Goal: Task Accomplishment & Management: Manage account settings

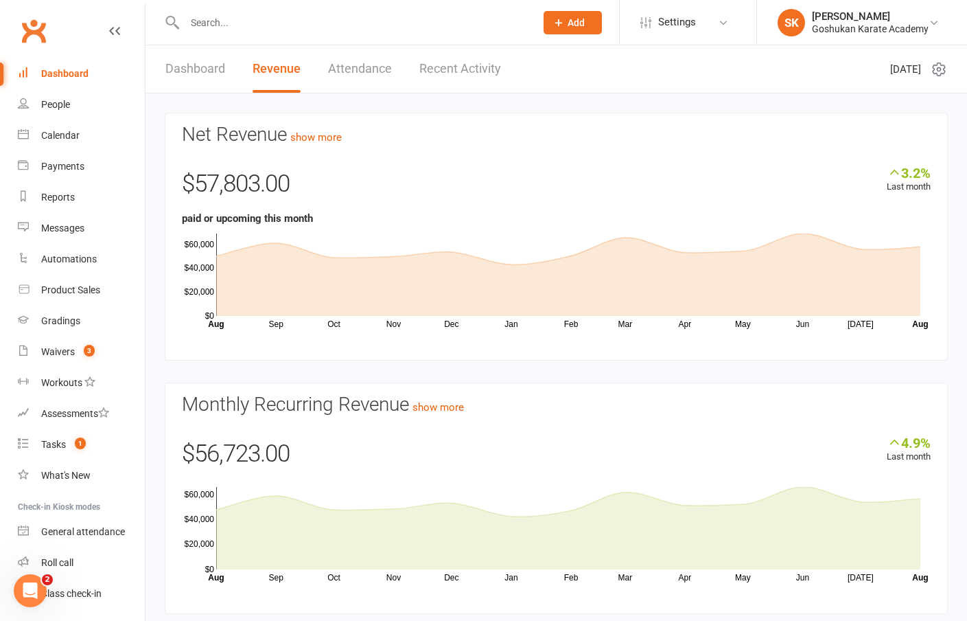
click at [186, 68] on link "Dashboard" at bounding box center [195, 68] width 60 height 47
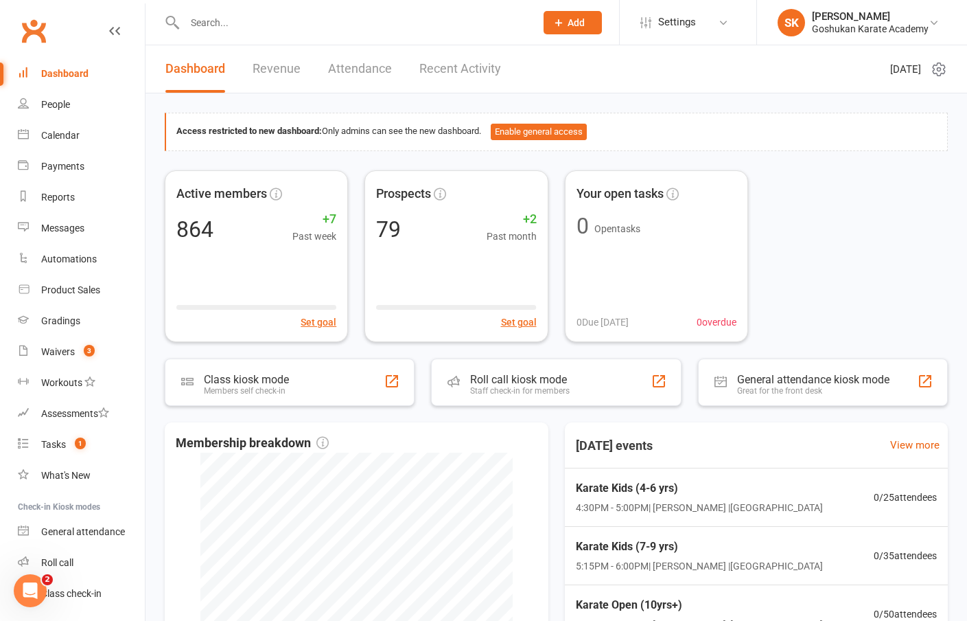
click at [214, 22] on input "text" at bounding box center [353, 22] width 345 height 19
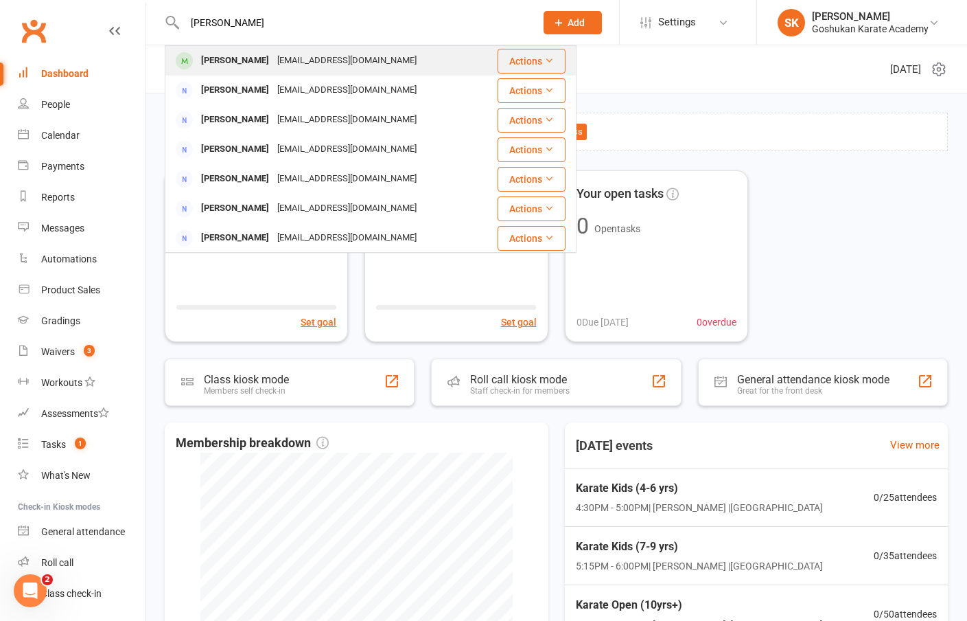
type input "[PERSON_NAME]"
click at [216, 59] on div "[PERSON_NAME]" at bounding box center [235, 61] width 76 height 20
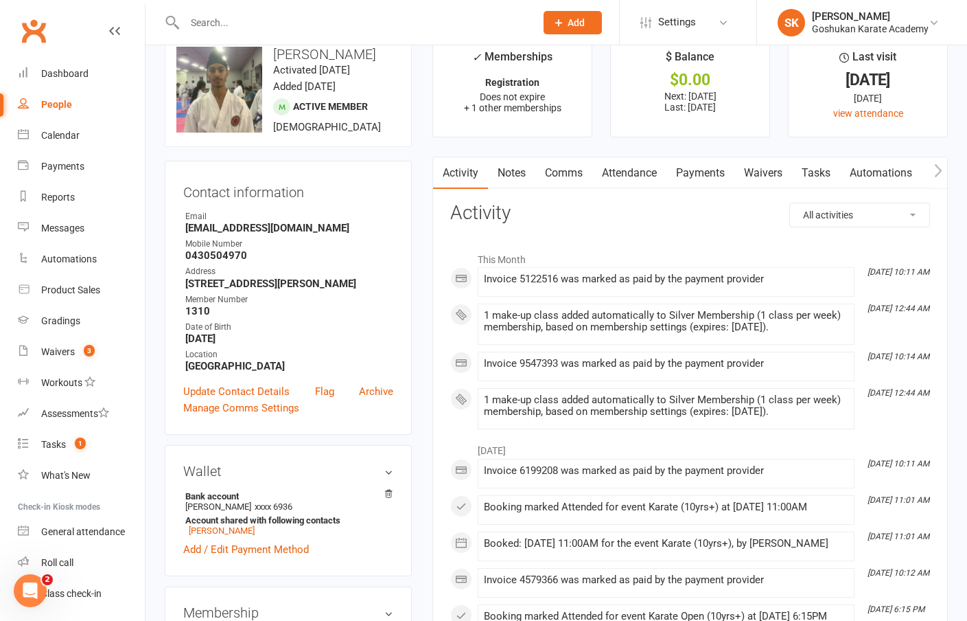
scroll to position [4, 0]
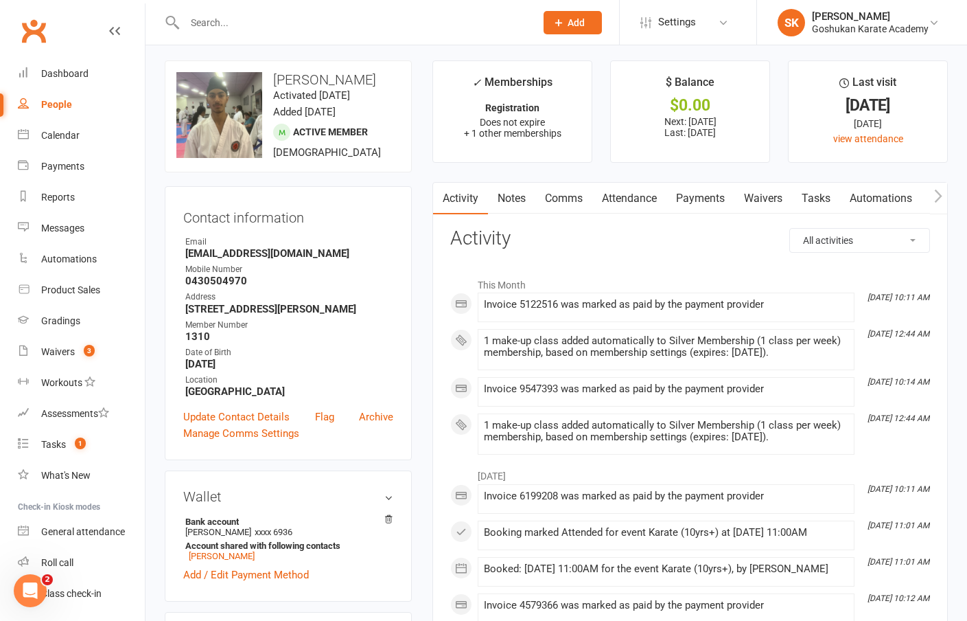
click at [509, 198] on link "Notes" at bounding box center [511, 199] width 47 height 32
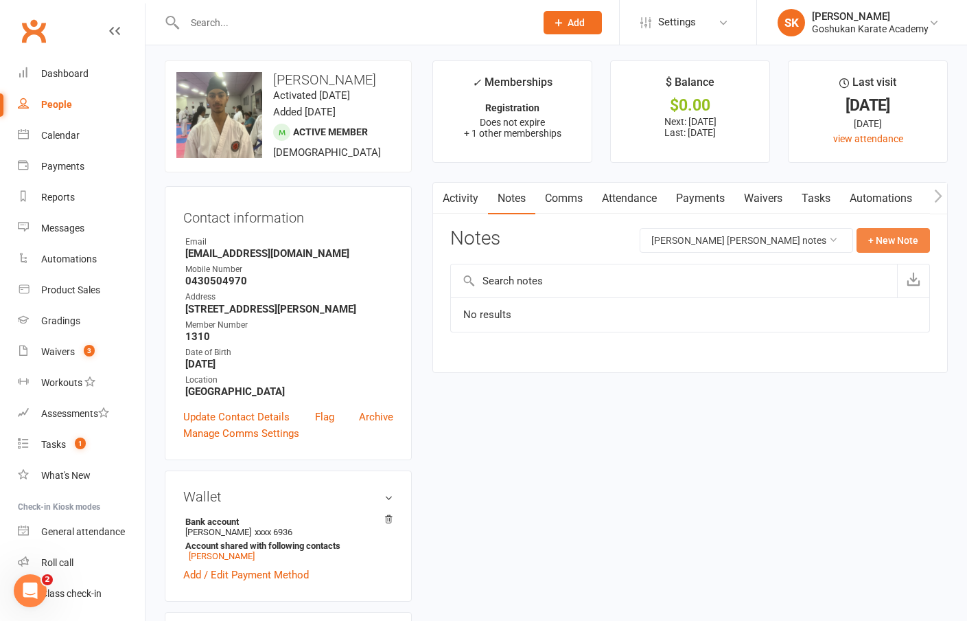
click at [892, 241] on button "+ New Note" at bounding box center [893, 240] width 73 height 25
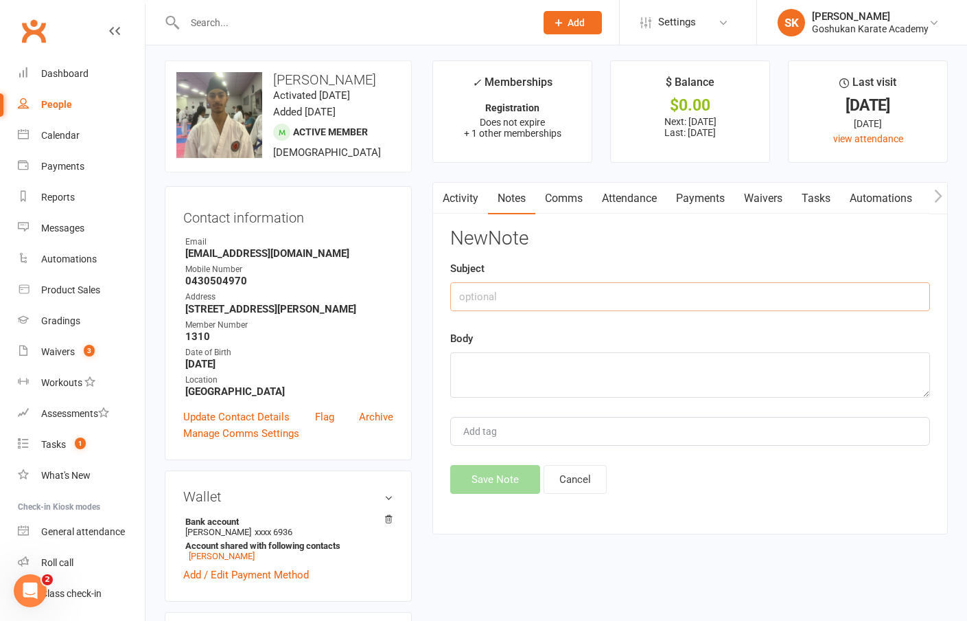
click at [576, 291] on input "text" at bounding box center [690, 296] width 480 height 29
type input "[DATE]"
click at [568, 372] on textarea at bounding box center [690, 374] width 480 height 45
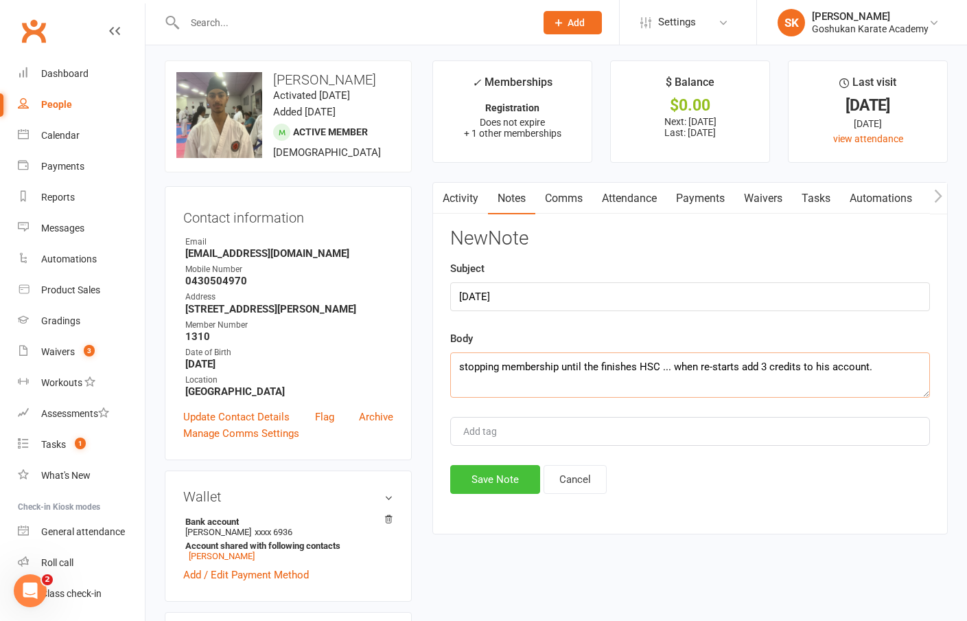
type textarea "stopping membership until the finishes HSC ... when re-starts add 3 credits to …"
click at [481, 480] on button "Save Note" at bounding box center [495, 479] width 90 height 29
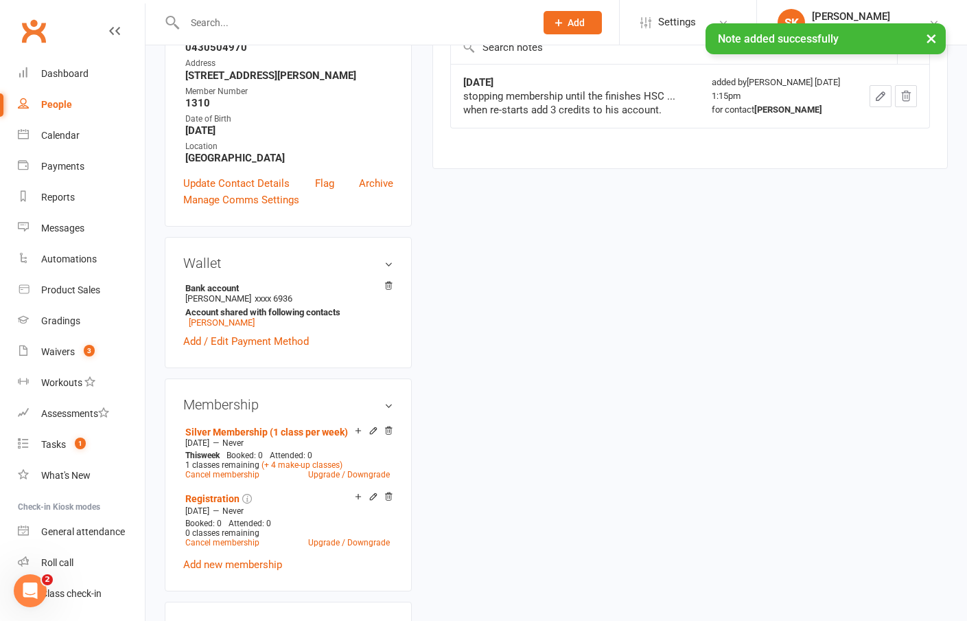
scroll to position [257, 0]
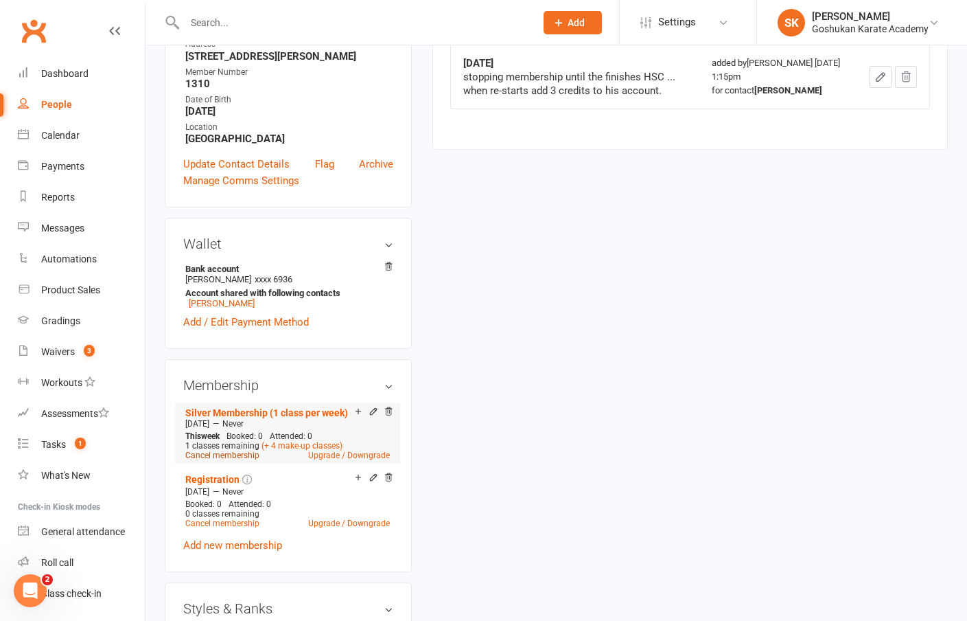
click at [232, 460] on link "Cancel membership" at bounding box center [222, 455] width 74 height 10
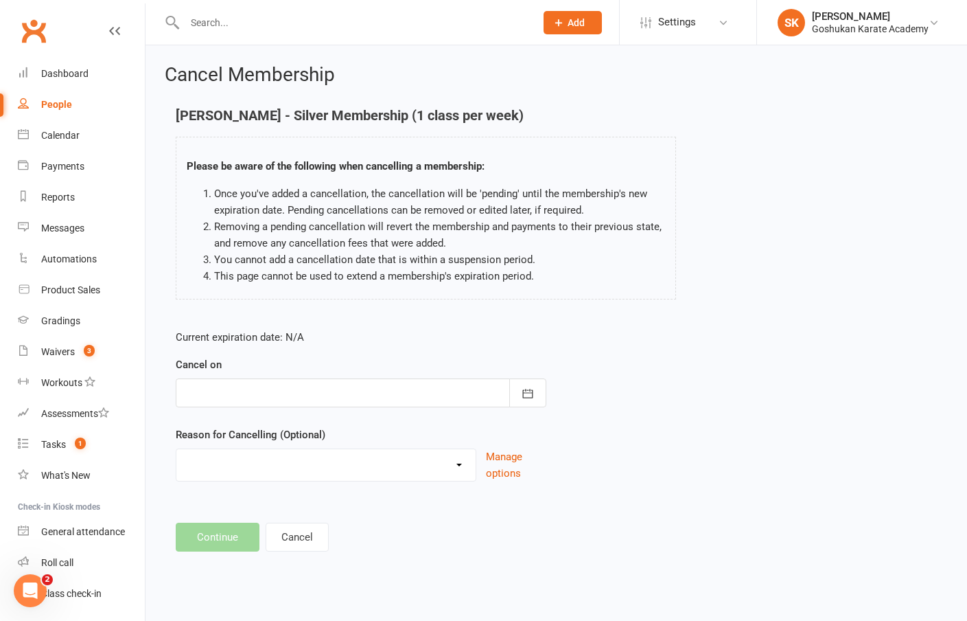
click at [306, 387] on div at bounding box center [361, 392] width 371 height 29
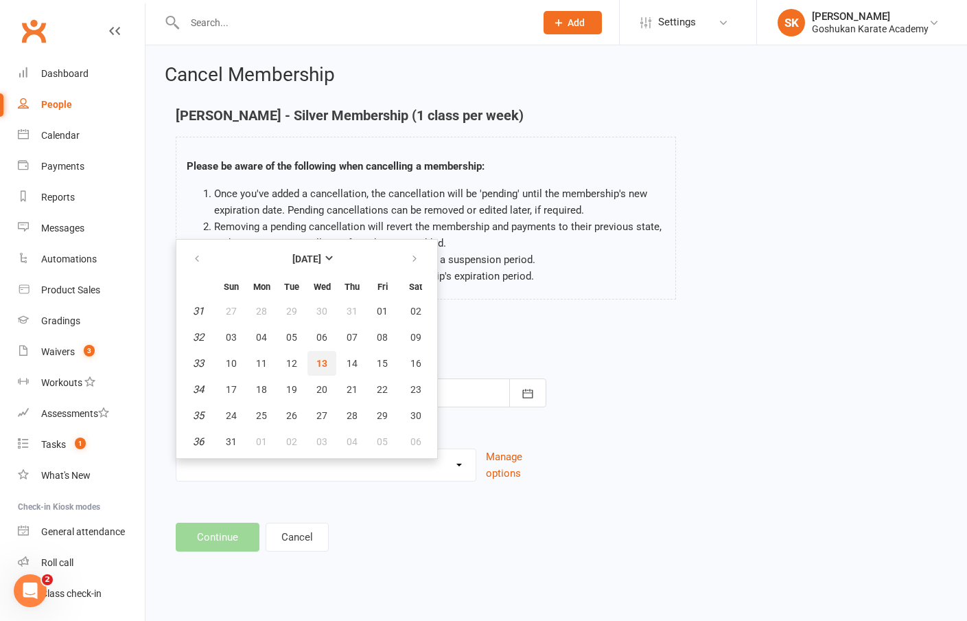
click at [326, 360] on span "13" at bounding box center [322, 363] width 11 height 11
type input "[DATE]"
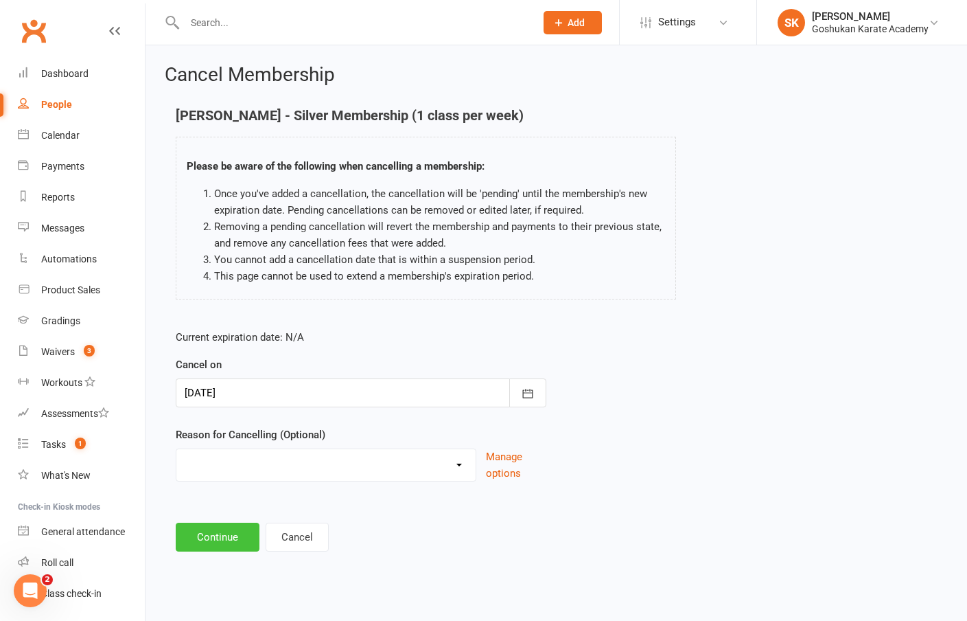
click at [220, 540] on button "Continue" at bounding box center [218, 537] width 84 height 29
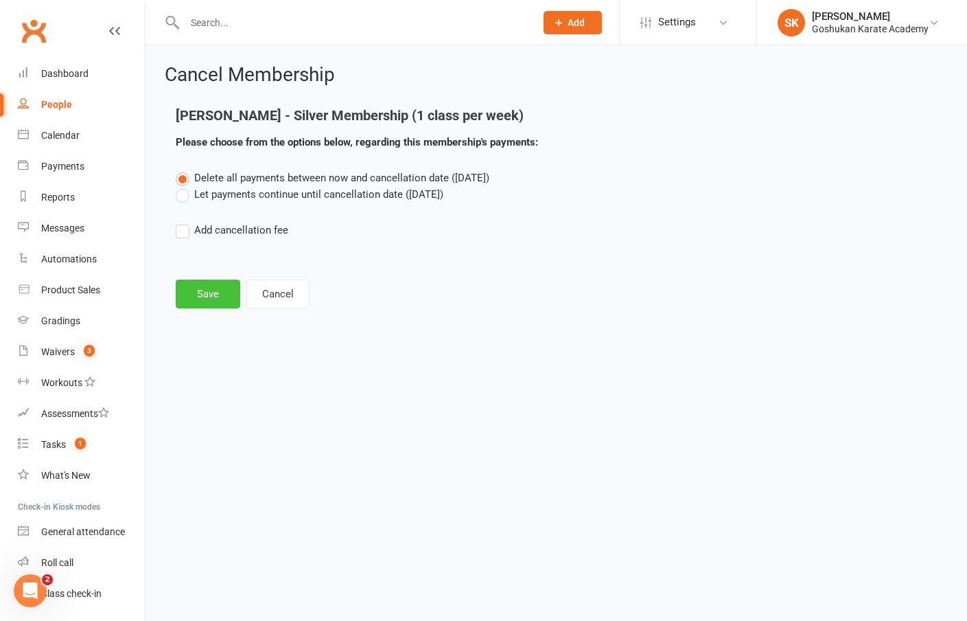
click at [203, 290] on button "Save" at bounding box center [208, 293] width 65 height 29
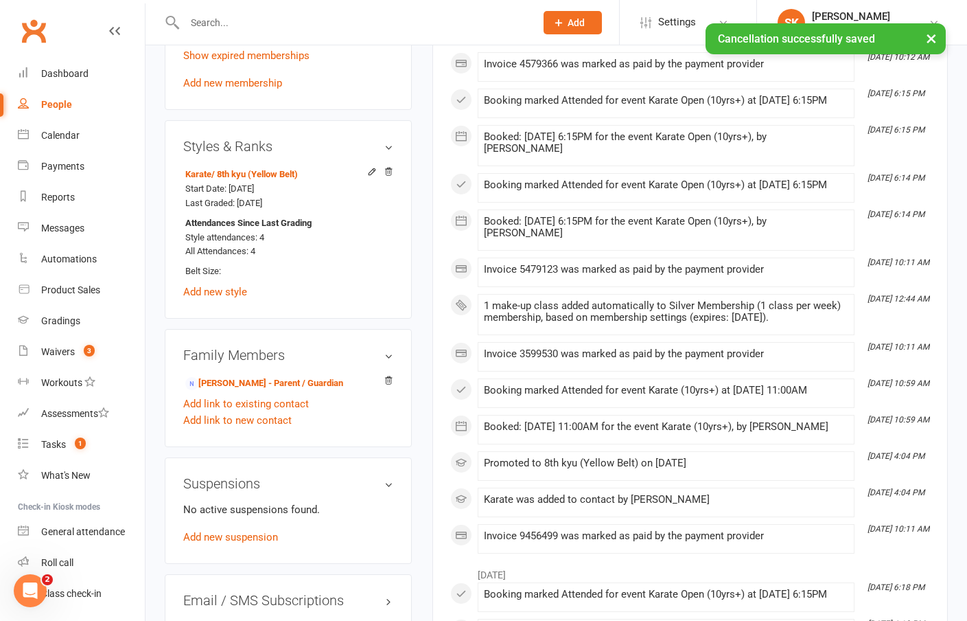
scroll to position [689, 0]
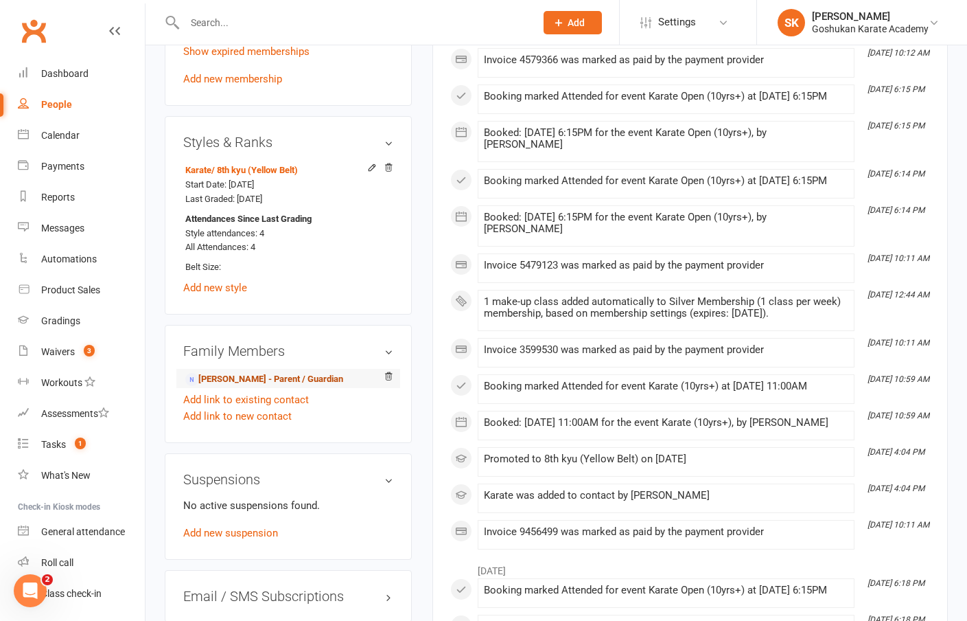
click at [229, 387] on link "[PERSON_NAME] - Parent / Guardian" at bounding box center [264, 379] width 158 height 14
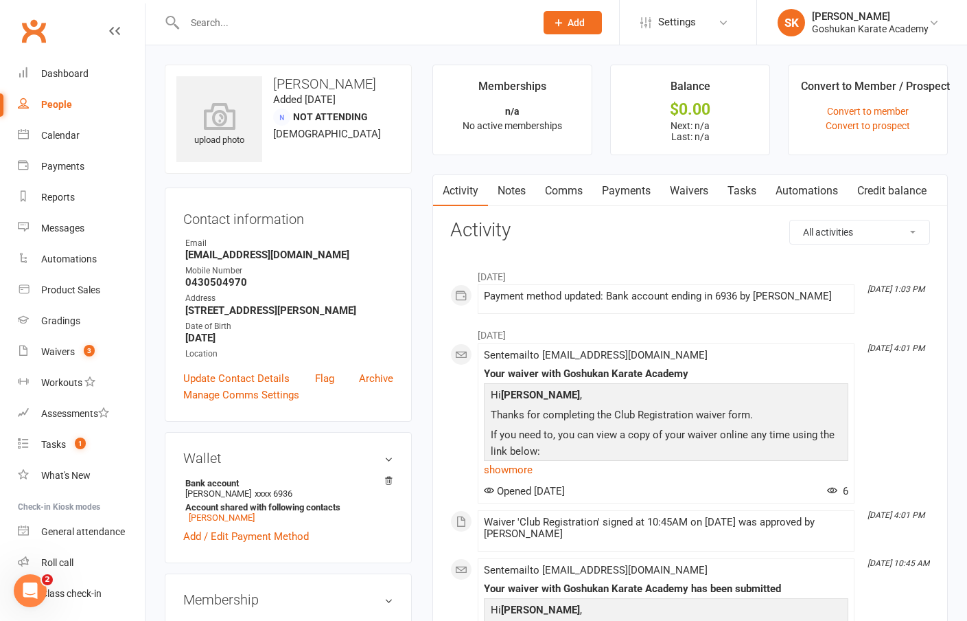
click at [208, 22] on input "text" at bounding box center [353, 22] width 345 height 19
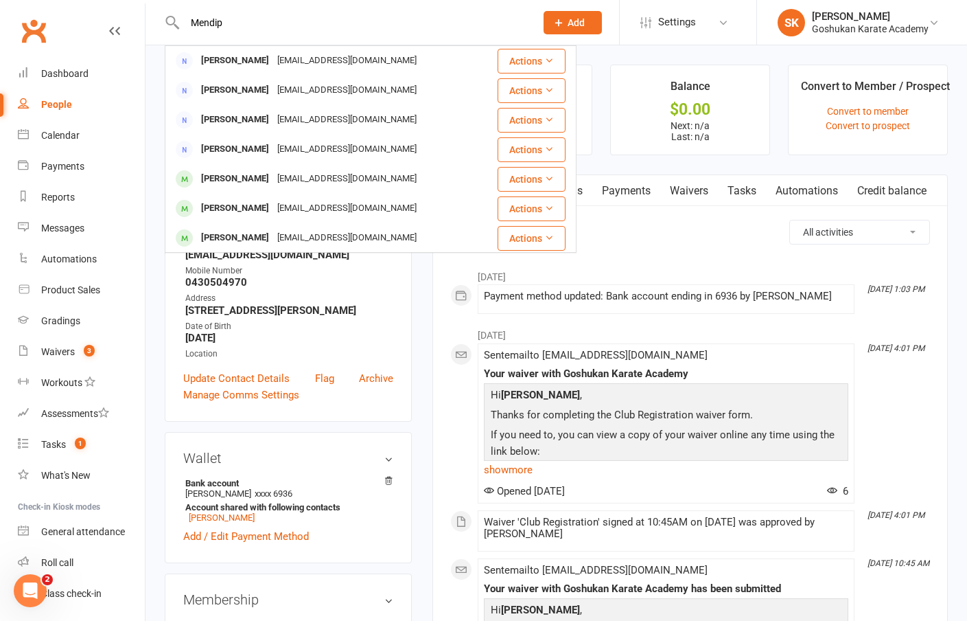
type input "Mendip"
drag, startPoint x: 221, startPoint y: 45, endPoint x: 214, endPoint y: 209, distance: 164.3
click at [214, 209] on div "[PERSON_NAME]" at bounding box center [235, 208] width 76 height 20
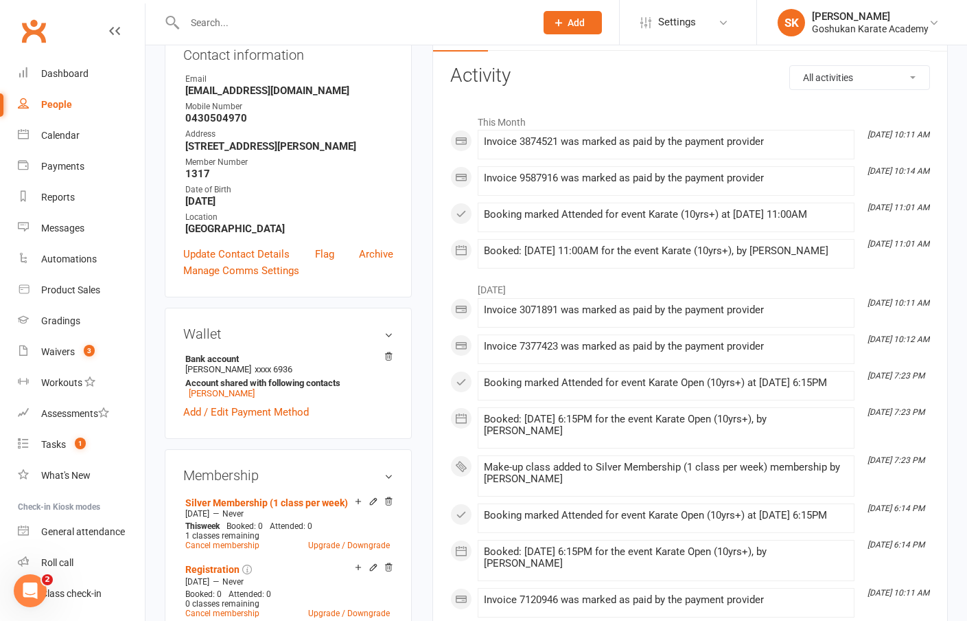
scroll to position [16, 0]
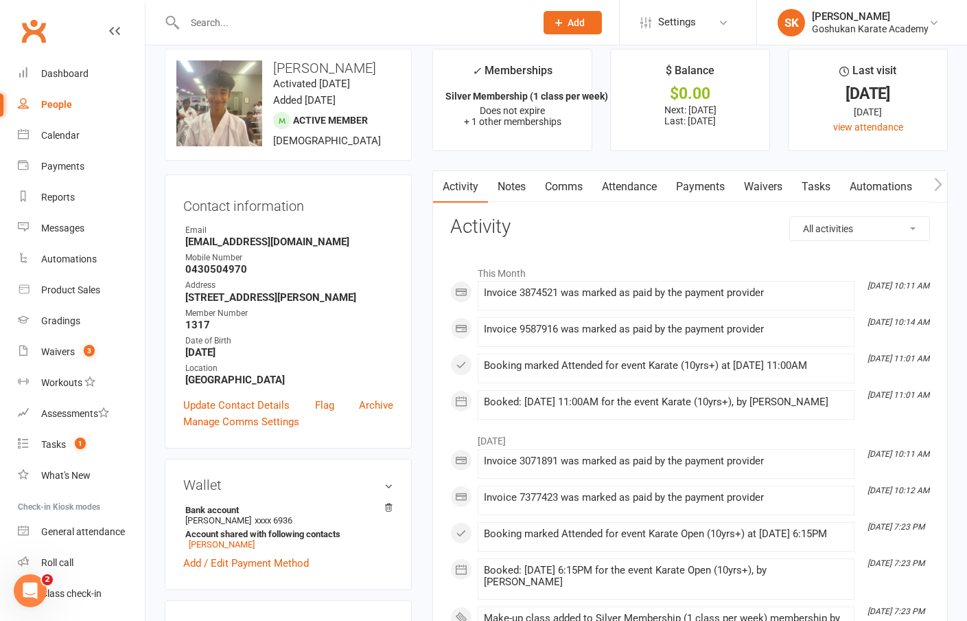
click at [696, 187] on link "Payments" at bounding box center [701, 187] width 68 height 32
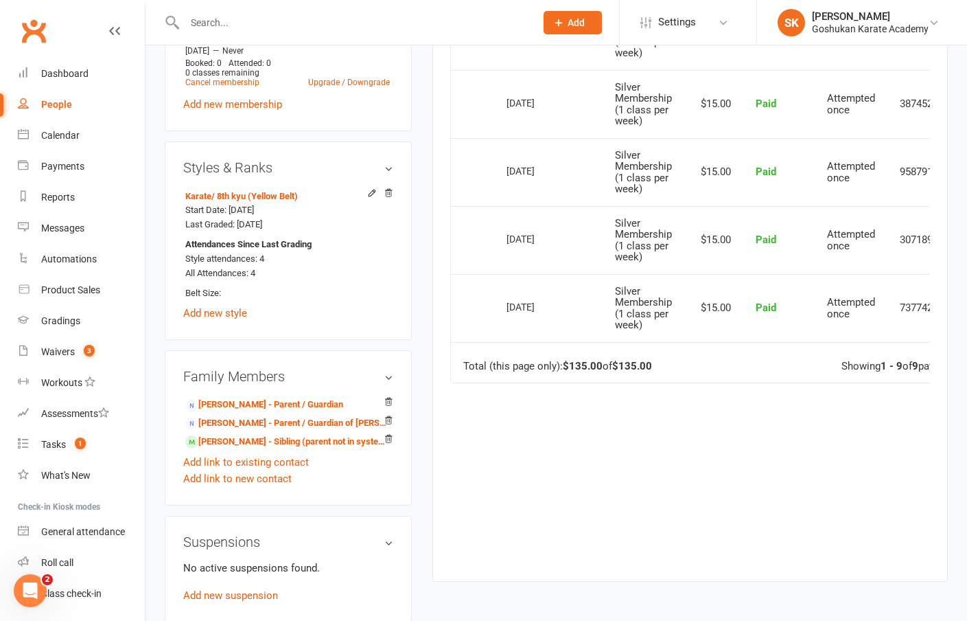
scroll to position [732, 0]
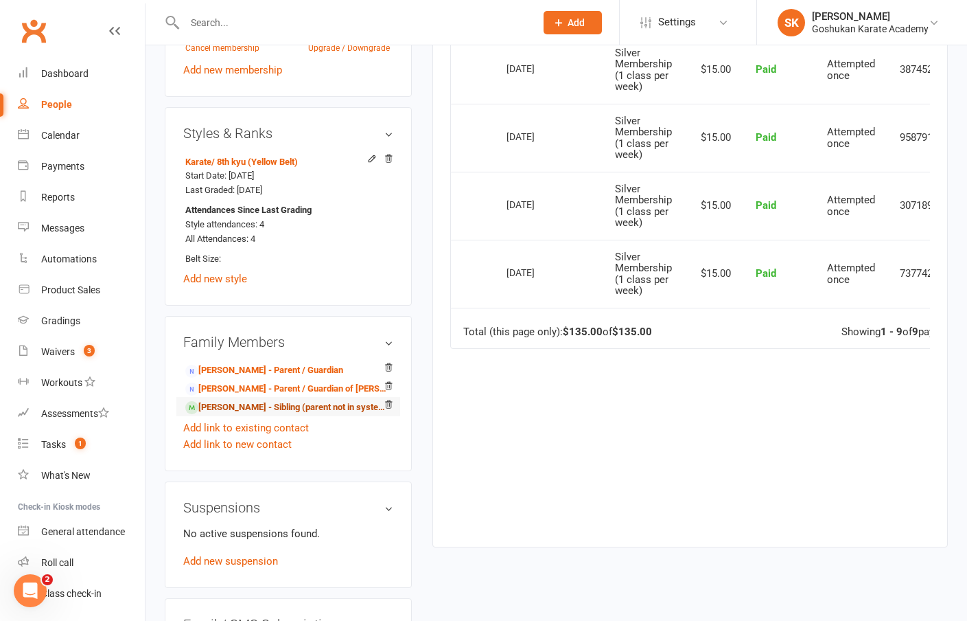
click at [226, 415] on link "[PERSON_NAME] - Sibling (parent not in system)" at bounding box center [285, 407] width 201 height 14
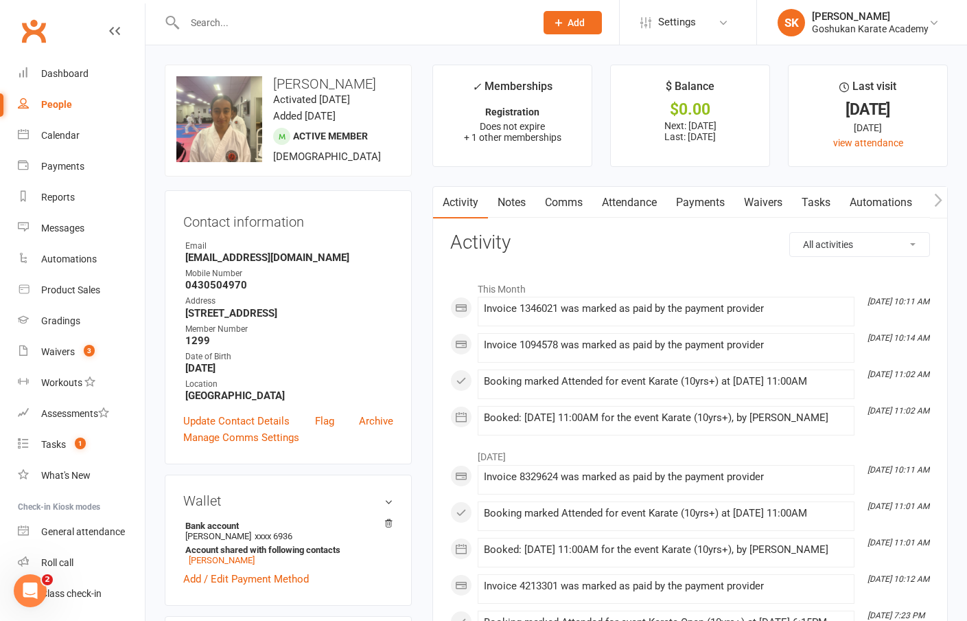
click at [705, 195] on link "Payments" at bounding box center [701, 203] width 68 height 32
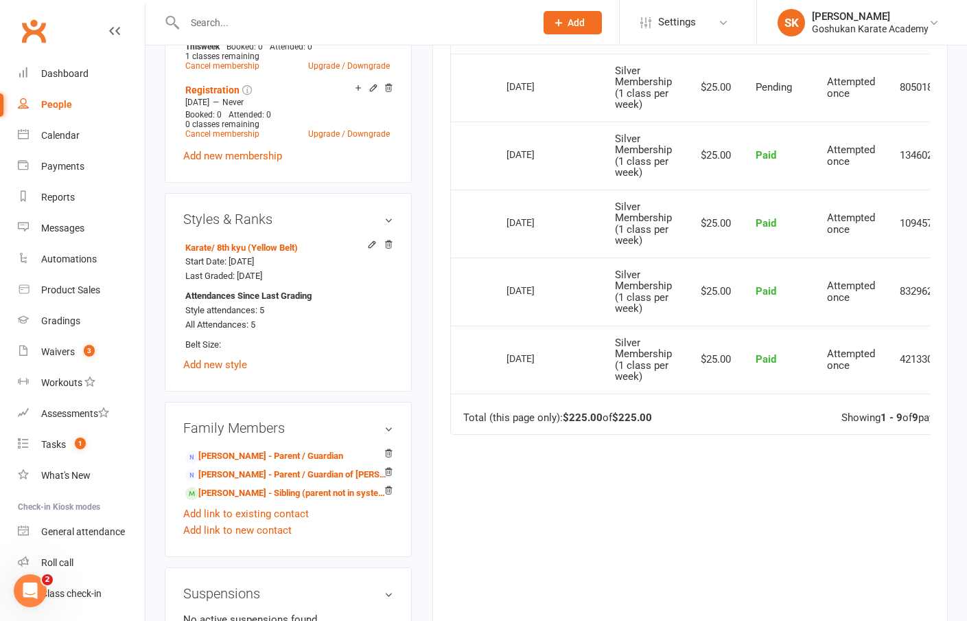
scroll to position [737, 0]
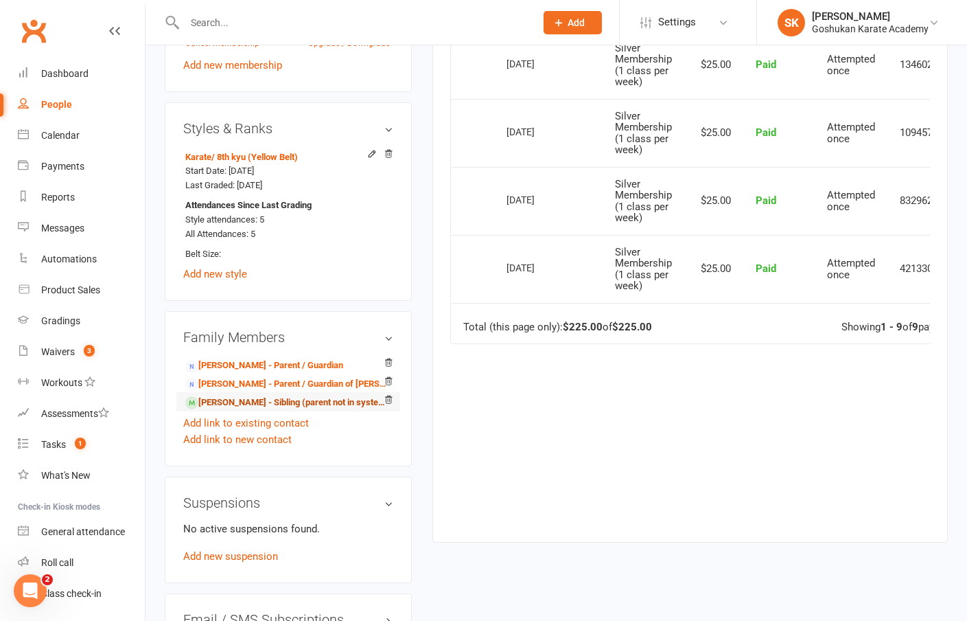
click at [229, 410] on link "[PERSON_NAME] - Sibling (parent not in system)" at bounding box center [285, 403] width 201 height 14
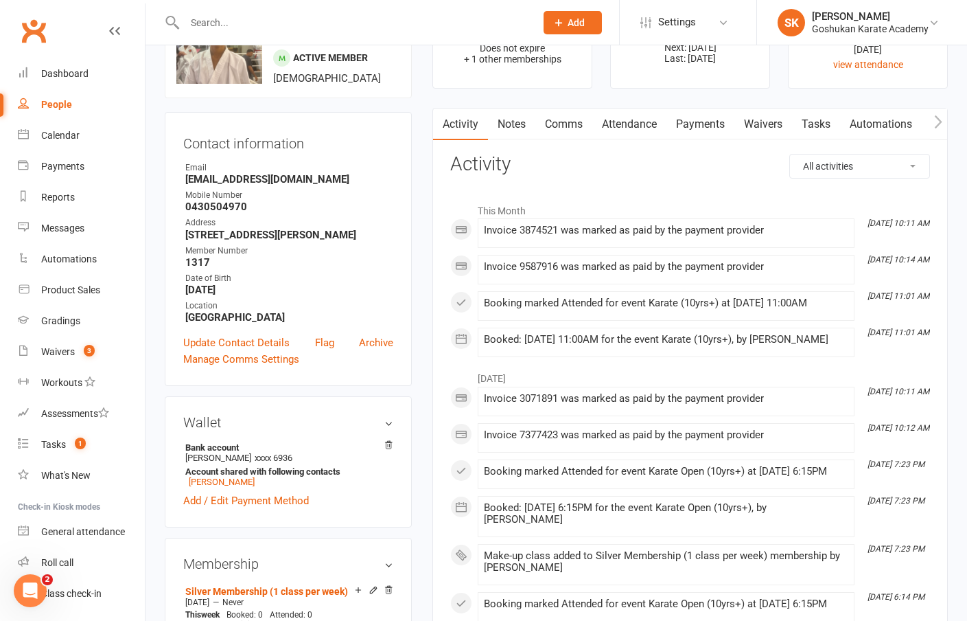
scroll to position [224, 0]
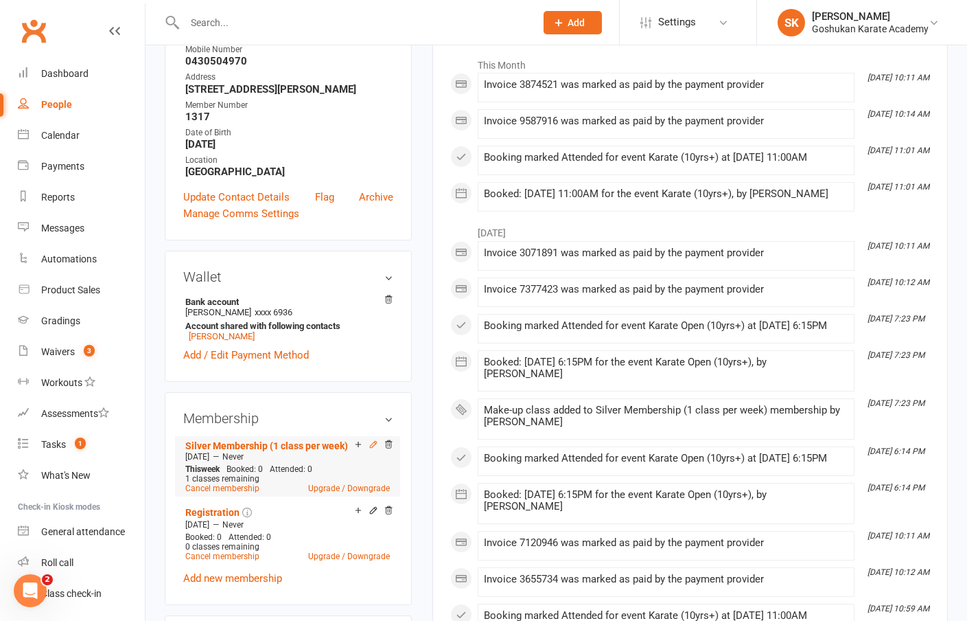
click at [373, 449] on icon at bounding box center [374, 444] width 10 height 10
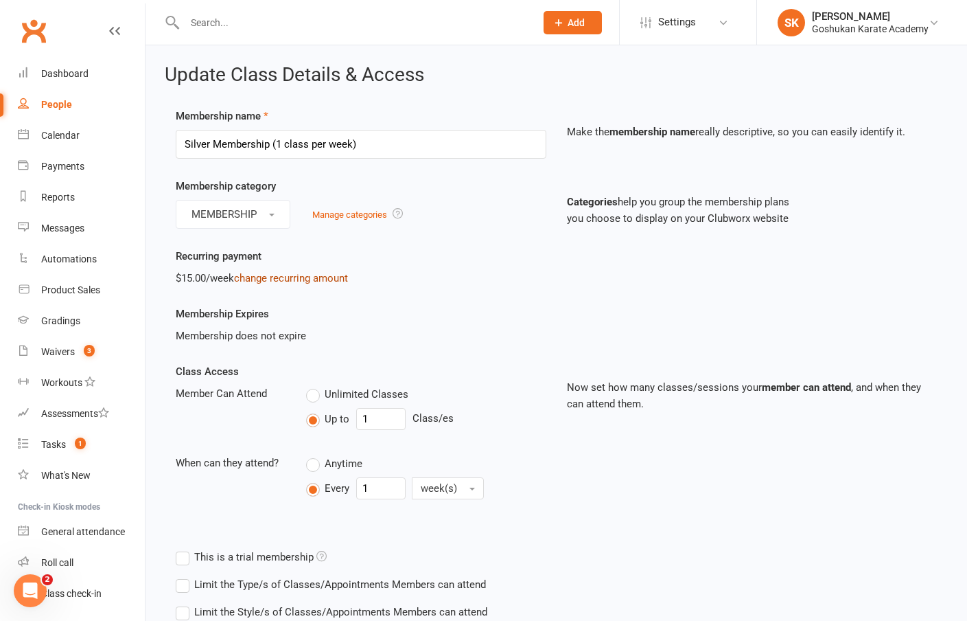
click at [285, 275] on link "change recurring amount" at bounding box center [291, 278] width 114 height 12
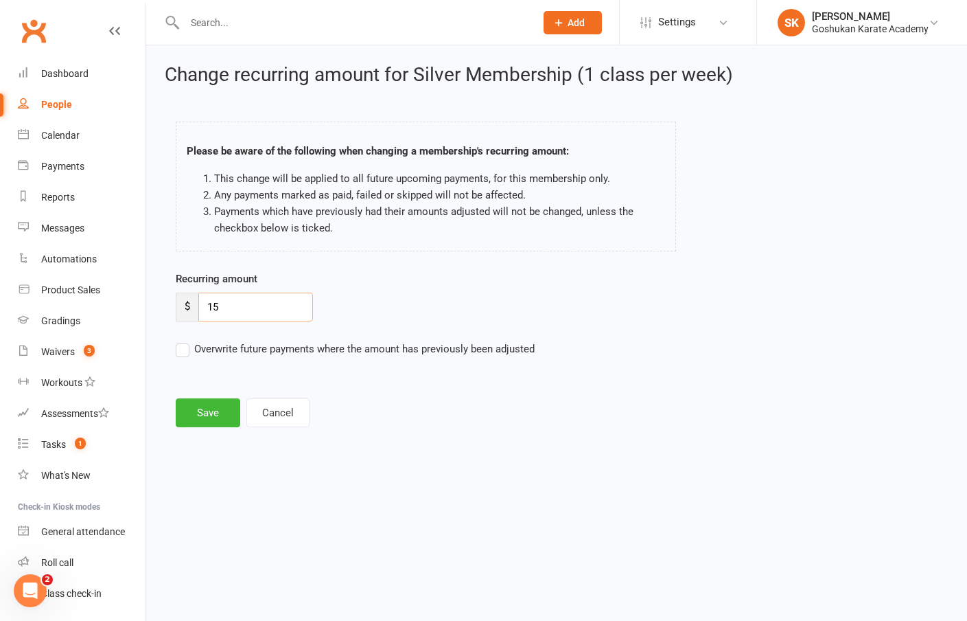
click at [240, 308] on input "15" at bounding box center [255, 307] width 115 height 29
type input "1"
type input "20"
click at [181, 349] on label "Overwrite future payments where the amount has previously been adjusted" at bounding box center [355, 349] width 359 height 16
click at [181, 341] on input "Overwrite future payments where the amount has previously been adjusted" at bounding box center [355, 341] width 359 height 0
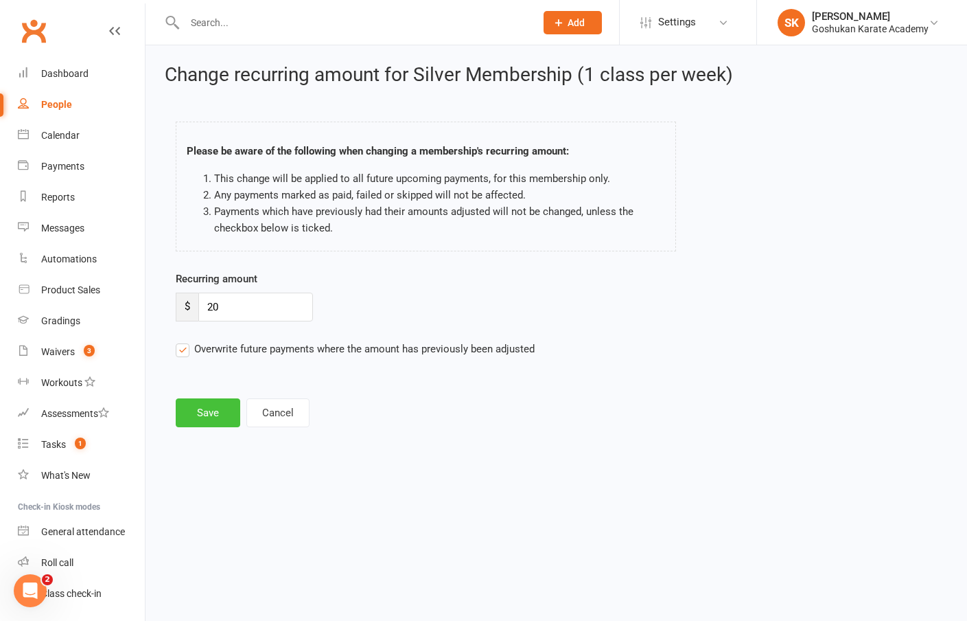
click at [213, 413] on button "Save" at bounding box center [208, 412] width 65 height 29
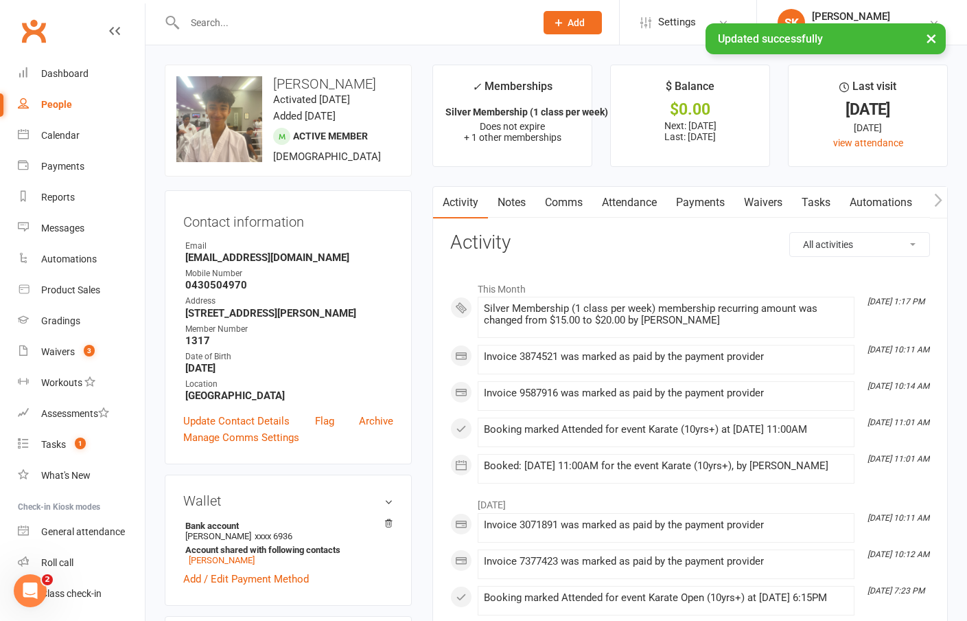
click at [694, 204] on link "Payments" at bounding box center [701, 203] width 68 height 32
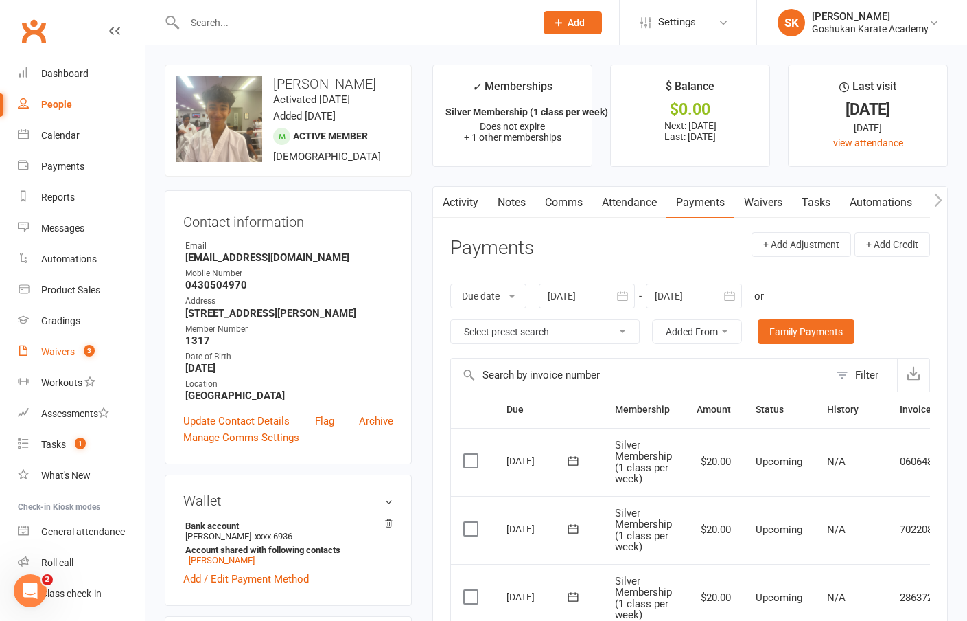
click at [50, 352] on div "Waivers" at bounding box center [58, 351] width 34 height 11
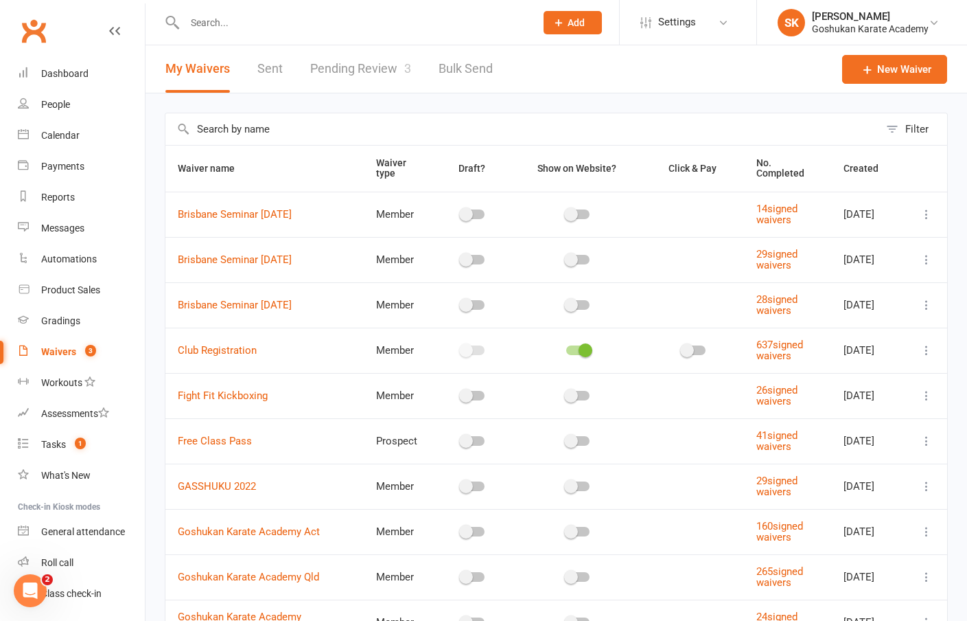
click at [352, 76] on link "Pending Review 3" at bounding box center [360, 68] width 101 height 47
select select "25"
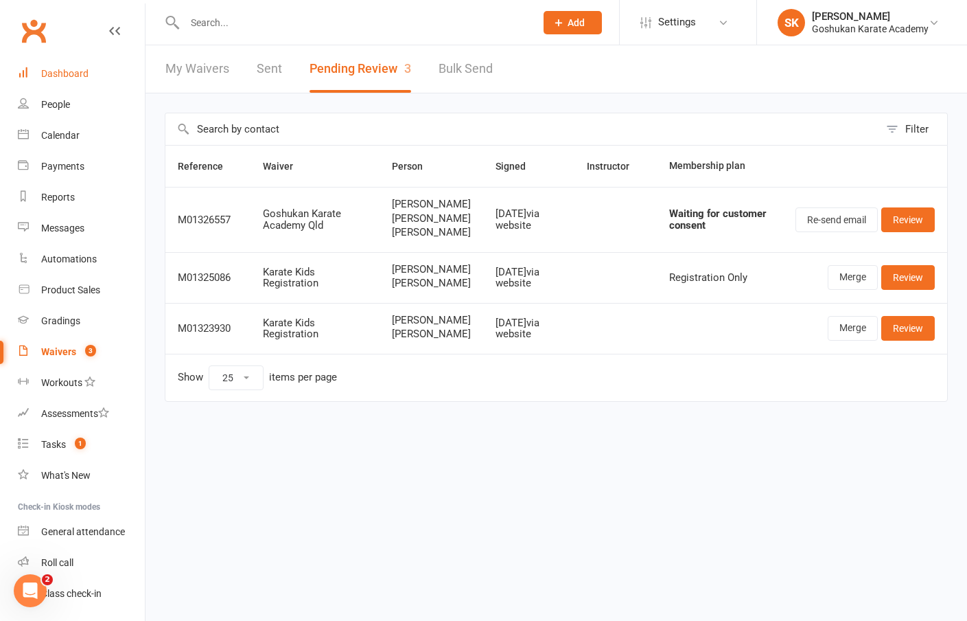
click at [76, 76] on div "Dashboard" at bounding box center [64, 73] width 47 height 11
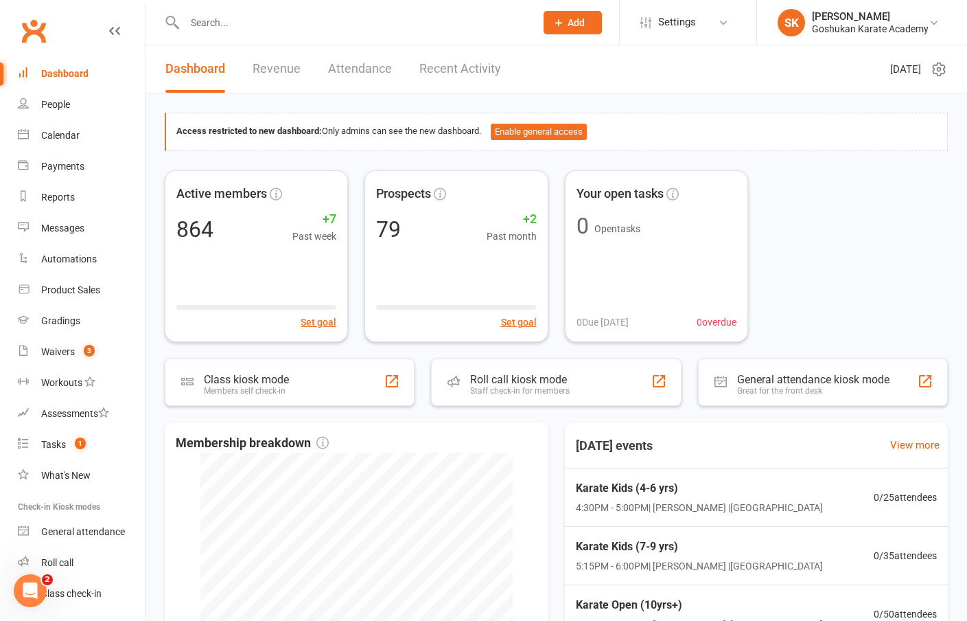
click at [216, 25] on input "text" at bounding box center [353, 22] width 345 height 19
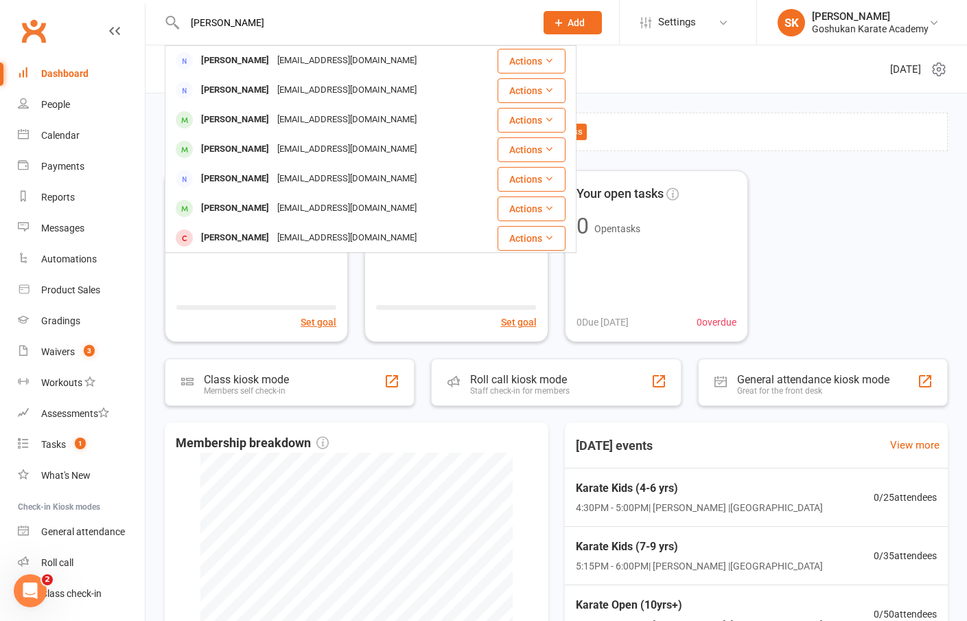
type input "[PERSON_NAME]"
drag, startPoint x: 190, startPoint y: 45, endPoint x: 229, endPoint y: 178, distance: 138.2
click at [229, 178] on div "[PERSON_NAME]" at bounding box center [235, 179] width 76 height 20
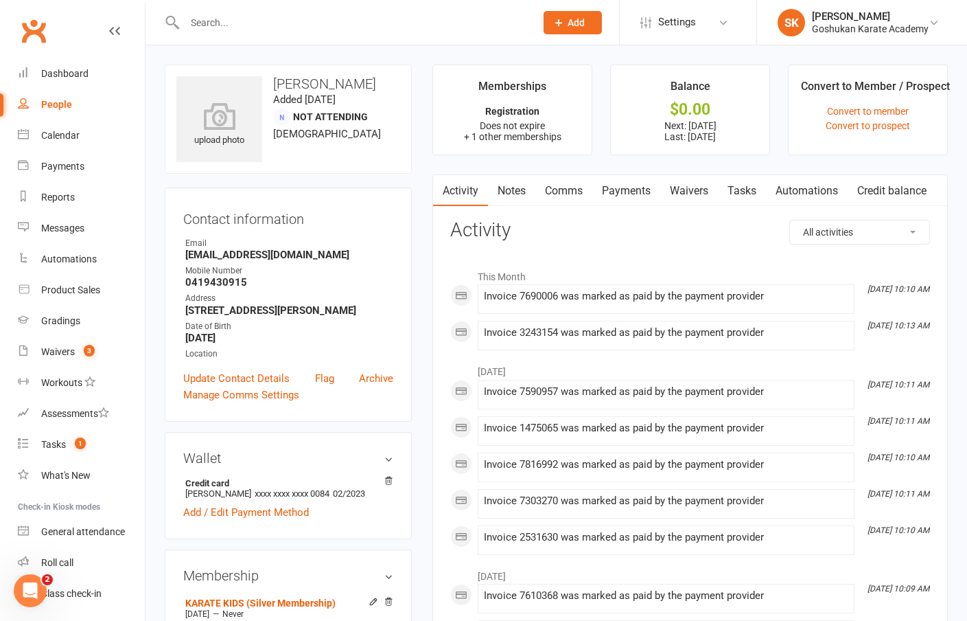
click at [628, 188] on link "Payments" at bounding box center [627, 191] width 68 height 32
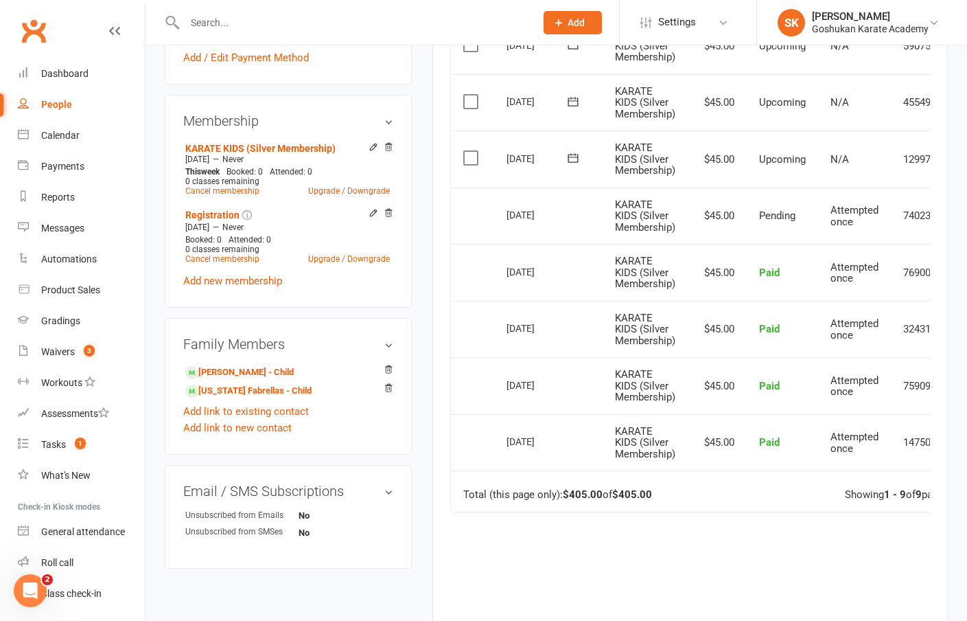
scroll to position [461, 0]
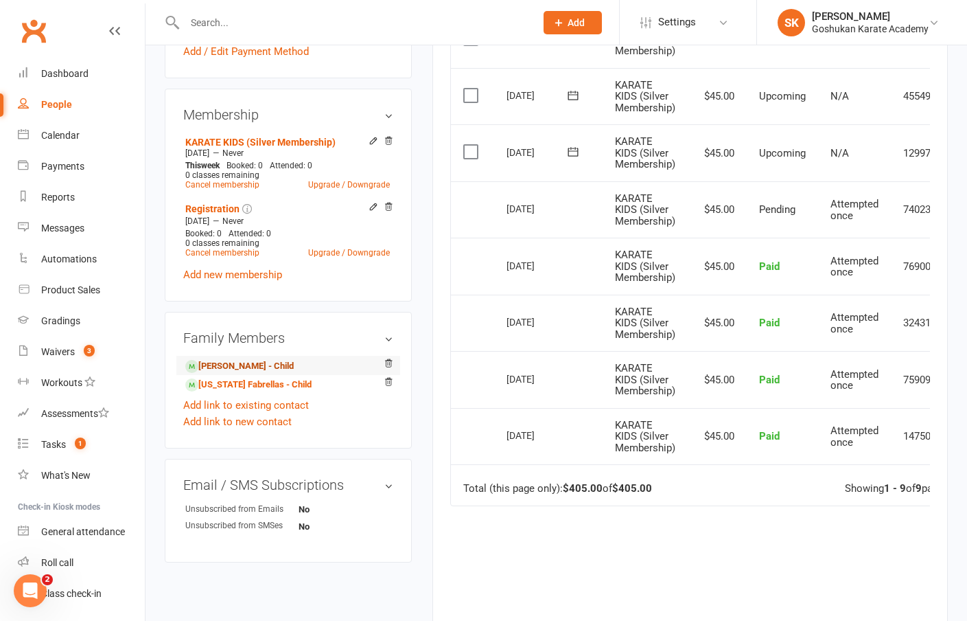
click at [217, 374] on link "[PERSON_NAME] - Child" at bounding box center [239, 366] width 108 height 14
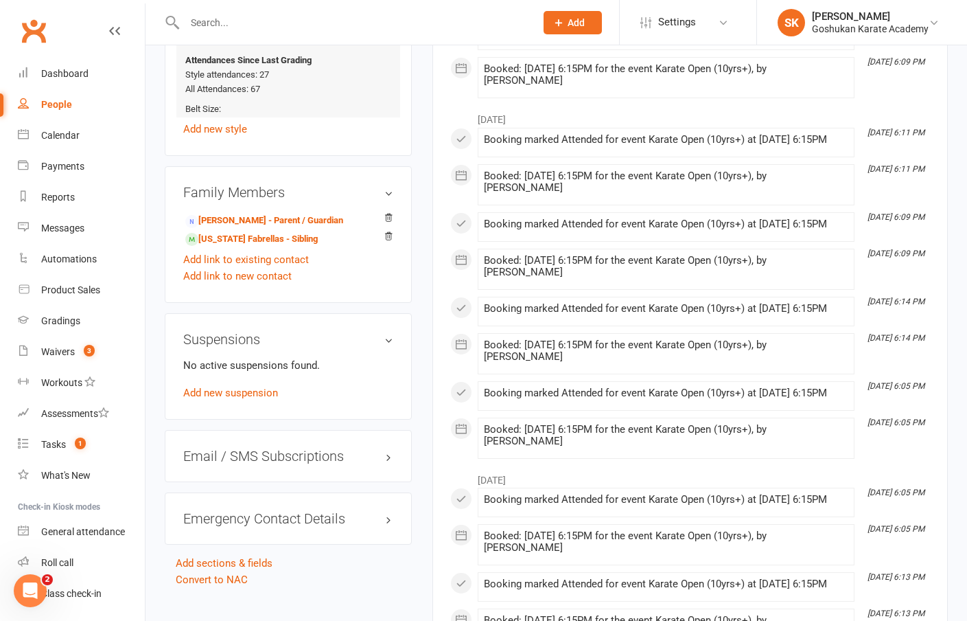
scroll to position [853, 0]
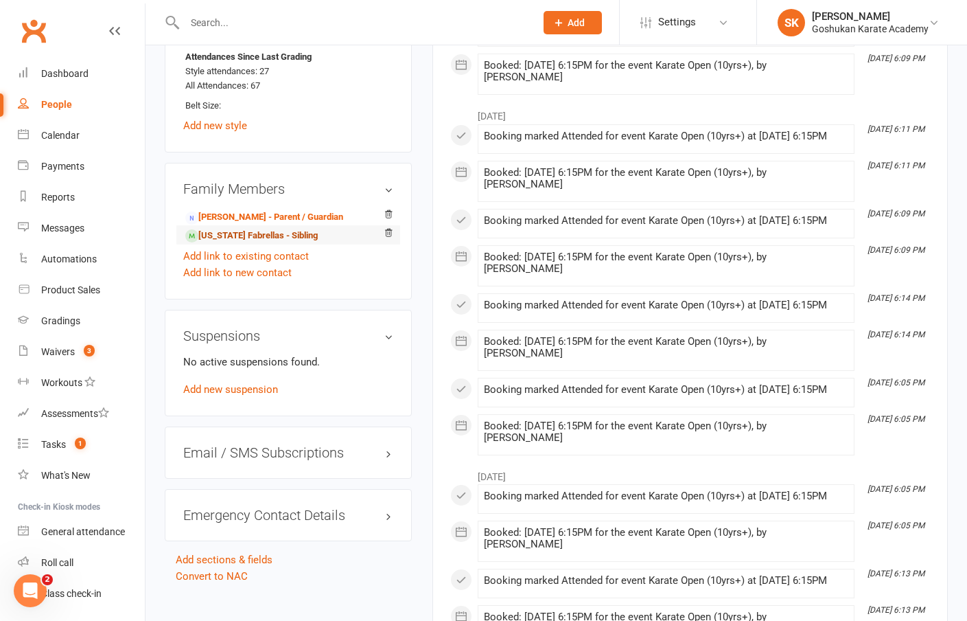
click at [241, 243] on link "[US_STATE] Fabrellas - Sibling" at bounding box center [251, 236] width 133 height 14
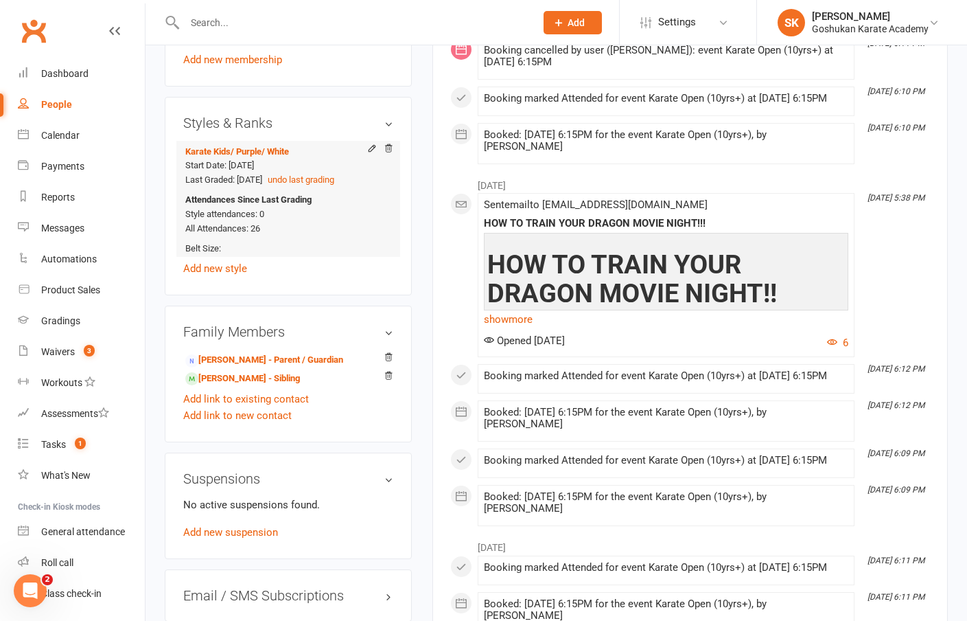
scroll to position [750, 0]
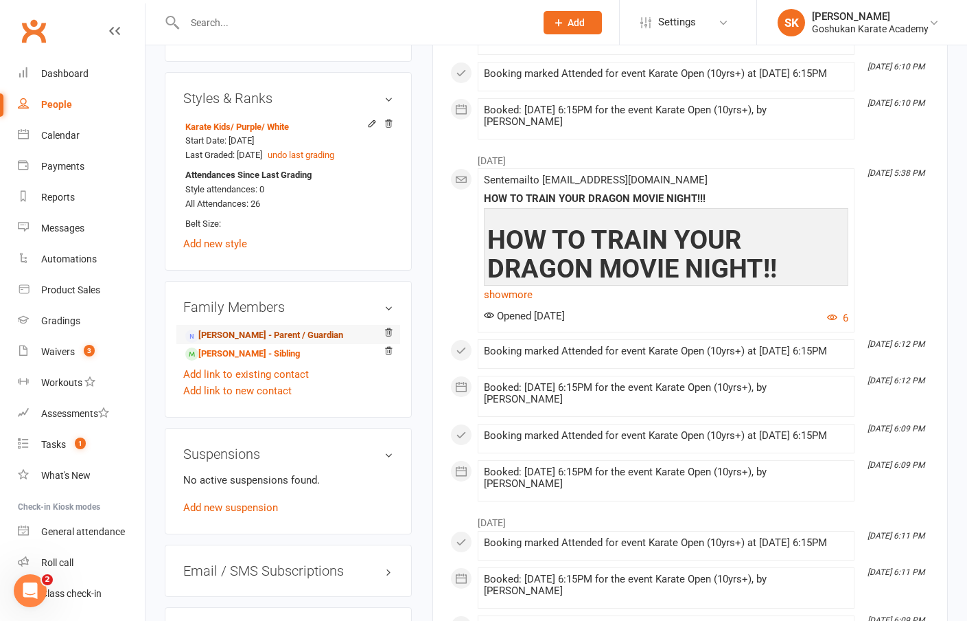
click at [226, 328] on link "[PERSON_NAME] - Parent / Guardian" at bounding box center [264, 335] width 158 height 14
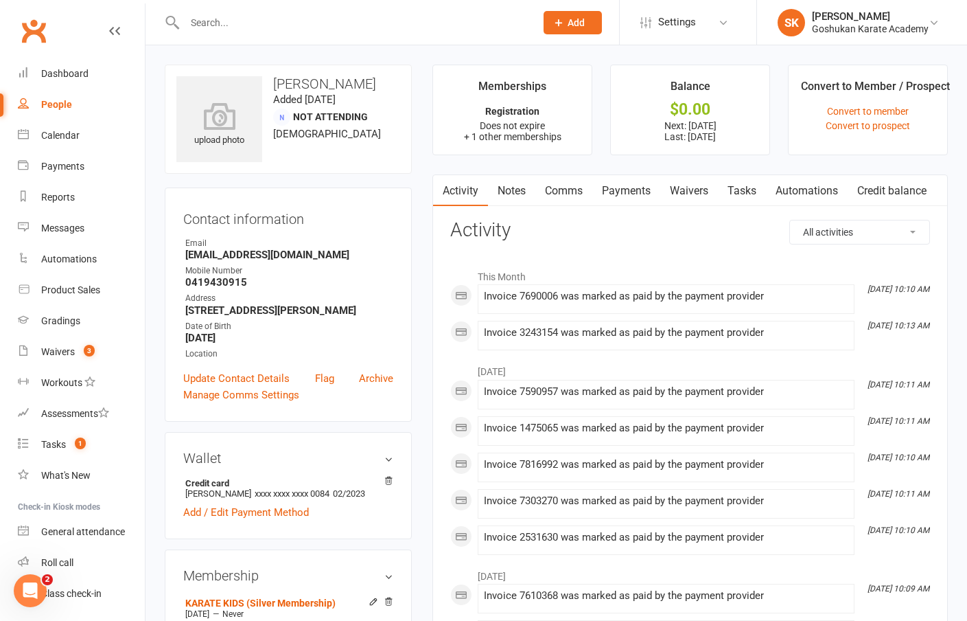
click at [628, 188] on link "Payments" at bounding box center [627, 191] width 68 height 32
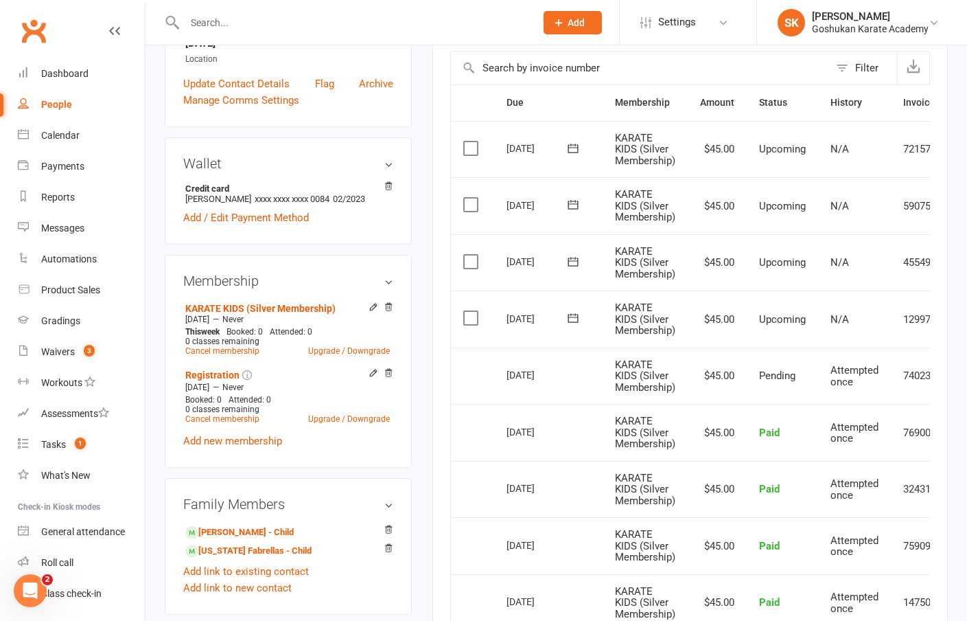
scroll to position [312, 0]
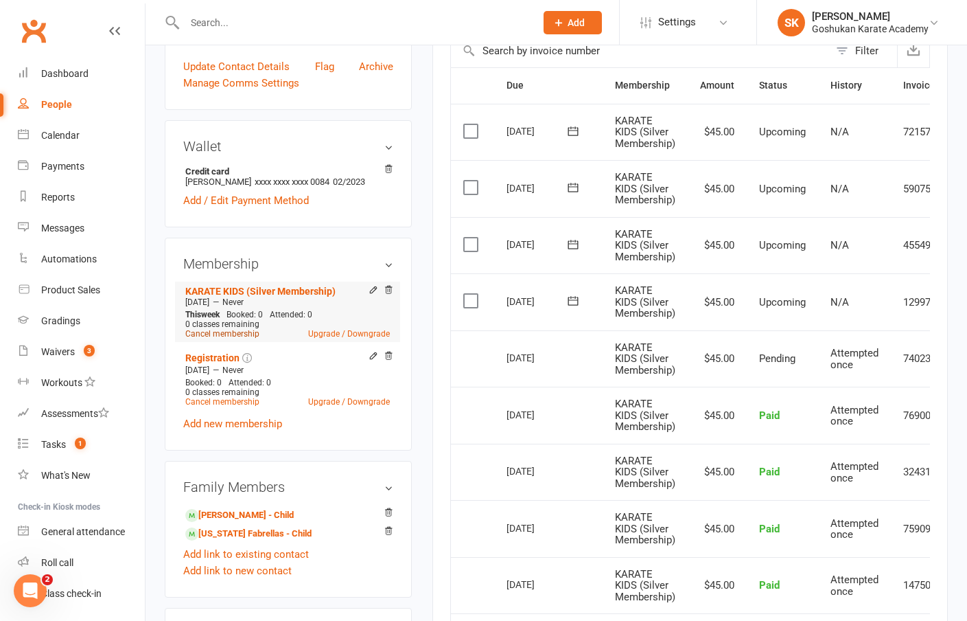
click at [217, 339] on link "Cancel membership" at bounding box center [222, 334] width 74 height 10
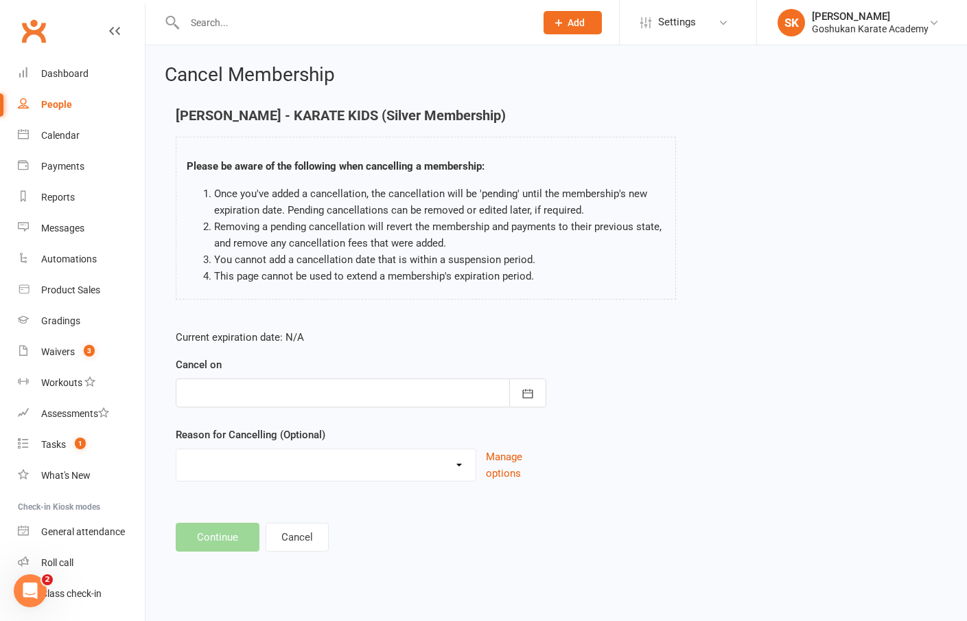
click at [251, 393] on div at bounding box center [361, 392] width 371 height 29
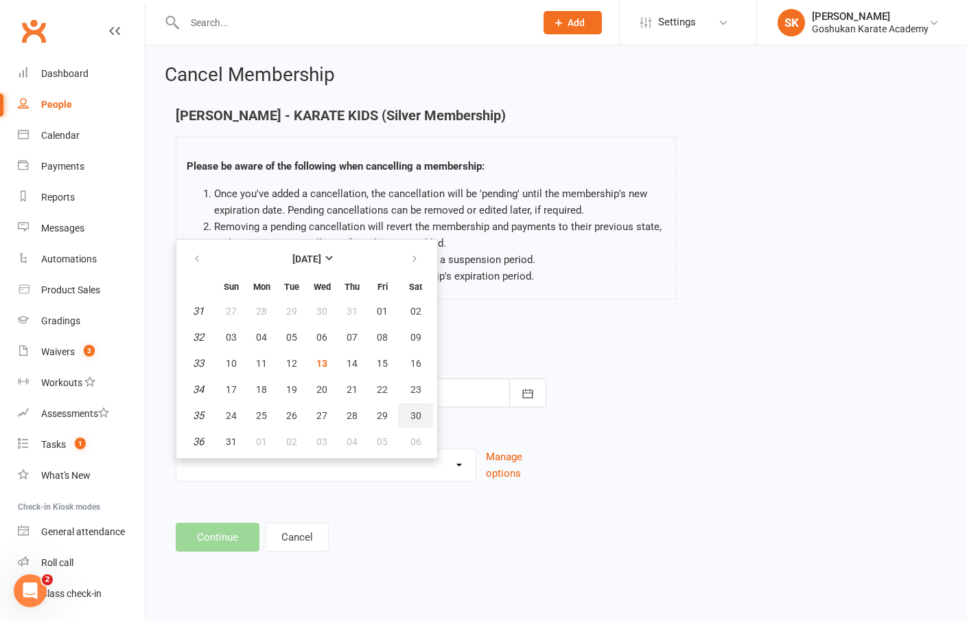
click at [413, 413] on span "30" at bounding box center [416, 415] width 11 height 11
type input "[DATE]"
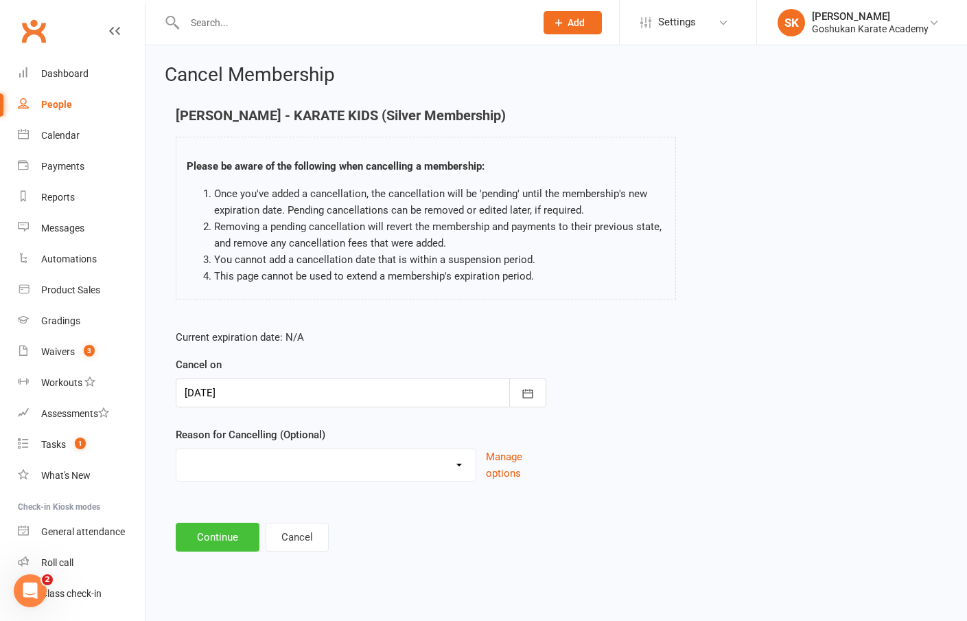
click at [220, 533] on button "Continue" at bounding box center [218, 537] width 84 height 29
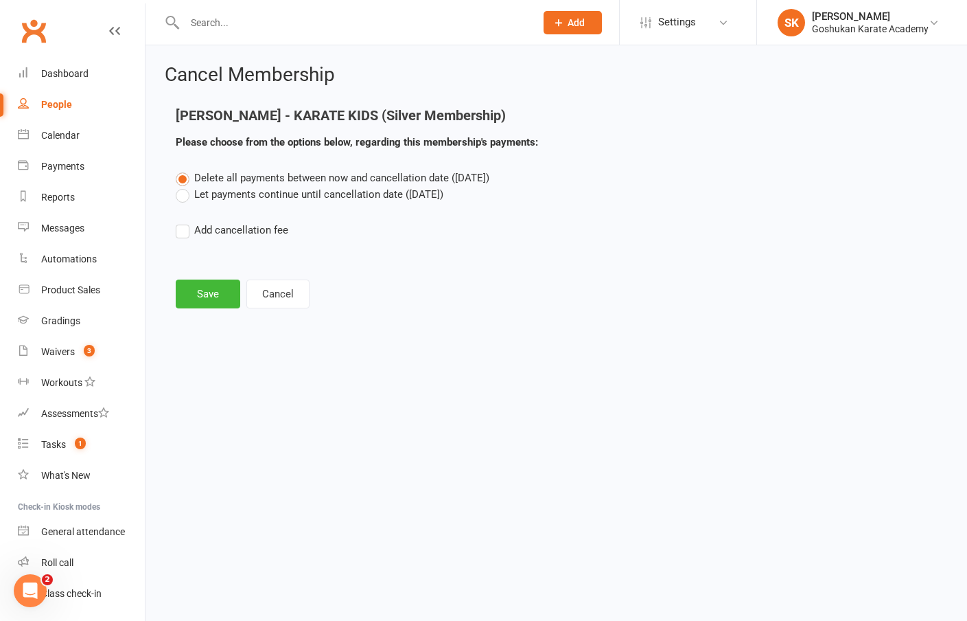
click at [179, 195] on label "Let payments continue until cancellation date ([DATE])" at bounding box center [310, 194] width 268 height 16
click at [179, 186] on input "Let payments continue until cancellation date ([DATE])" at bounding box center [180, 186] width 9 height 0
click at [211, 291] on button "Save" at bounding box center [208, 293] width 65 height 29
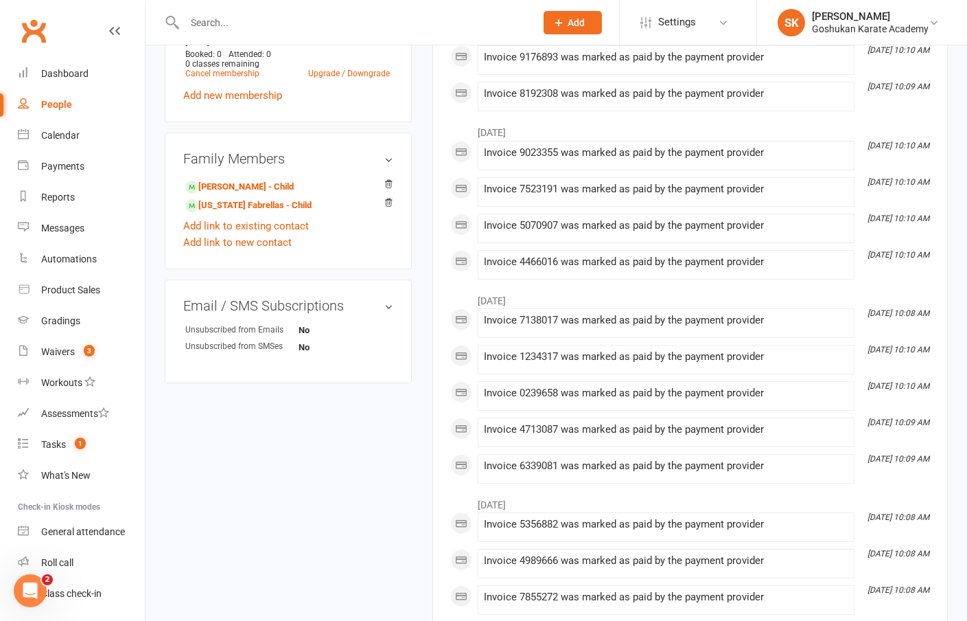
scroll to position [638, 0]
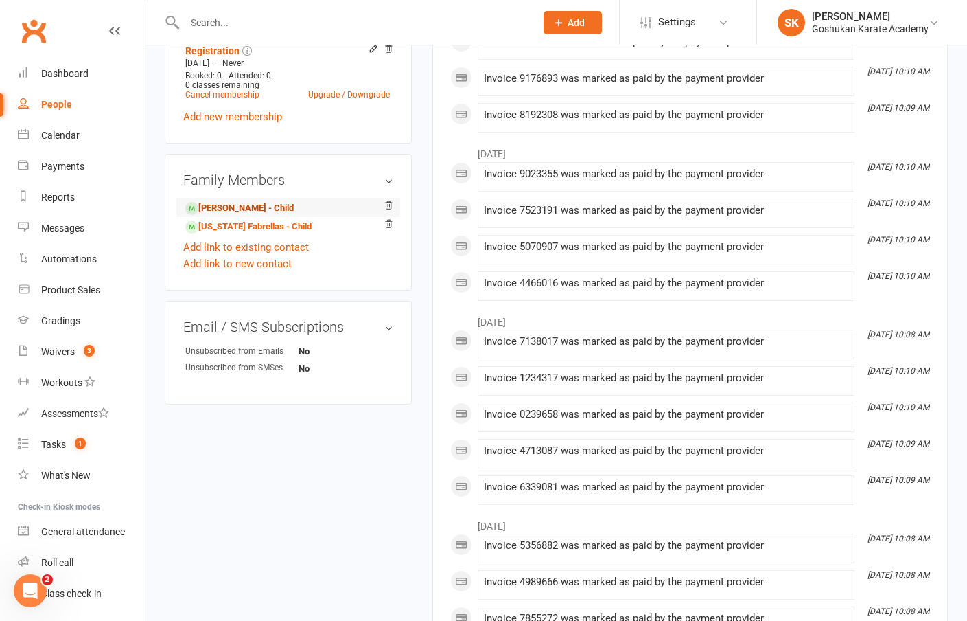
click at [234, 216] on link "[PERSON_NAME] - Child" at bounding box center [239, 208] width 108 height 14
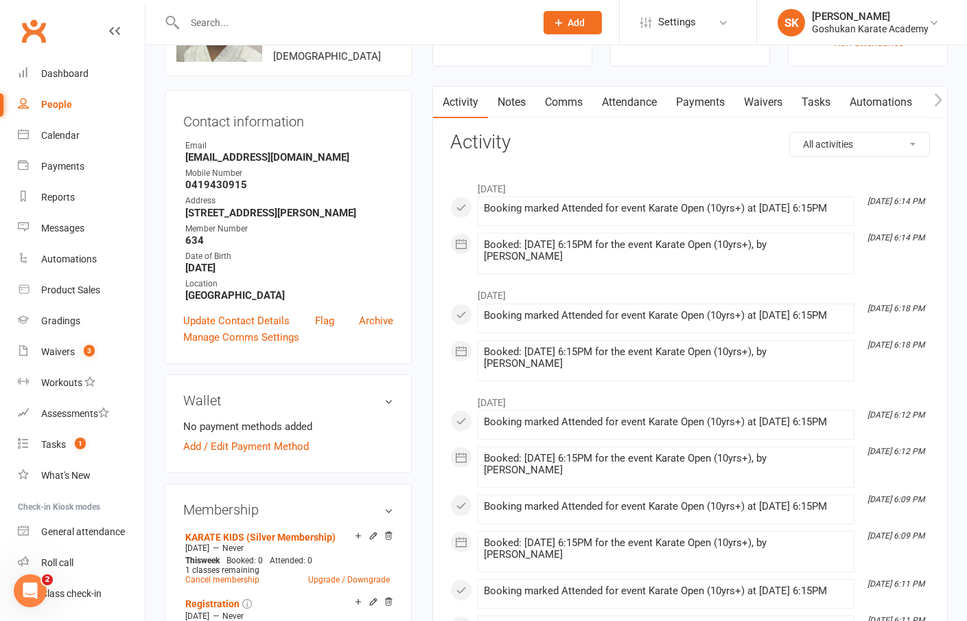
scroll to position [103, 0]
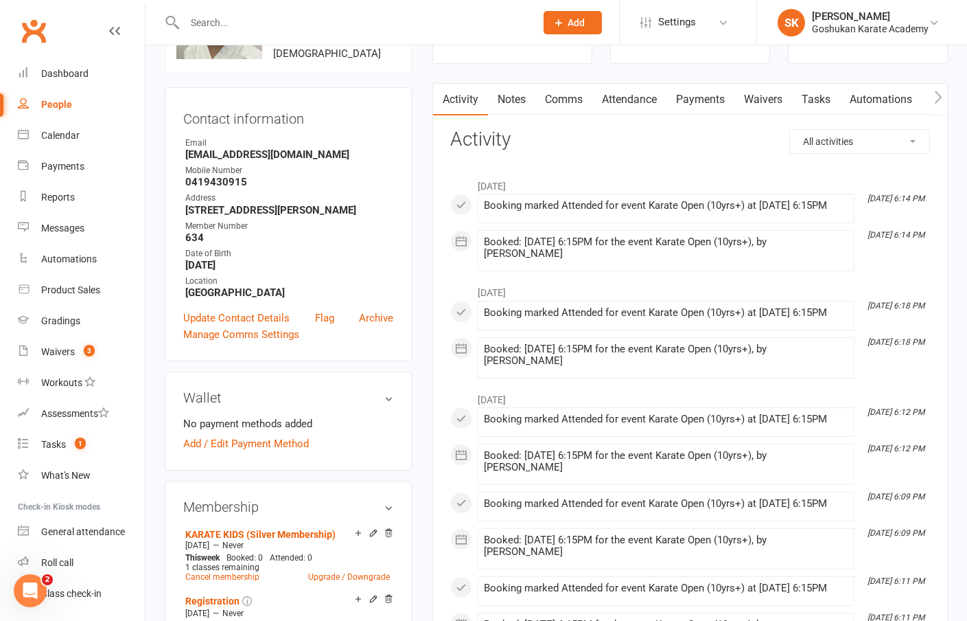
click at [629, 98] on link "Attendance" at bounding box center [630, 100] width 74 height 32
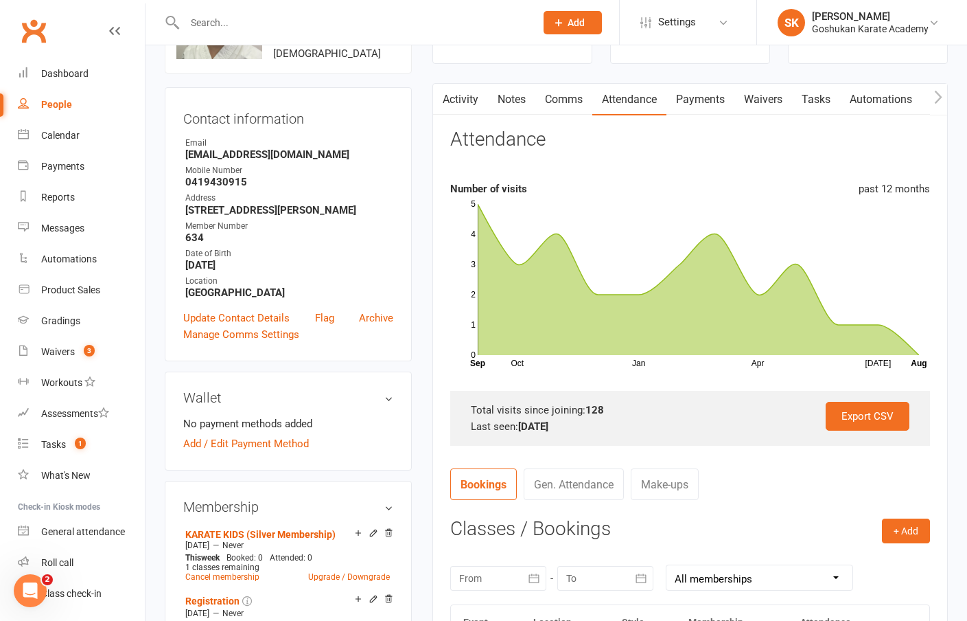
click at [700, 98] on link "Payments" at bounding box center [701, 100] width 68 height 32
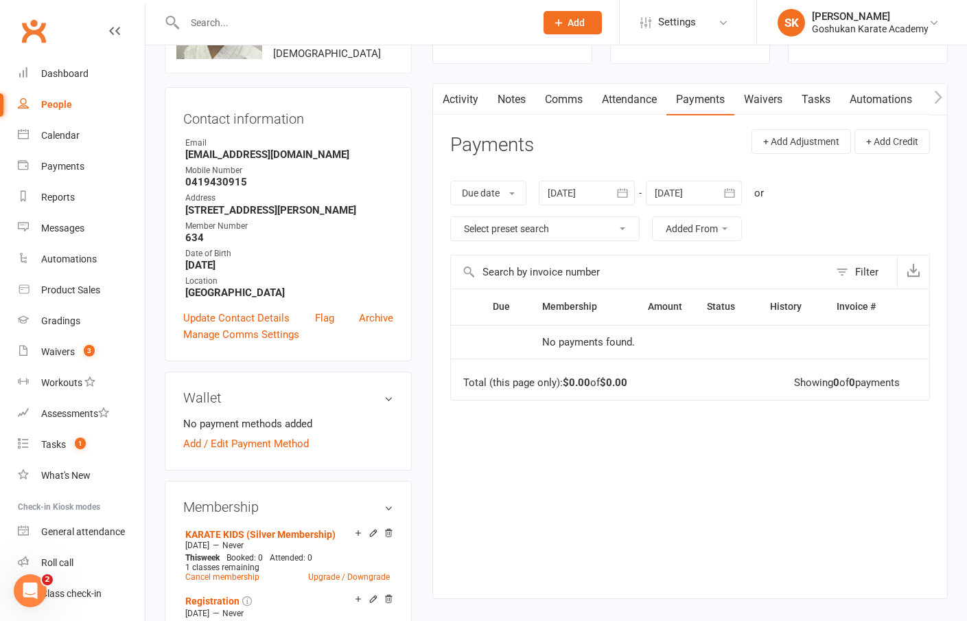
click at [624, 100] on link "Attendance" at bounding box center [630, 100] width 74 height 32
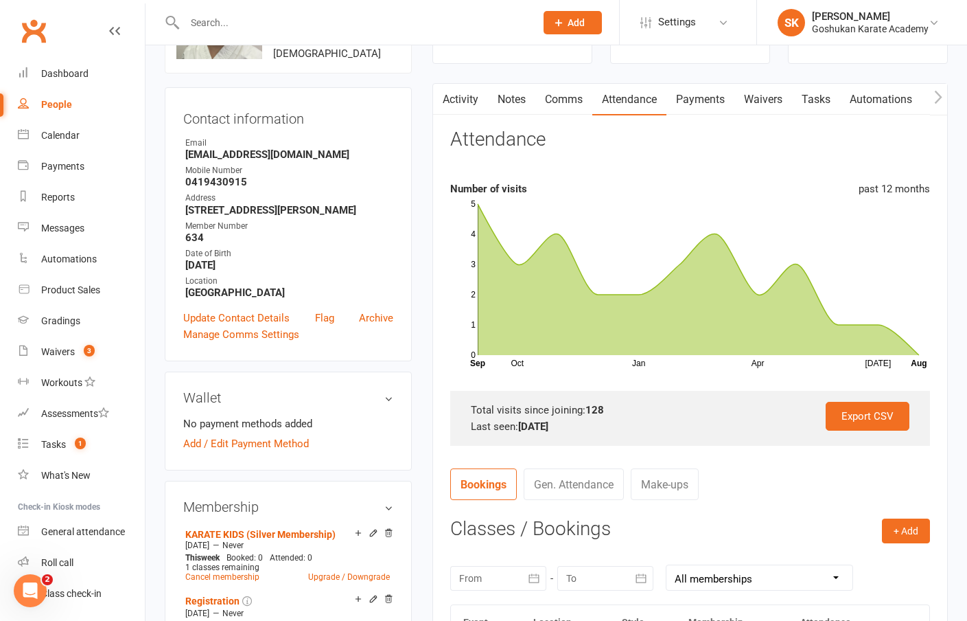
click at [694, 100] on link "Payments" at bounding box center [701, 100] width 68 height 32
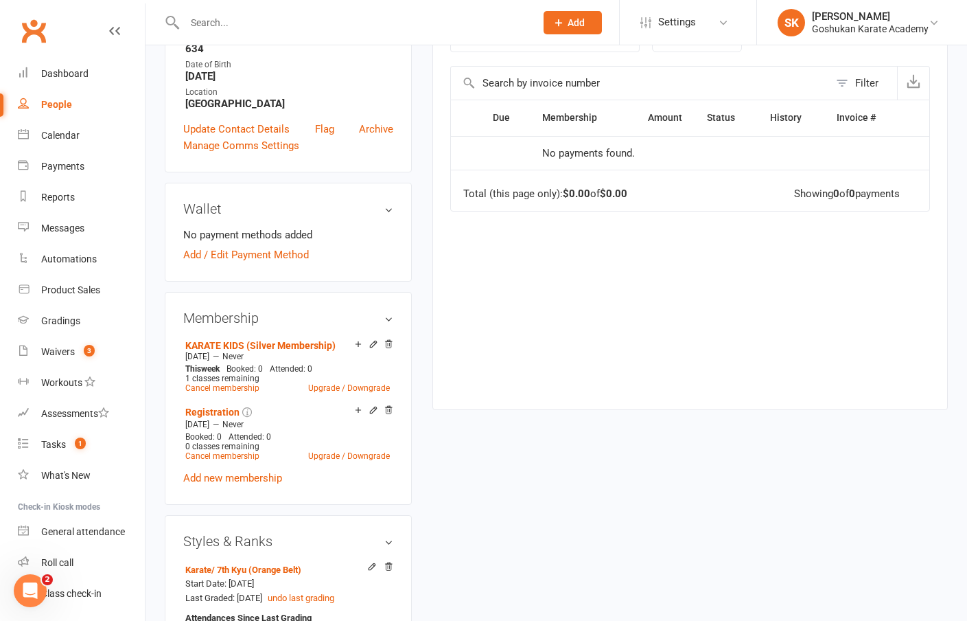
scroll to position [295, 0]
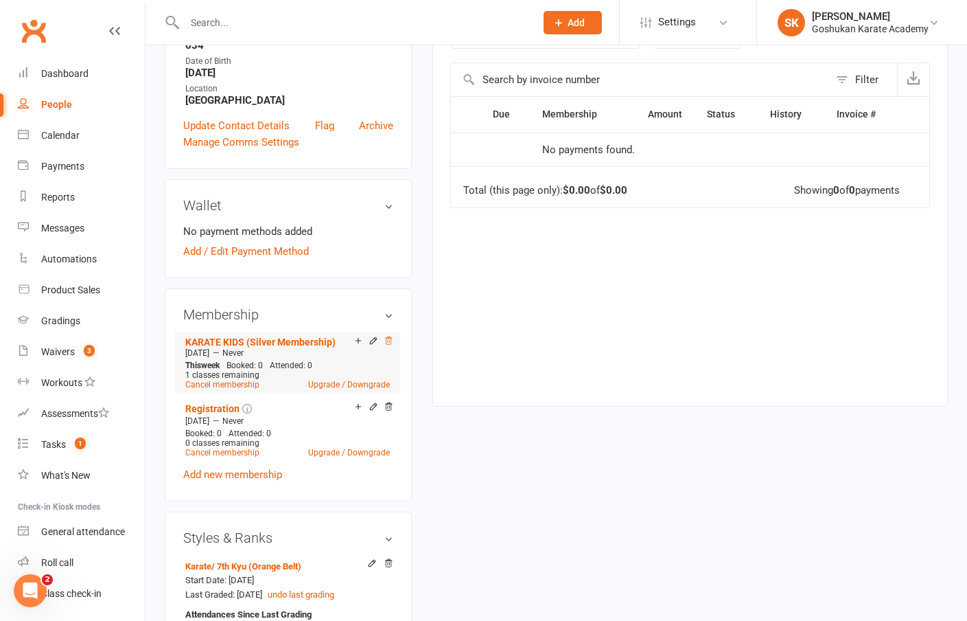
click at [390, 344] on icon at bounding box center [389, 340] width 7 height 8
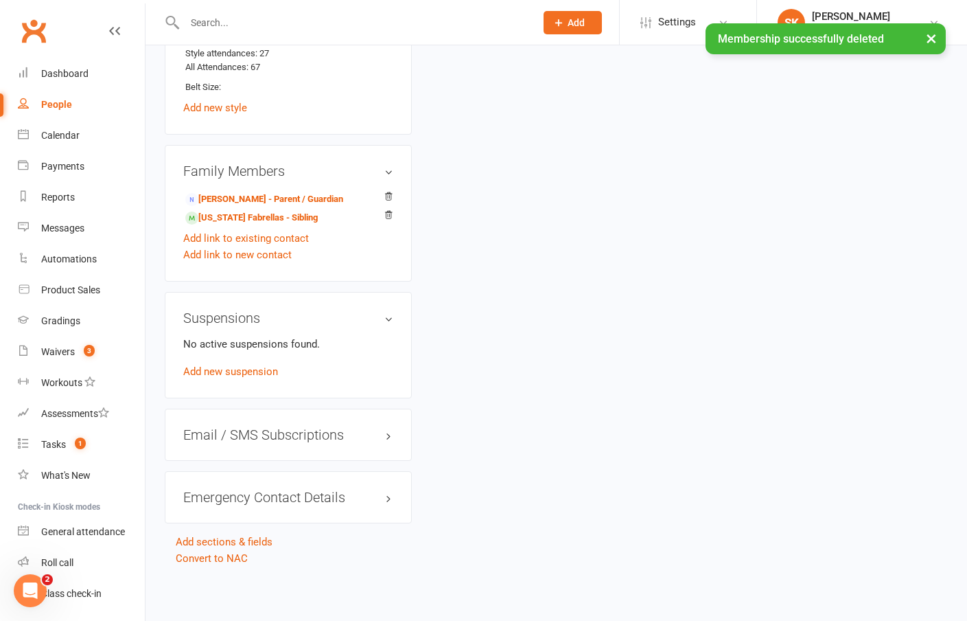
scroll to position [824, 0]
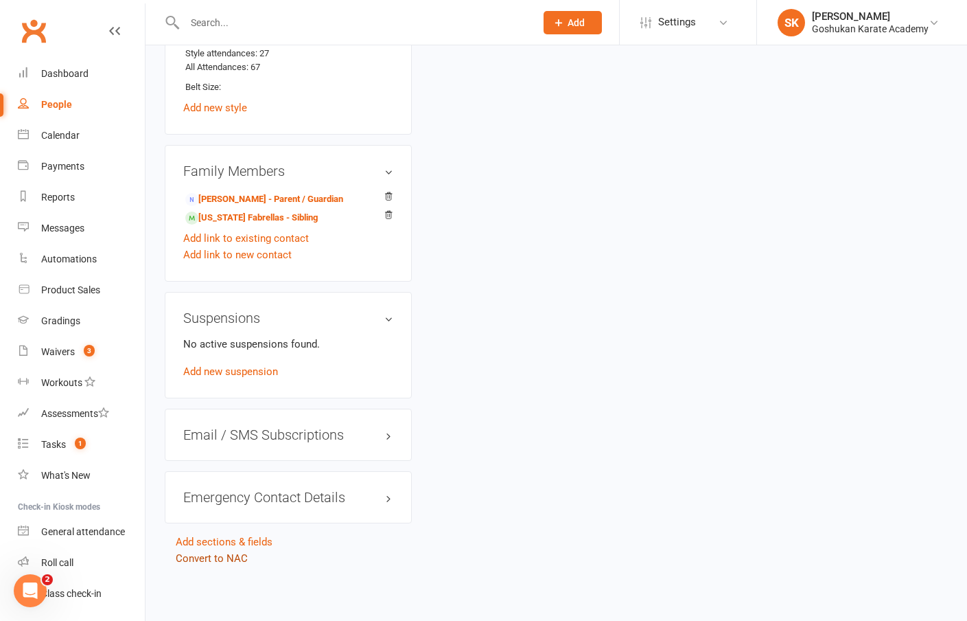
click at [192, 552] on link "Convert to NAC" at bounding box center [212, 558] width 72 height 12
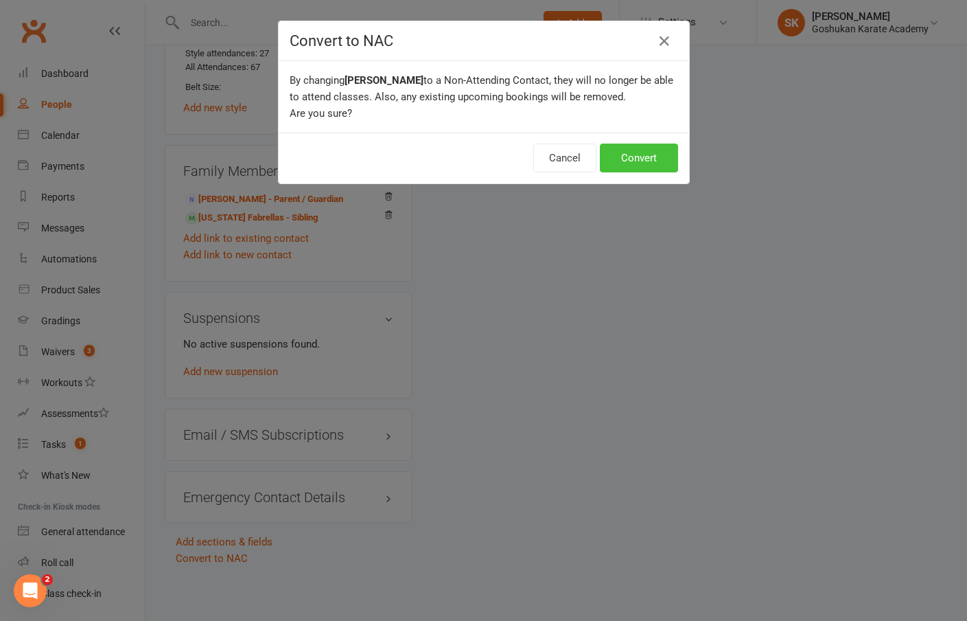
click at [629, 160] on button "Convert" at bounding box center [639, 158] width 78 height 29
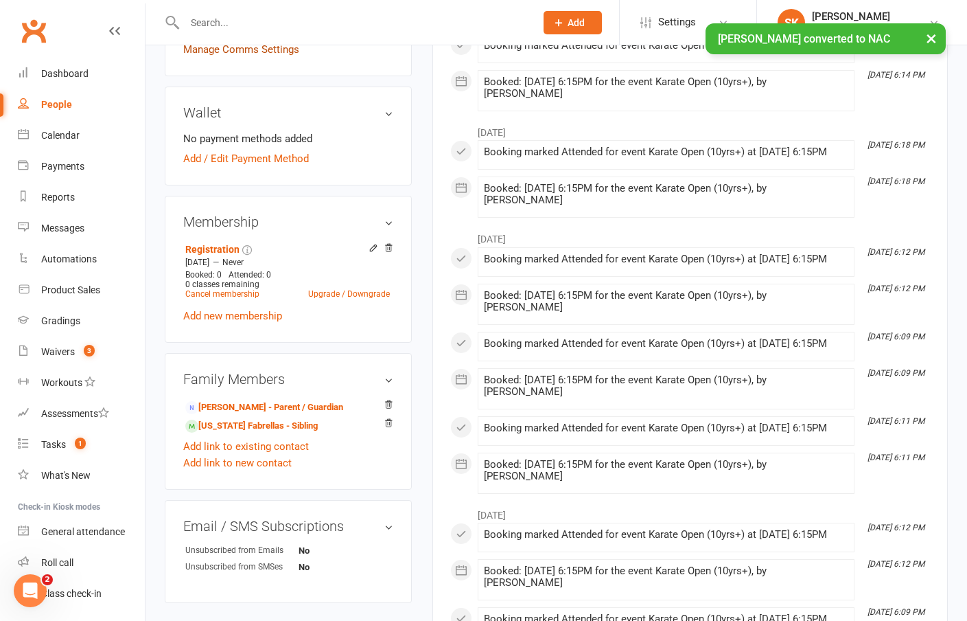
scroll to position [383, 0]
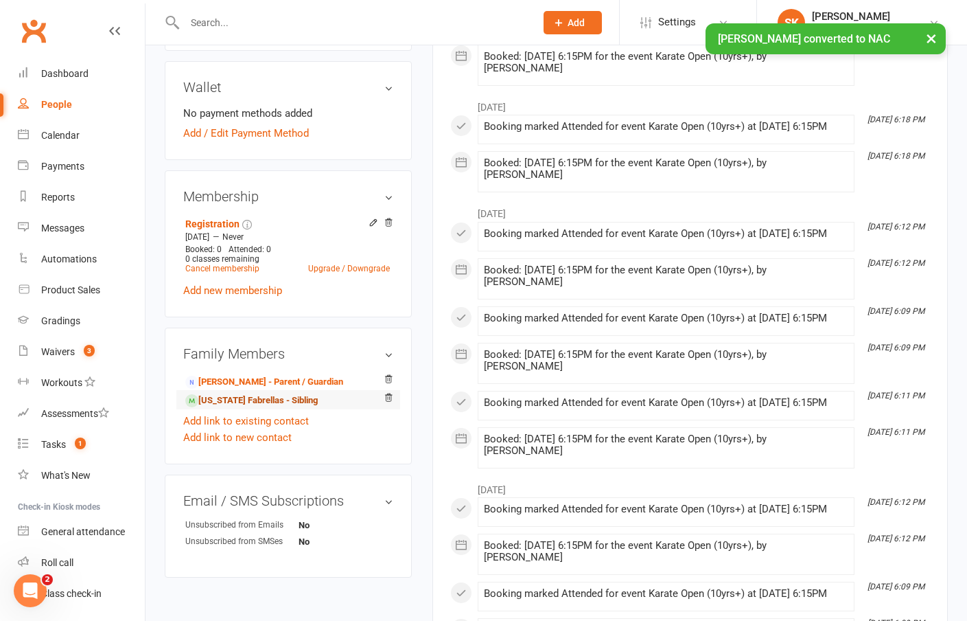
click at [217, 408] on link "[US_STATE] Fabrellas - Sibling" at bounding box center [251, 400] width 133 height 14
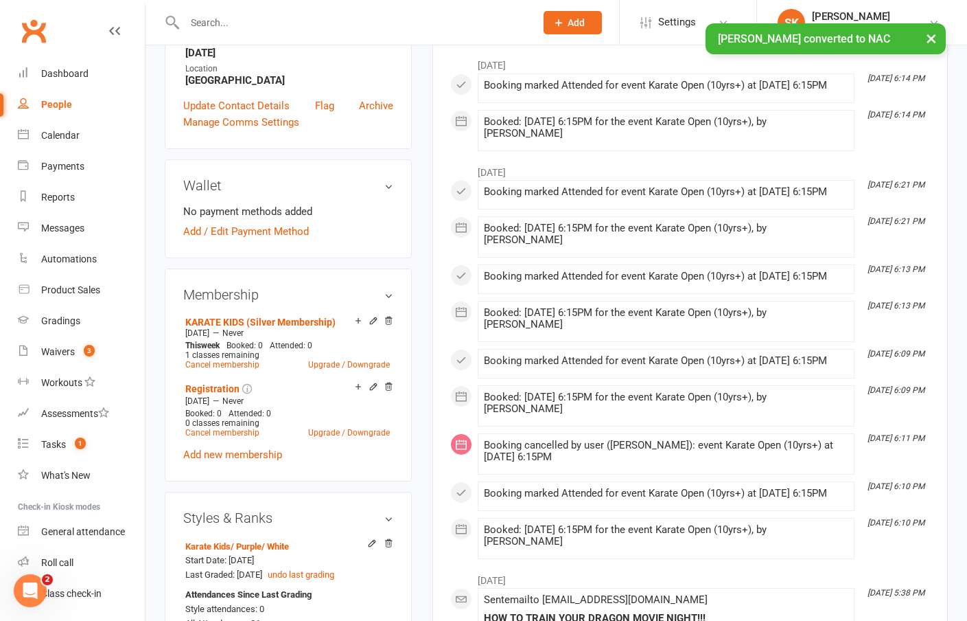
scroll to position [413, 0]
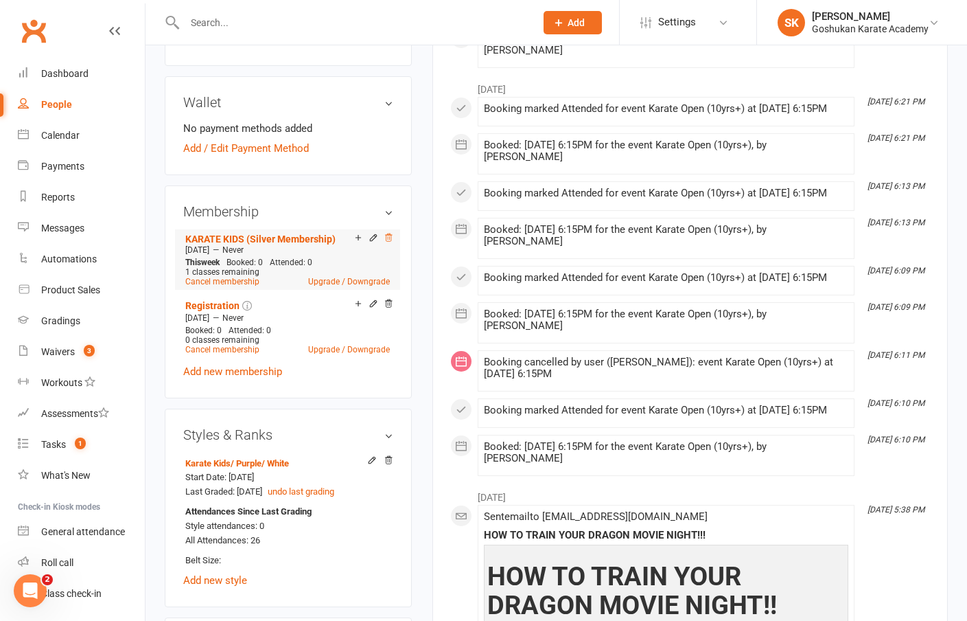
click at [386, 233] on icon at bounding box center [389, 238] width 10 height 10
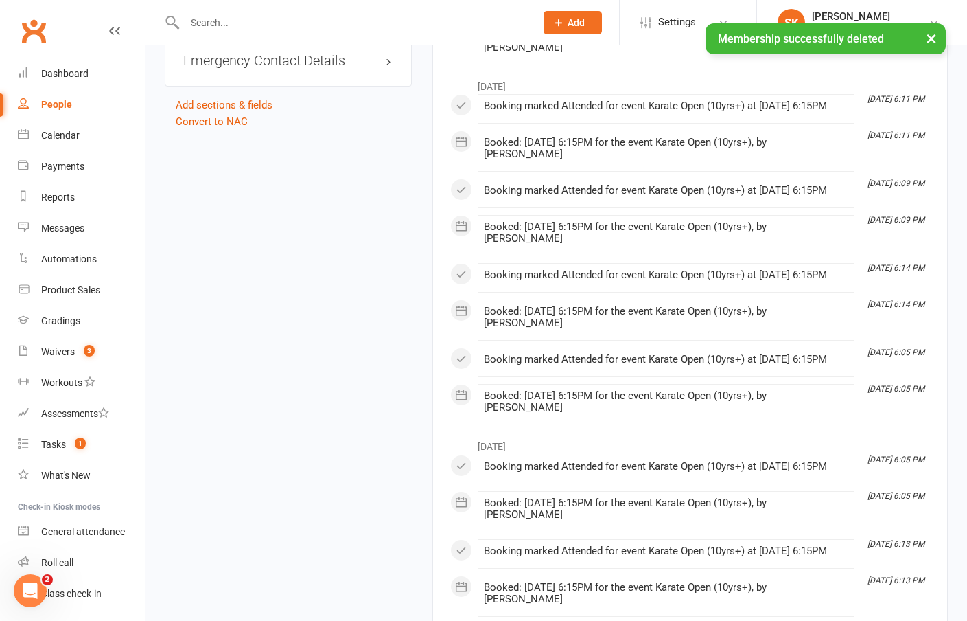
scroll to position [1256, 0]
click at [203, 116] on link "Convert to NAC" at bounding box center [212, 122] width 72 height 12
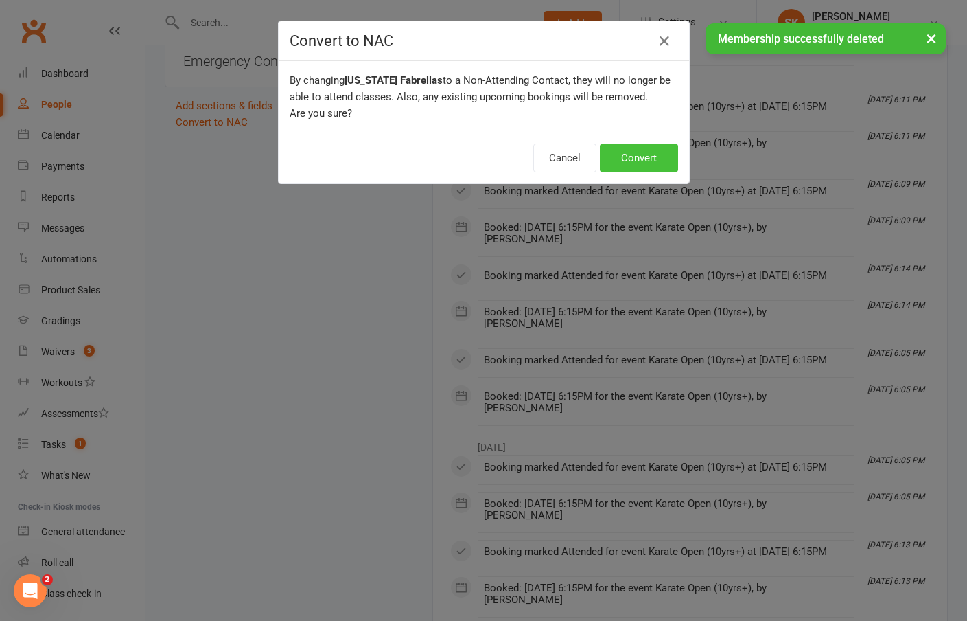
click at [631, 165] on button "Convert" at bounding box center [639, 158] width 78 height 29
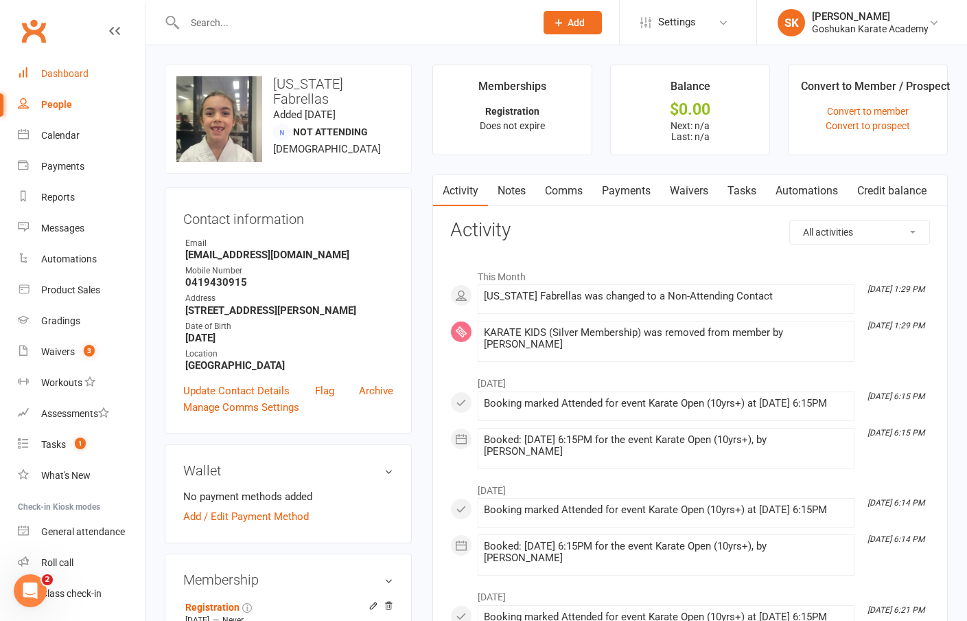
click at [74, 72] on div "Dashboard" at bounding box center [64, 73] width 47 height 11
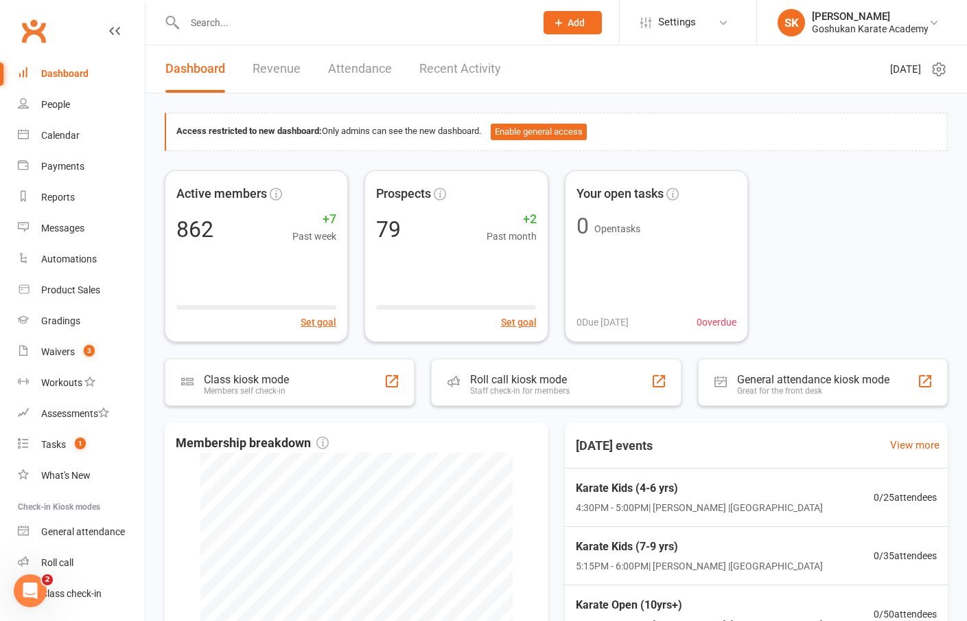
click at [278, 67] on link "Revenue" at bounding box center [277, 68] width 48 height 47
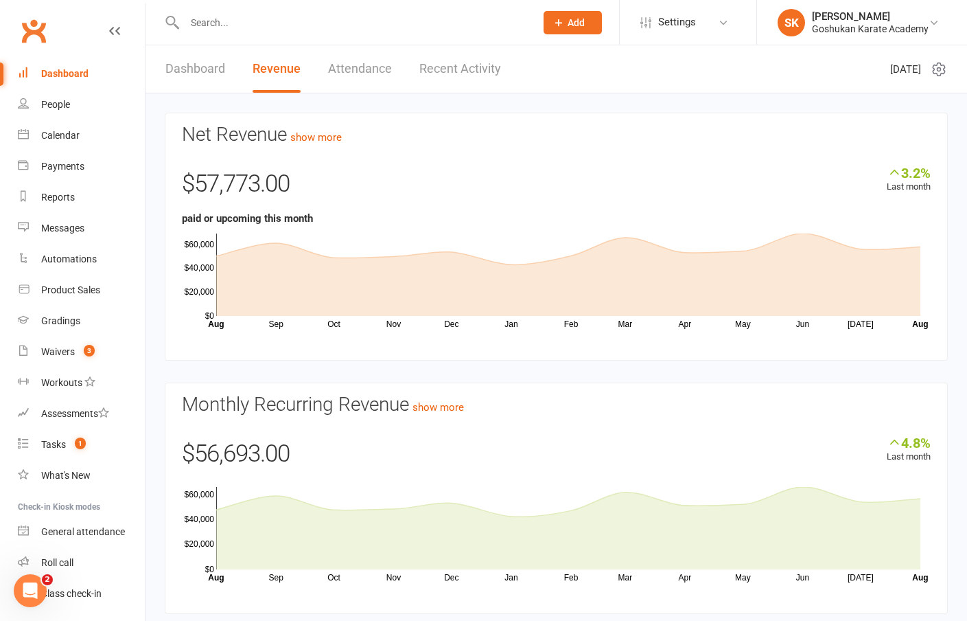
click at [360, 69] on link "Attendance" at bounding box center [360, 68] width 64 height 47
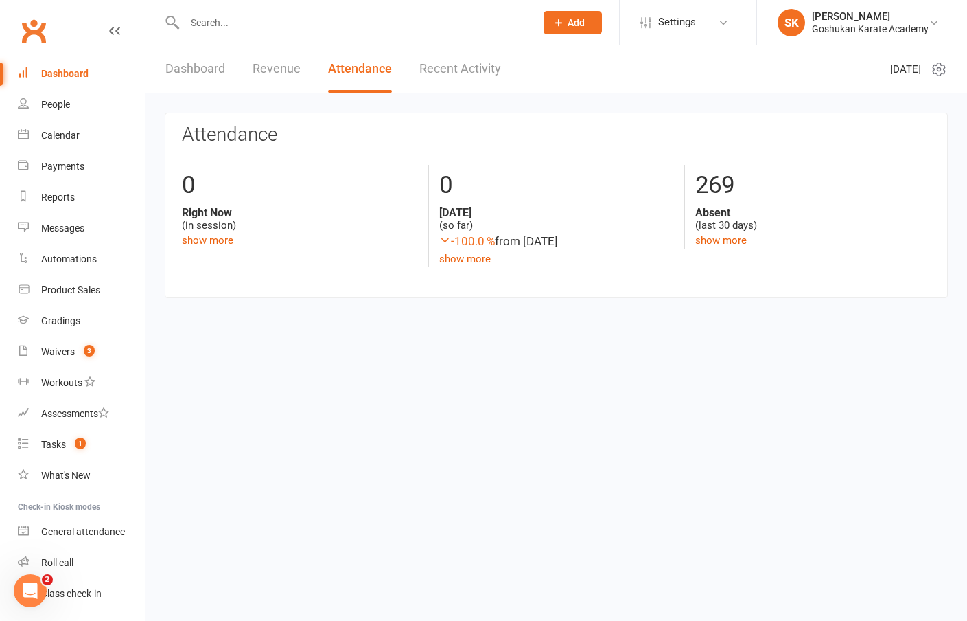
click at [457, 68] on link "Recent Activity" at bounding box center [461, 68] width 82 height 47
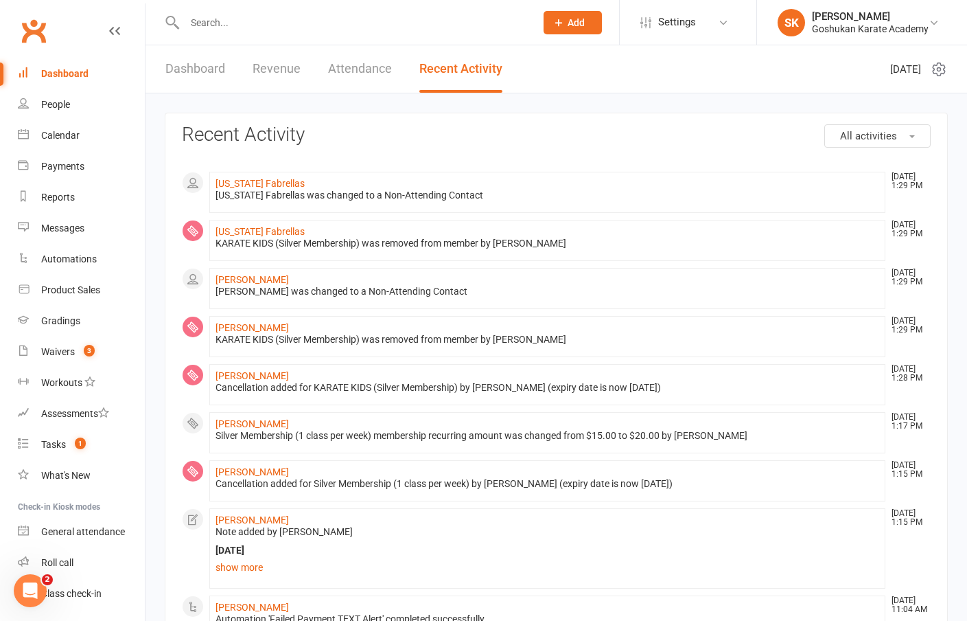
click at [179, 70] on link "Dashboard" at bounding box center [195, 68] width 60 height 47
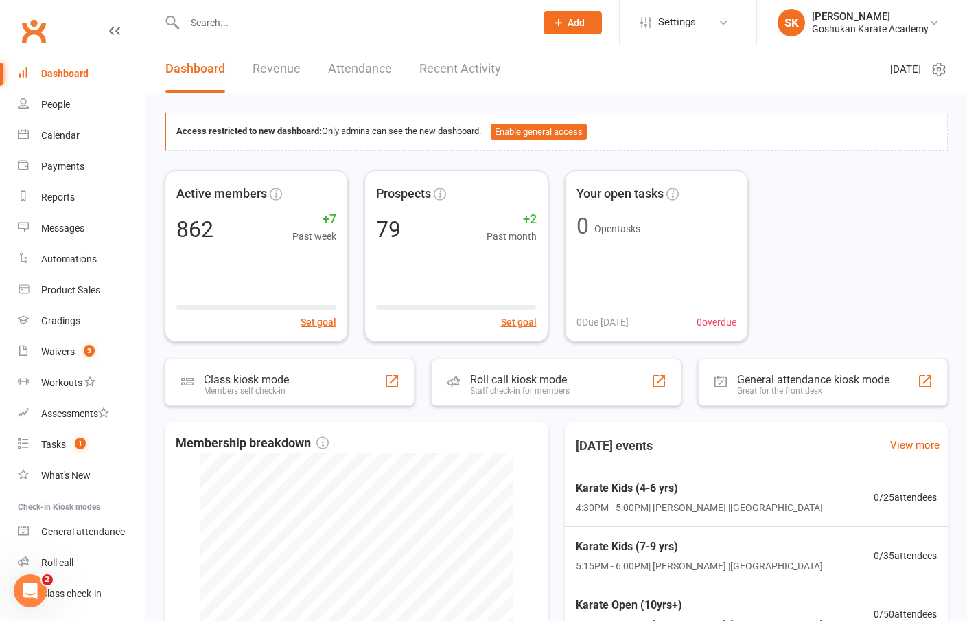
click at [203, 18] on input "text" at bounding box center [353, 22] width 345 height 19
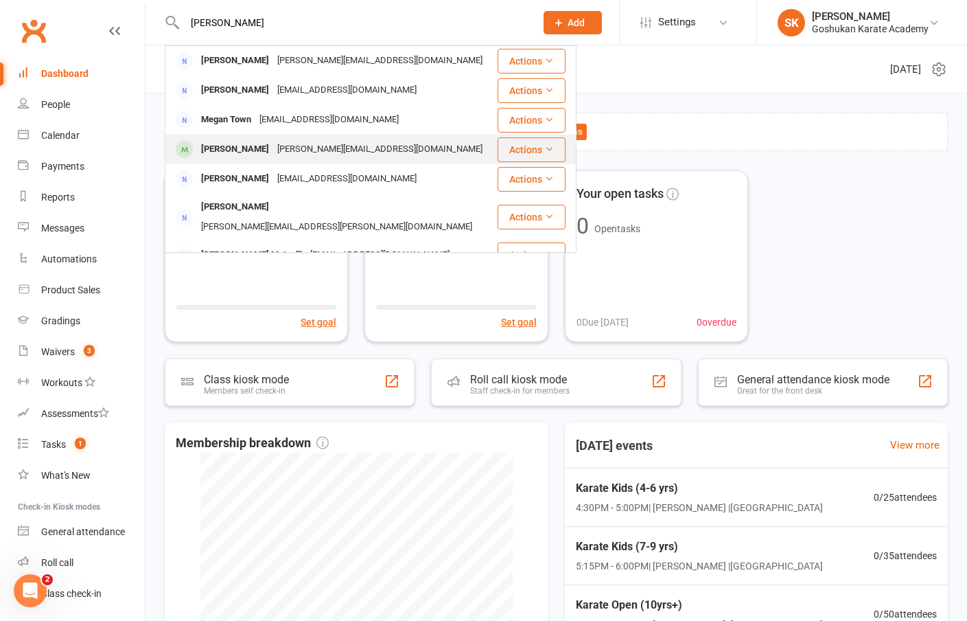
type input "[PERSON_NAME]"
click at [213, 151] on div "[PERSON_NAME]" at bounding box center [235, 149] width 76 height 20
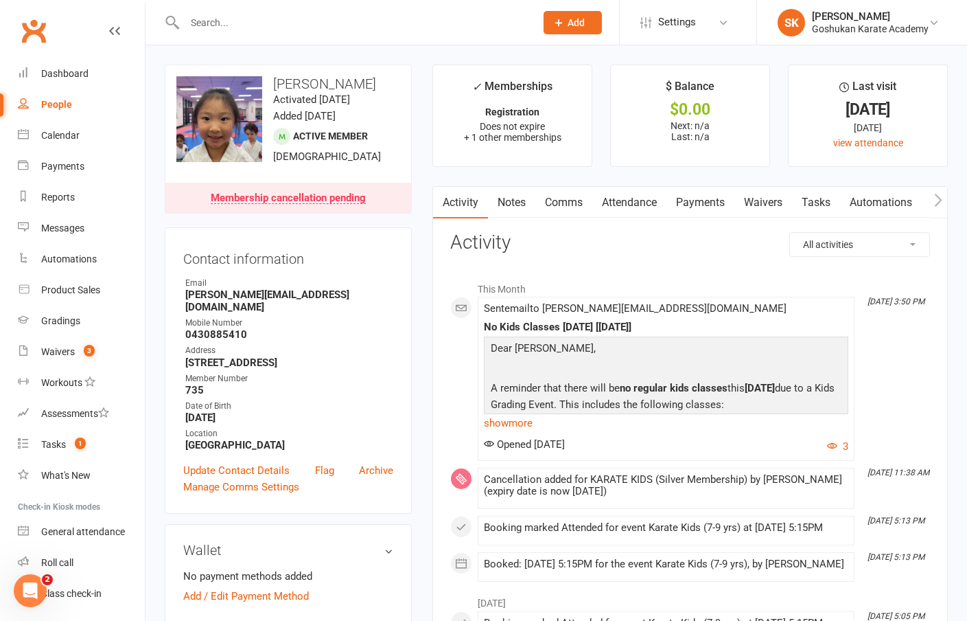
click at [702, 201] on link "Payments" at bounding box center [701, 203] width 68 height 32
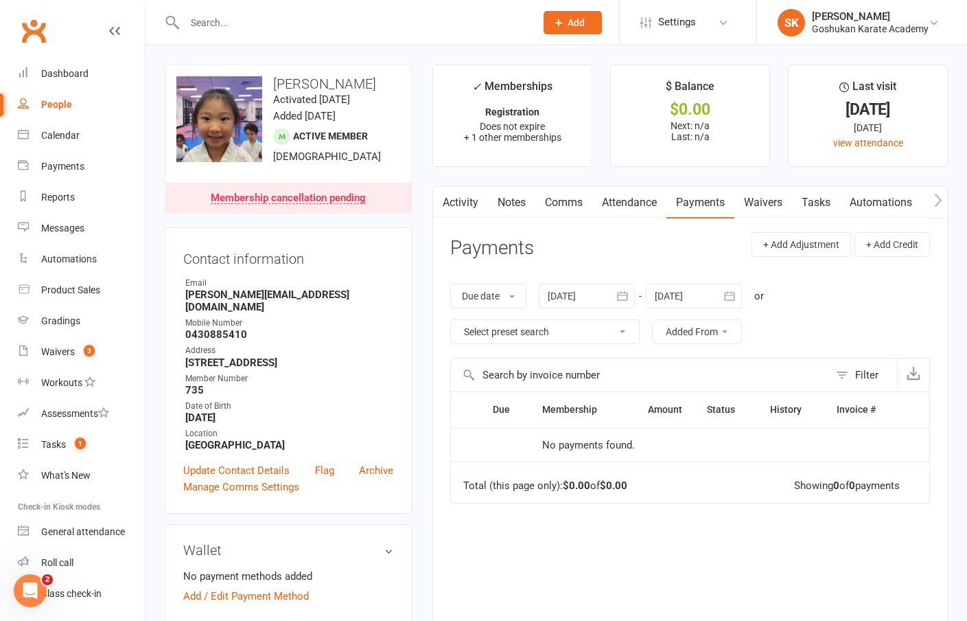
click at [622, 201] on link "Attendance" at bounding box center [630, 203] width 74 height 32
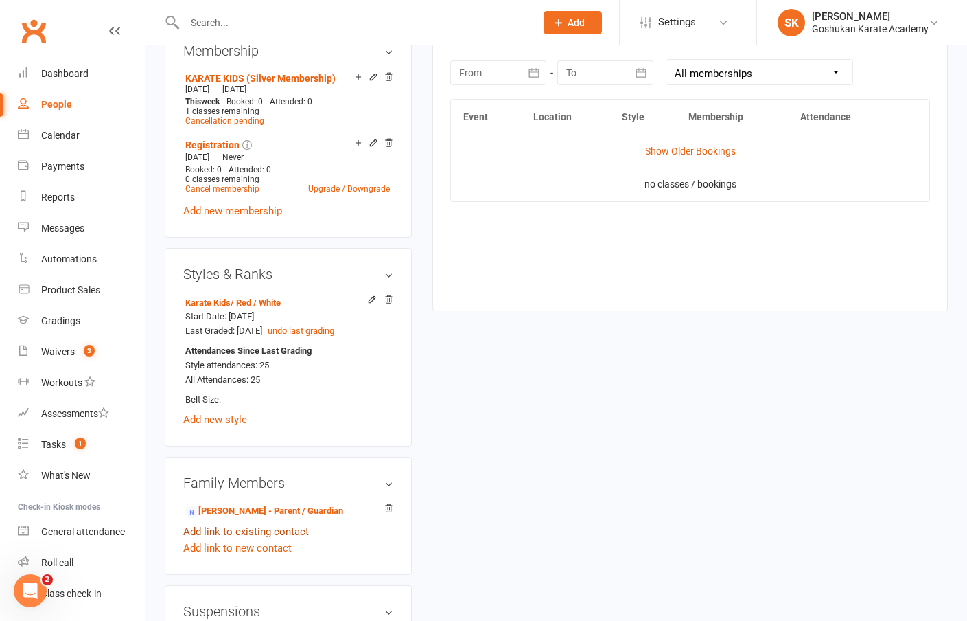
scroll to position [633, 0]
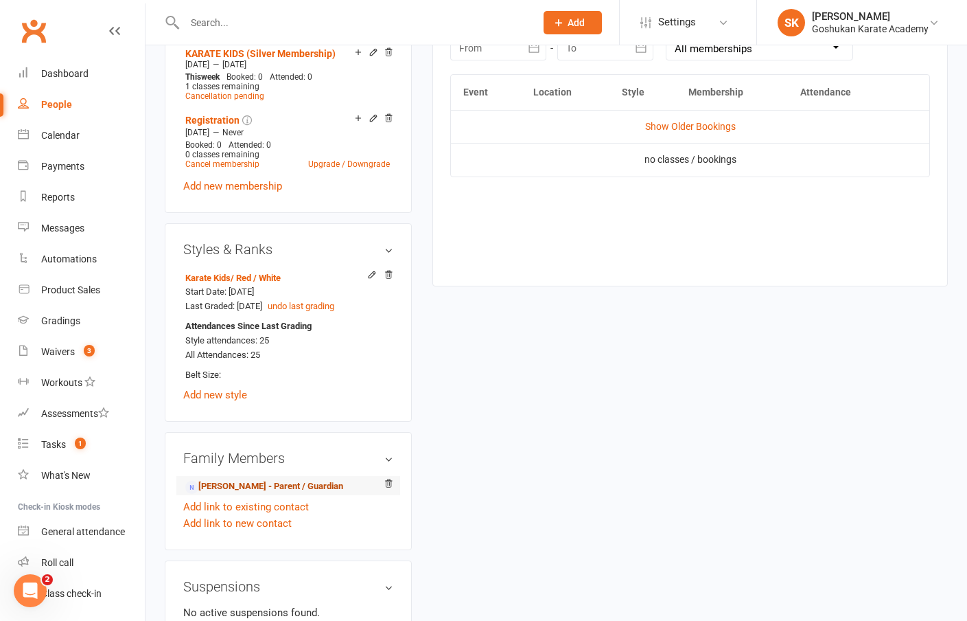
click at [216, 479] on link "[PERSON_NAME] - Parent / Guardian" at bounding box center [264, 486] width 158 height 14
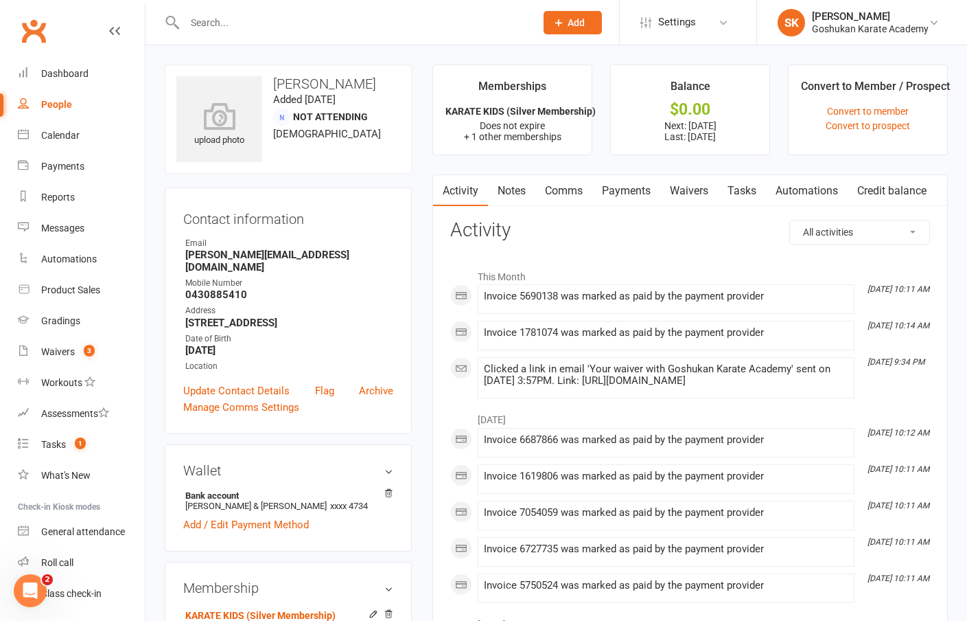
click at [244, 24] on input "text" at bounding box center [353, 22] width 345 height 19
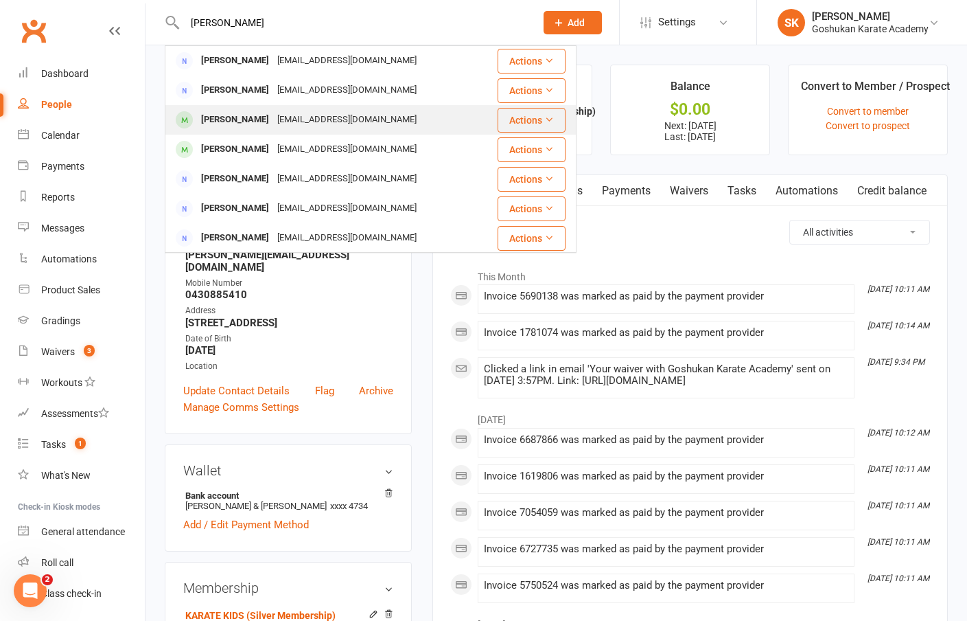
type input "[PERSON_NAME]"
click at [227, 114] on div "[PERSON_NAME]" at bounding box center [235, 120] width 76 height 20
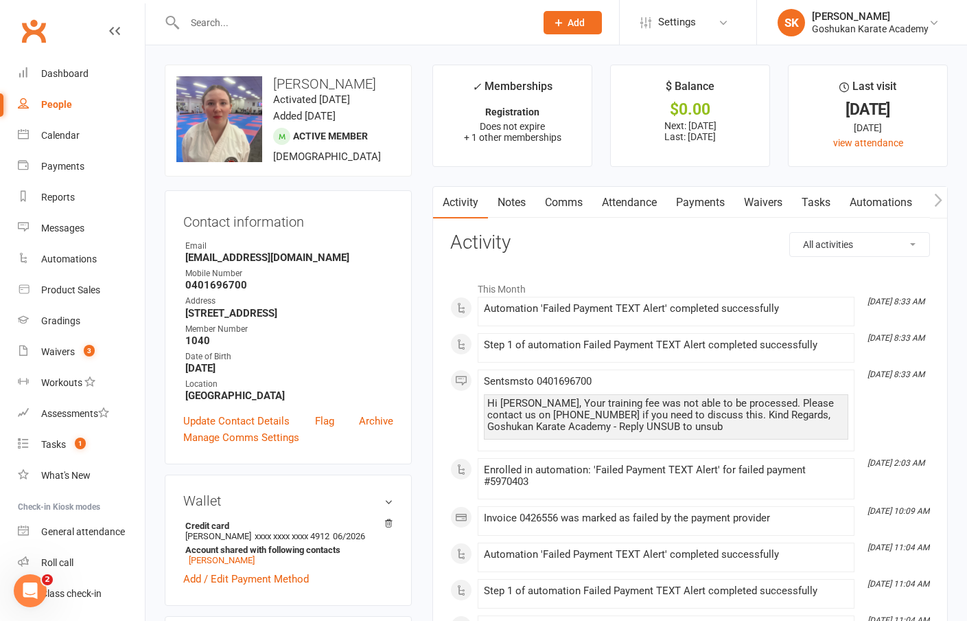
click at [626, 201] on link "Attendance" at bounding box center [630, 203] width 74 height 32
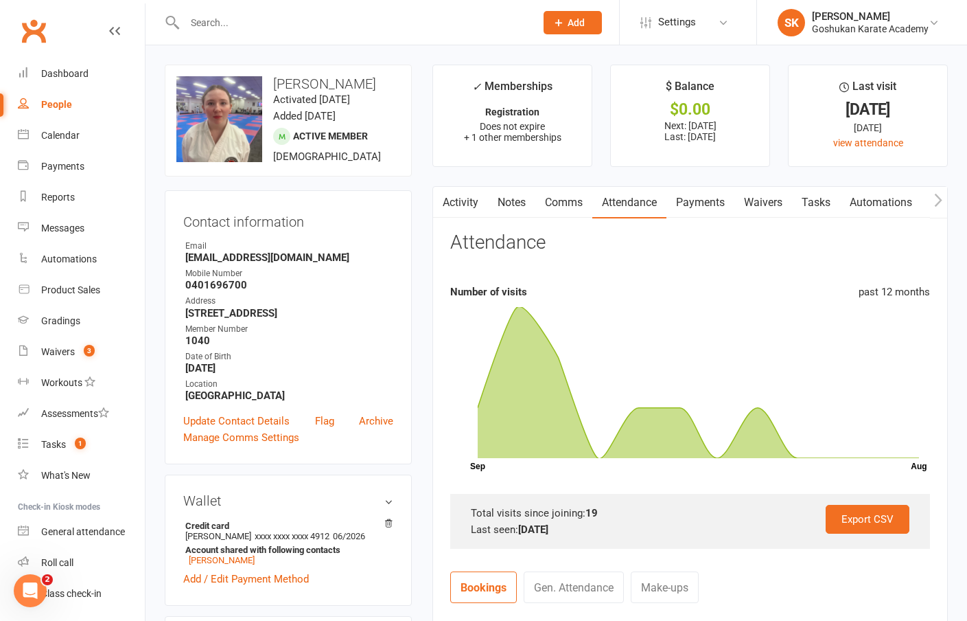
click at [695, 202] on link "Payments" at bounding box center [701, 203] width 68 height 32
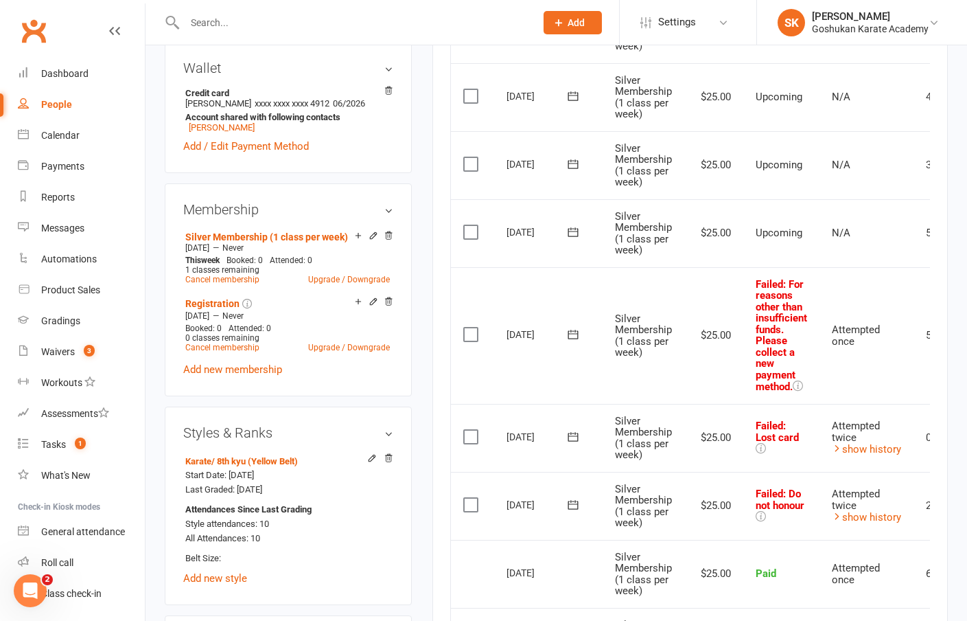
scroll to position [398, 0]
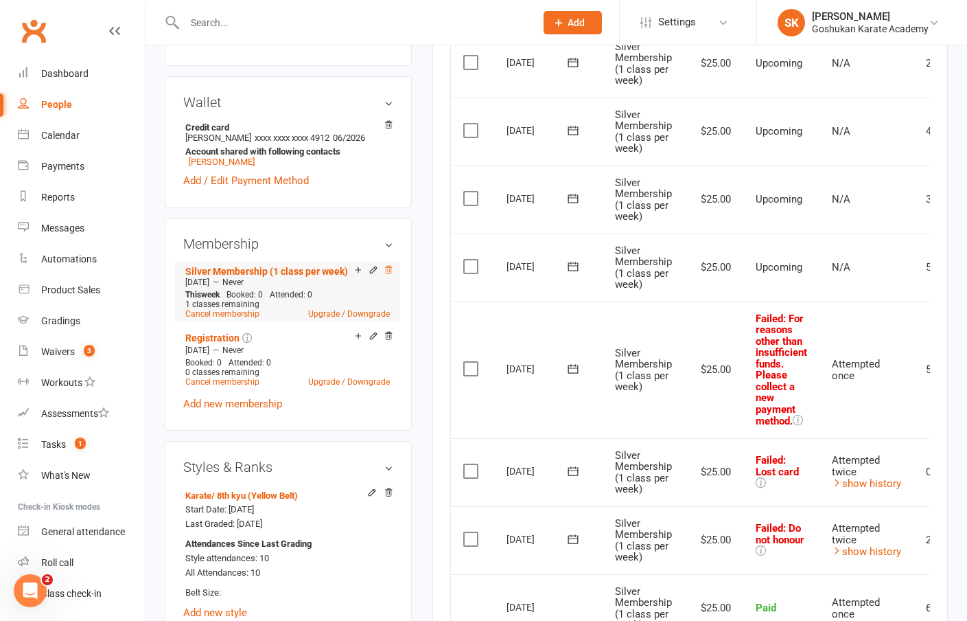
click at [389, 275] on icon at bounding box center [389, 270] width 10 height 10
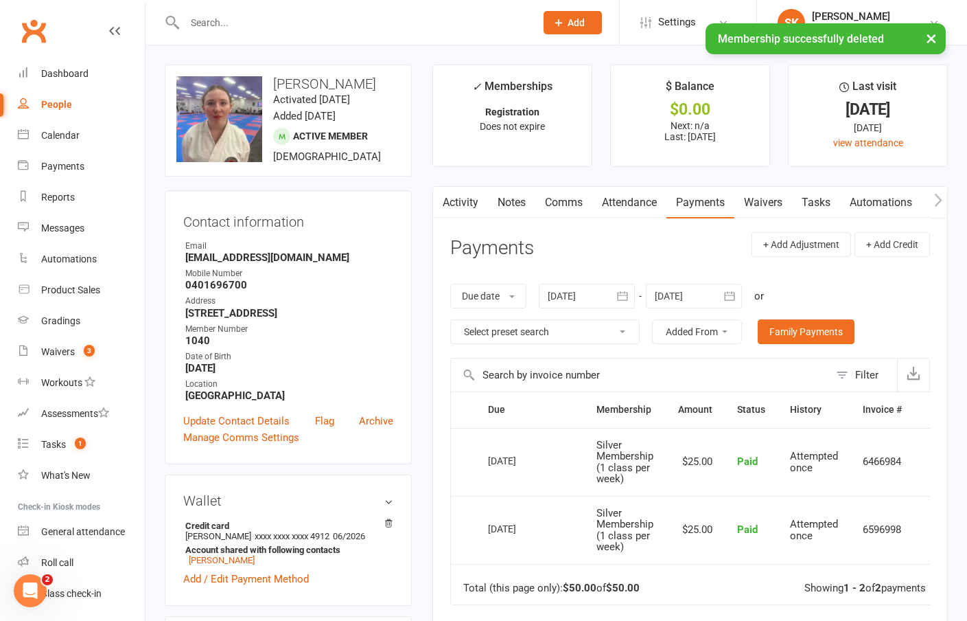
scroll to position [0, 0]
click at [503, 207] on link "Notes" at bounding box center [511, 203] width 47 height 32
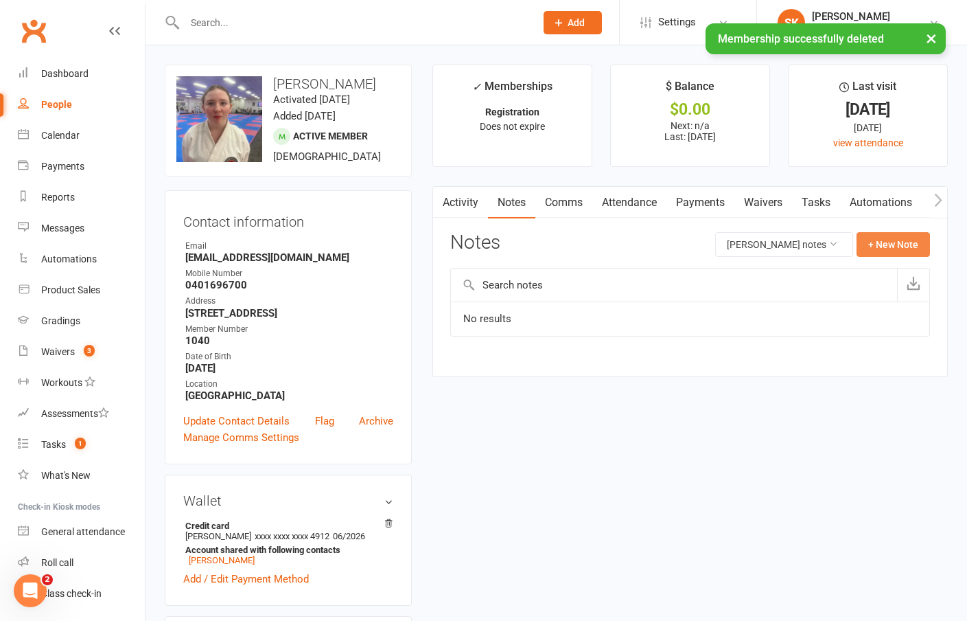
click at [889, 247] on button "+ New Note" at bounding box center [893, 244] width 73 height 25
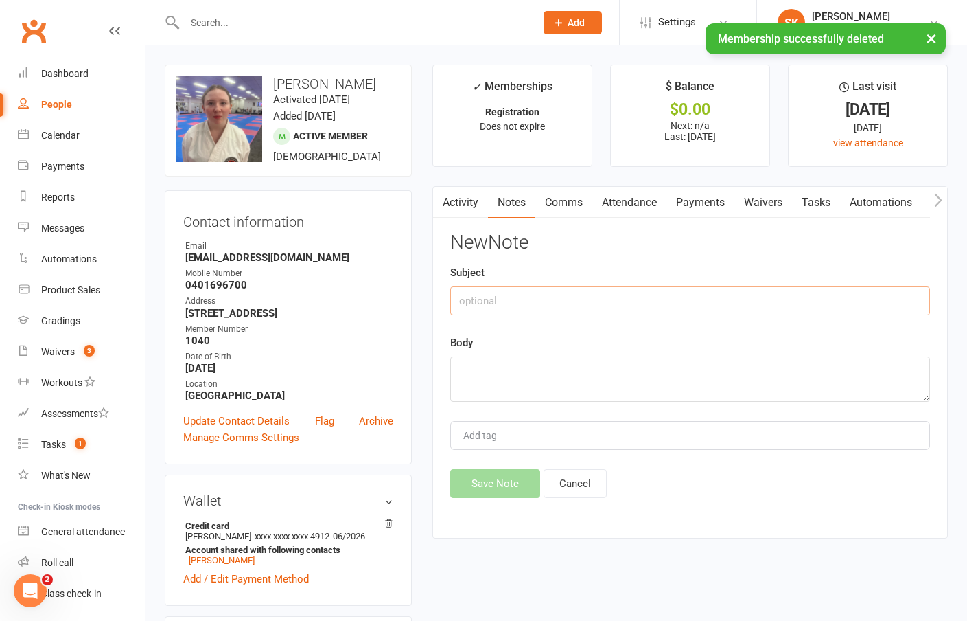
click at [588, 306] on input "text" at bounding box center [690, 300] width 480 height 29
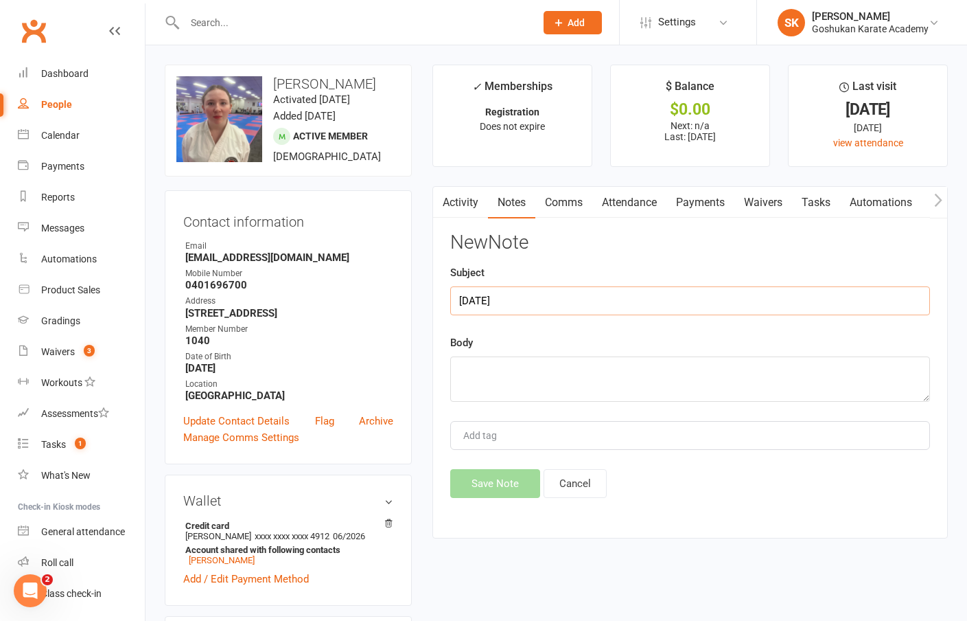
type input "[DATE]"
click at [569, 363] on textarea at bounding box center [690, 378] width 480 height 45
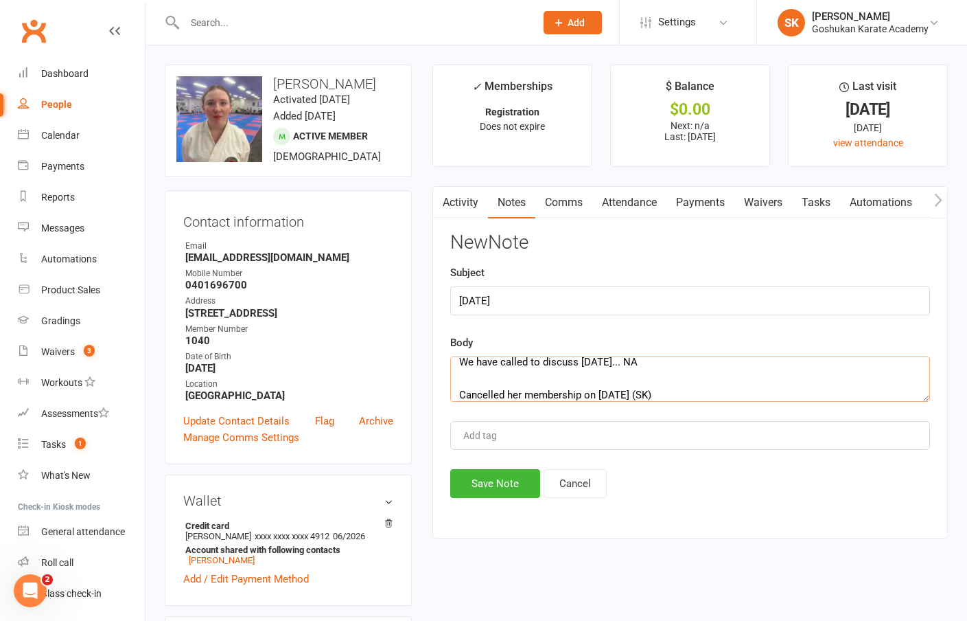
scroll to position [69, 0]
type textarea "[PERSON_NAME] has not been to classes for 4 months. Last 3 weeks filled payment…"
click at [505, 483] on button "Save Note" at bounding box center [495, 483] width 90 height 29
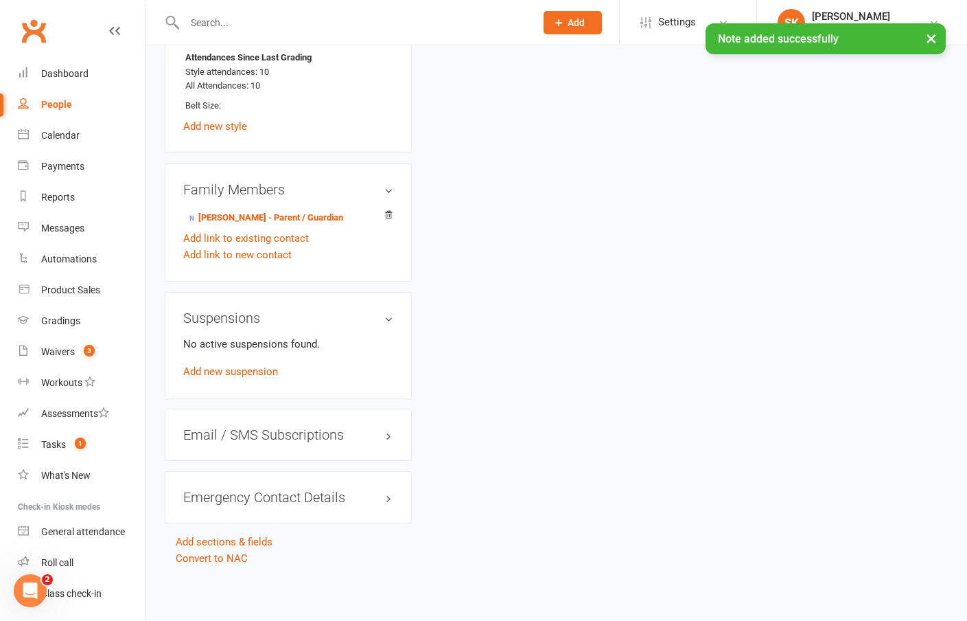
scroll to position [838, 0]
click at [211, 552] on link "Convert to NAC" at bounding box center [212, 558] width 72 height 12
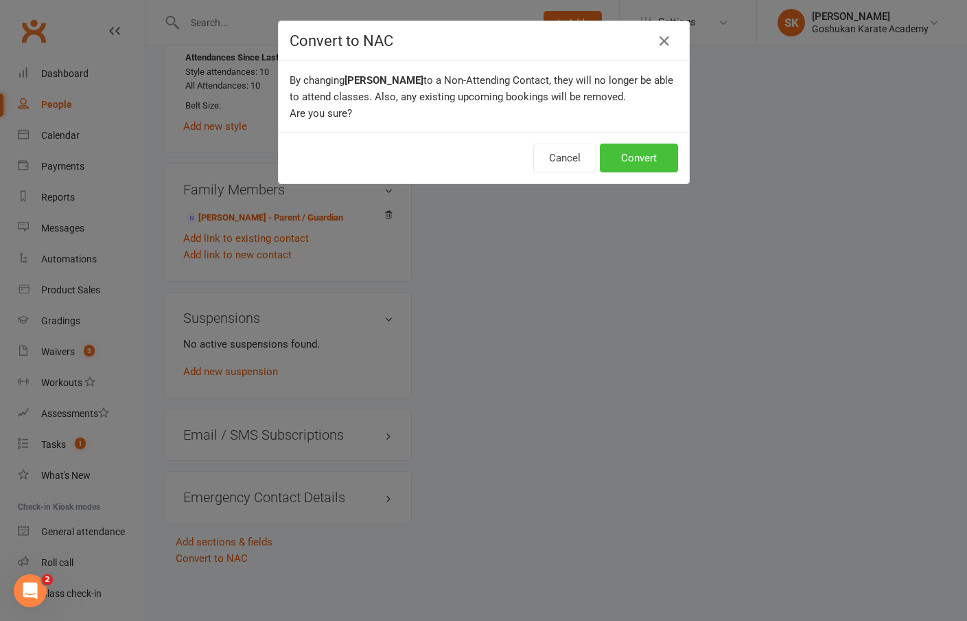
click at [621, 166] on button "Convert" at bounding box center [639, 158] width 78 height 29
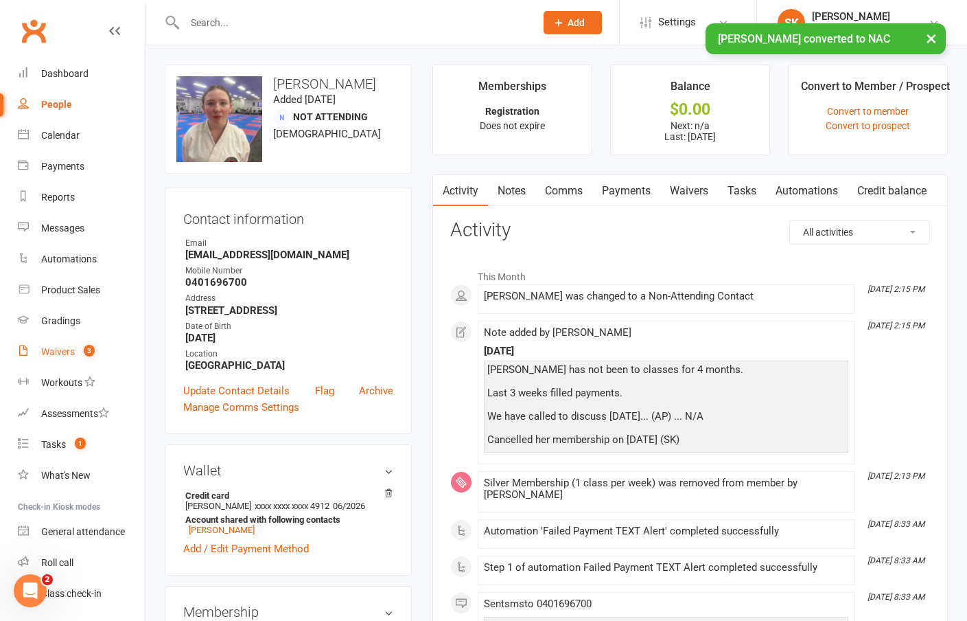
click at [55, 353] on div "Waivers" at bounding box center [58, 351] width 34 height 11
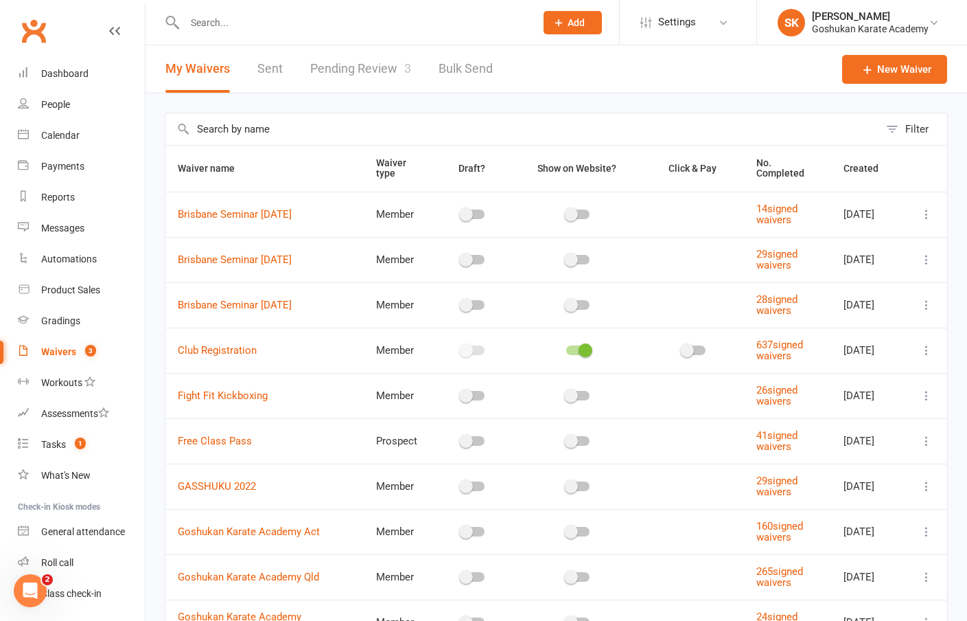
click at [338, 63] on link "Pending Review 3" at bounding box center [360, 68] width 101 height 47
select select "25"
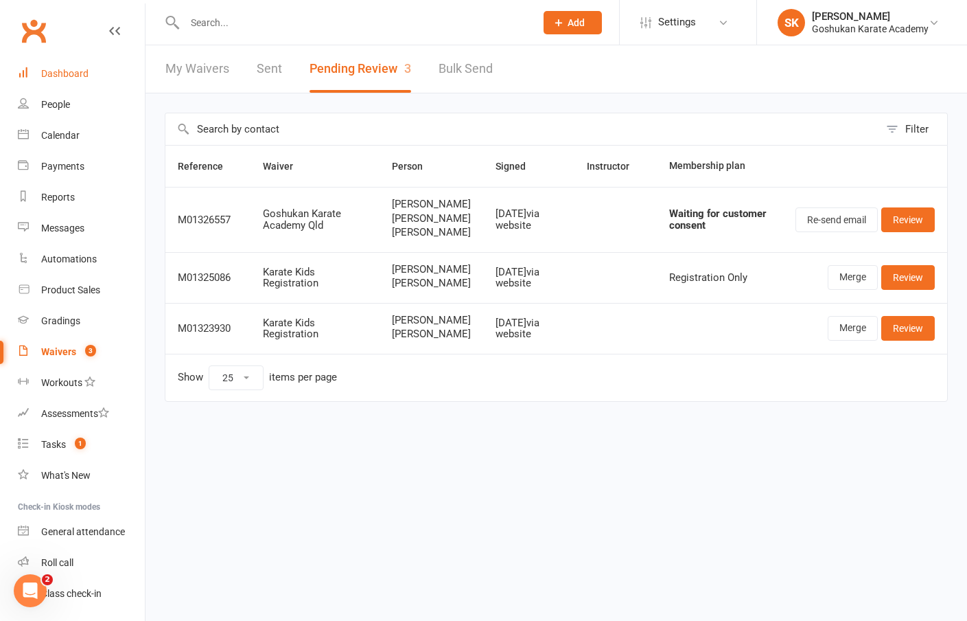
click at [49, 71] on div "Dashboard" at bounding box center [64, 73] width 47 height 11
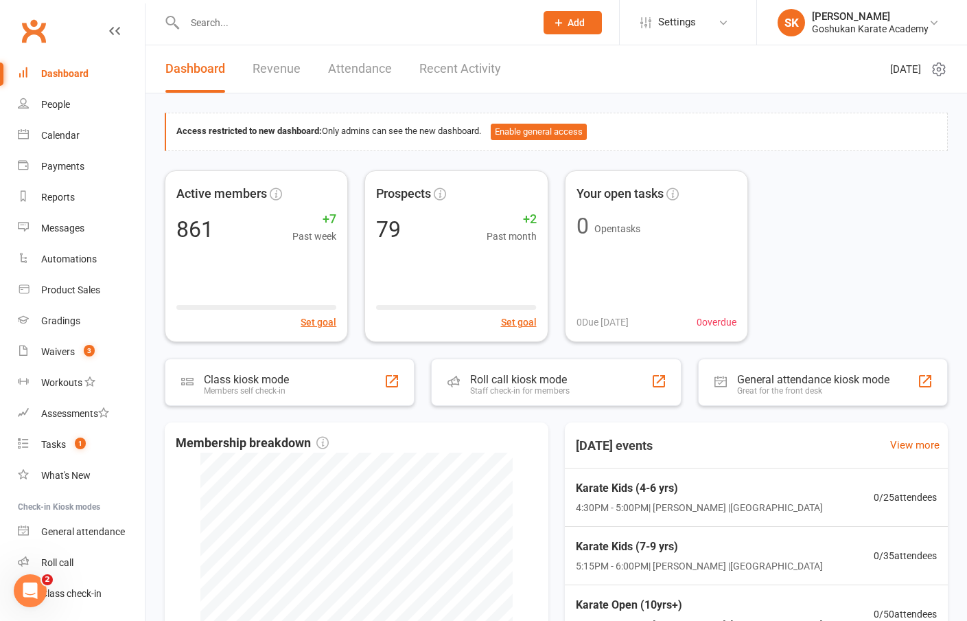
click at [202, 17] on input "text" at bounding box center [353, 22] width 345 height 19
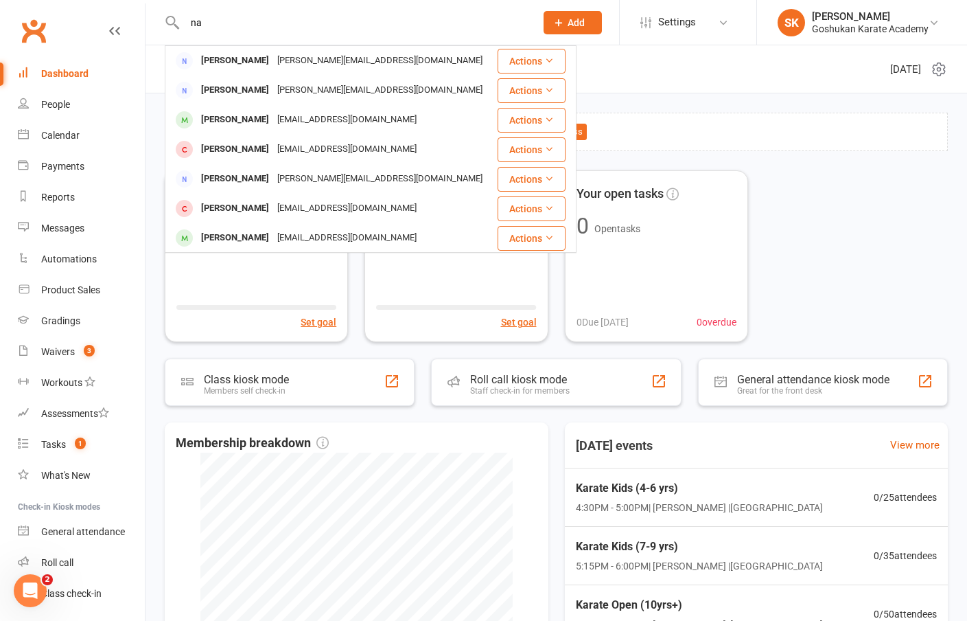
type input "n"
type input "stone"
drag, startPoint x: 233, startPoint y: 43, endPoint x: 205, endPoint y: 62, distance: 34.1
click at [205, 62] on div "[PERSON_NAME]" at bounding box center [235, 61] width 76 height 20
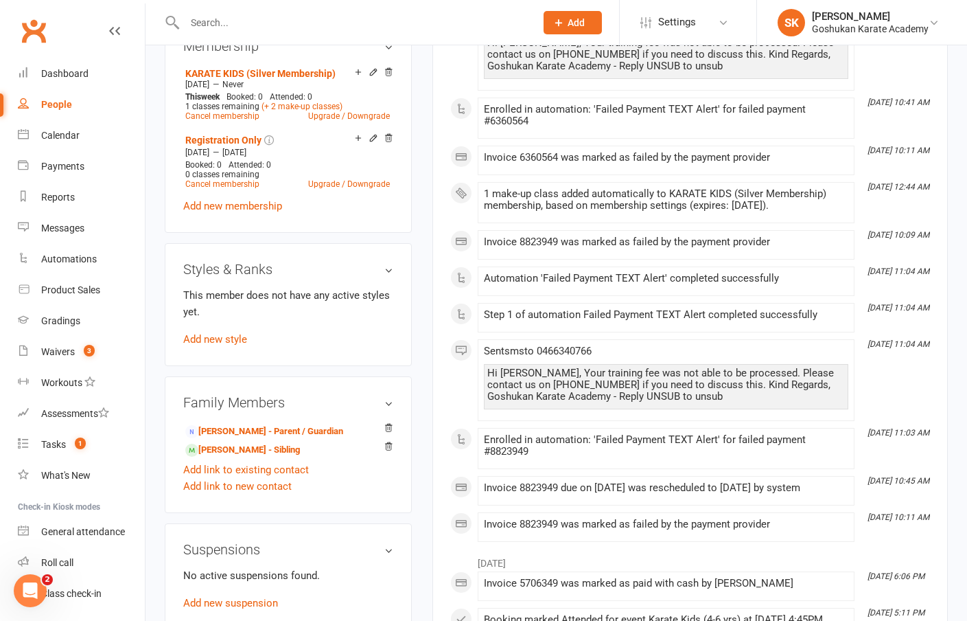
scroll to position [610, 0]
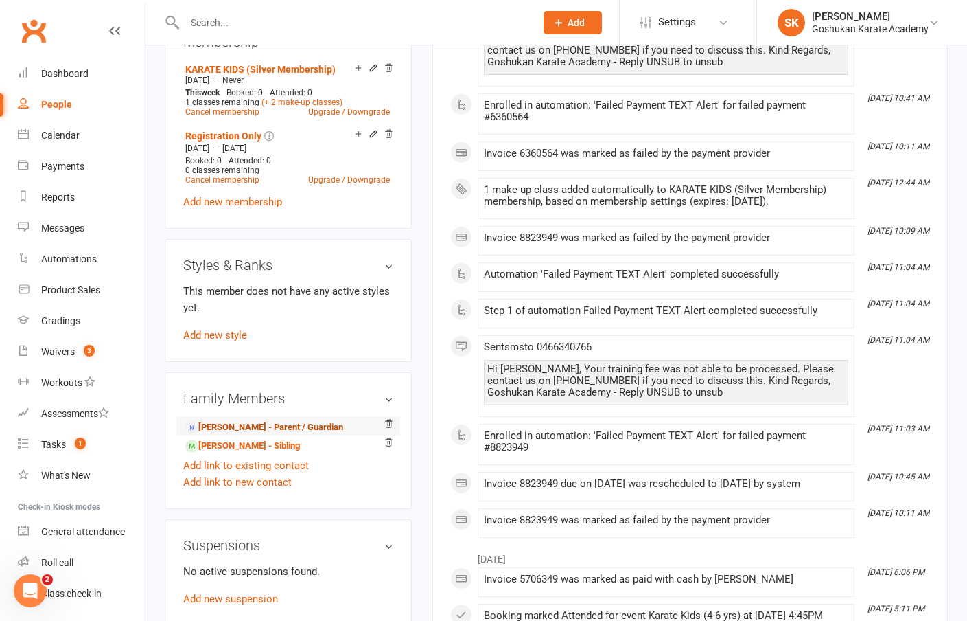
click at [226, 435] on link "[PERSON_NAME] - Parent / Guardian" at bounding box center [264, 427] width 158 height 14
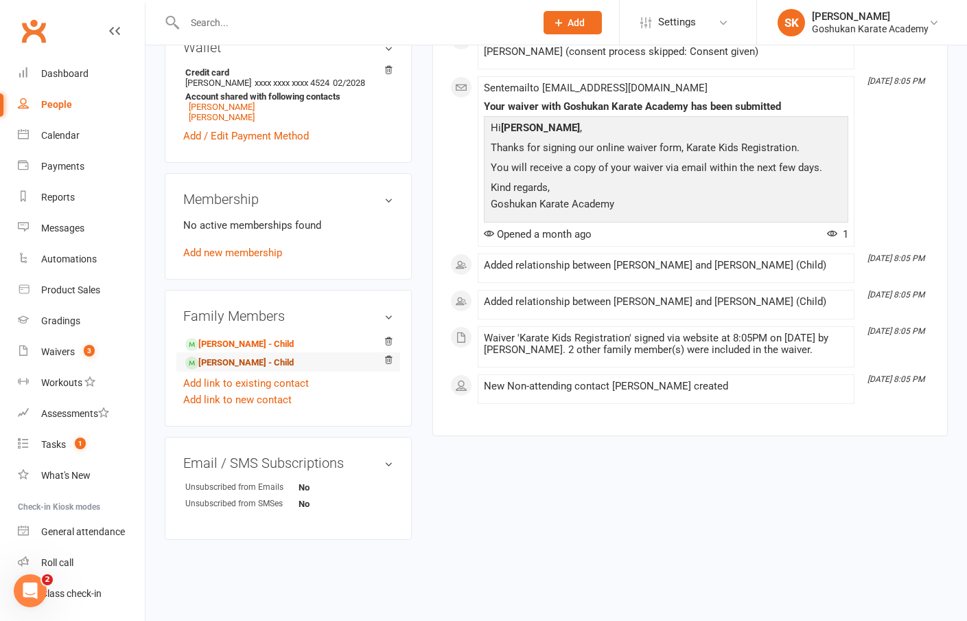
scroll to position [431, 0]
click at [218, 356] on link "[PERSON_NAME] - Child" at bounding box center [239, 363] width 108 height 14
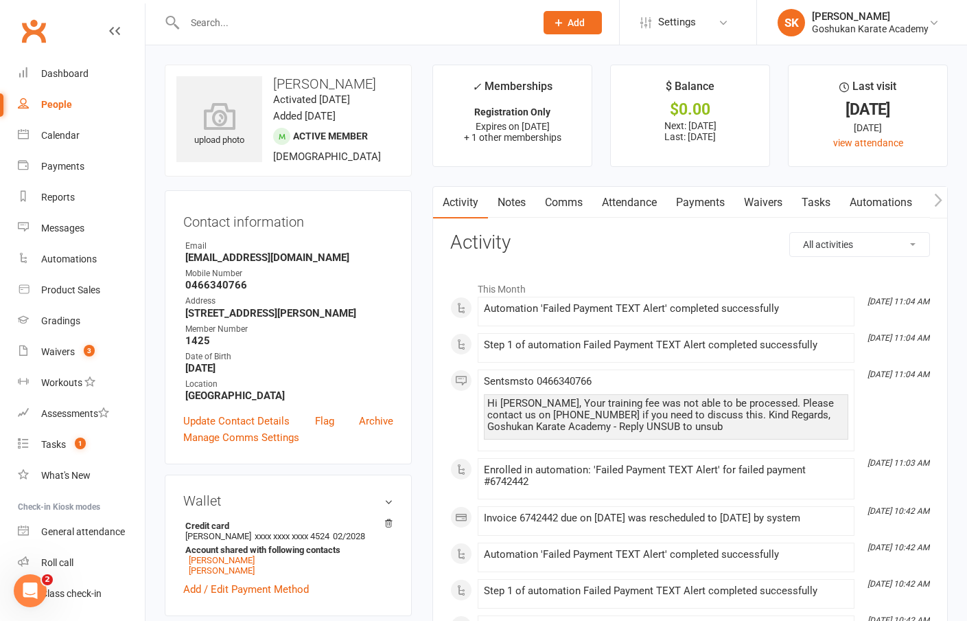
click at [706, 203] on link "Payments" at bounding box center [701, 203] width 68 height 32
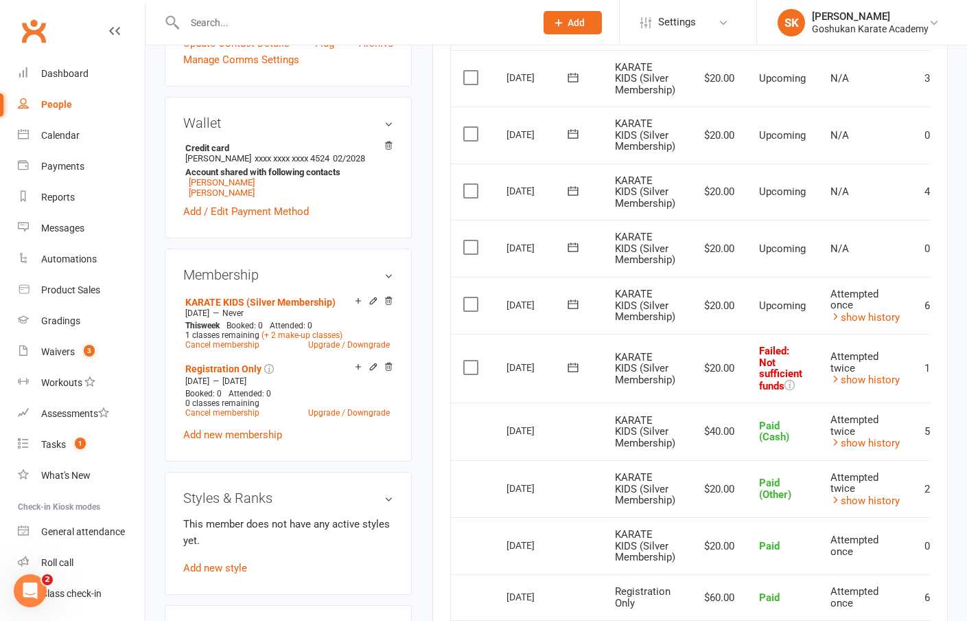
scroll to position [389, 0]
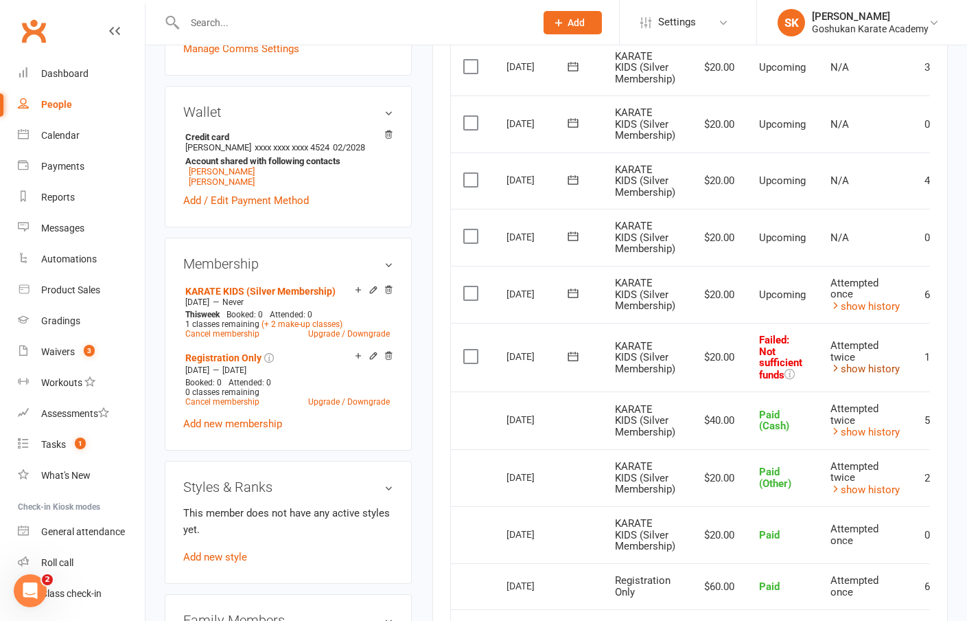
click at [858, 363] on link "show history" at bounding box center [865, 369] width 69 height 12
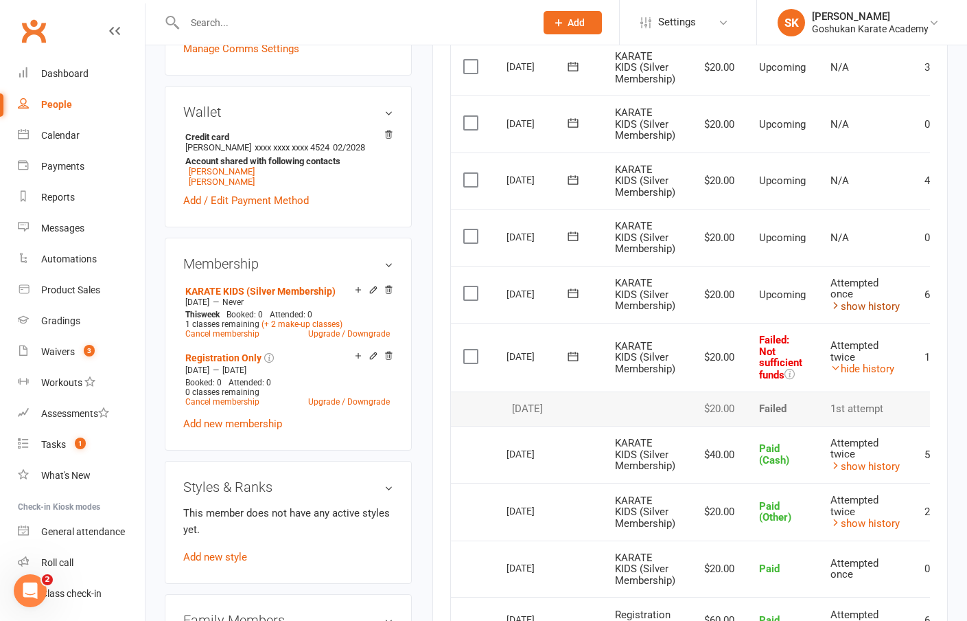
click at [856, 300] on link "show history" at bounding box center [865, 306] width 69 height 12
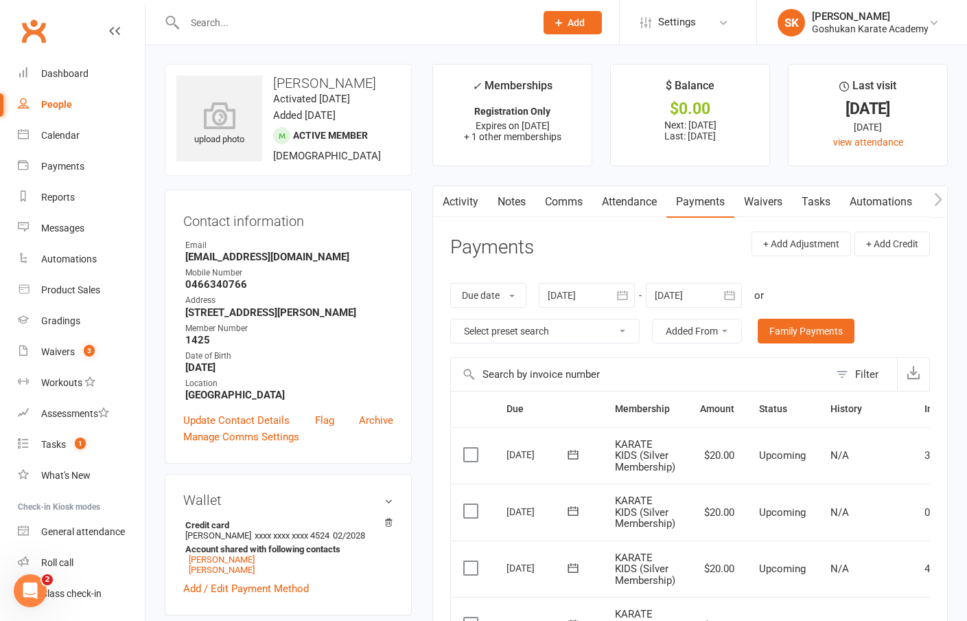
scroll to position [357, 0]
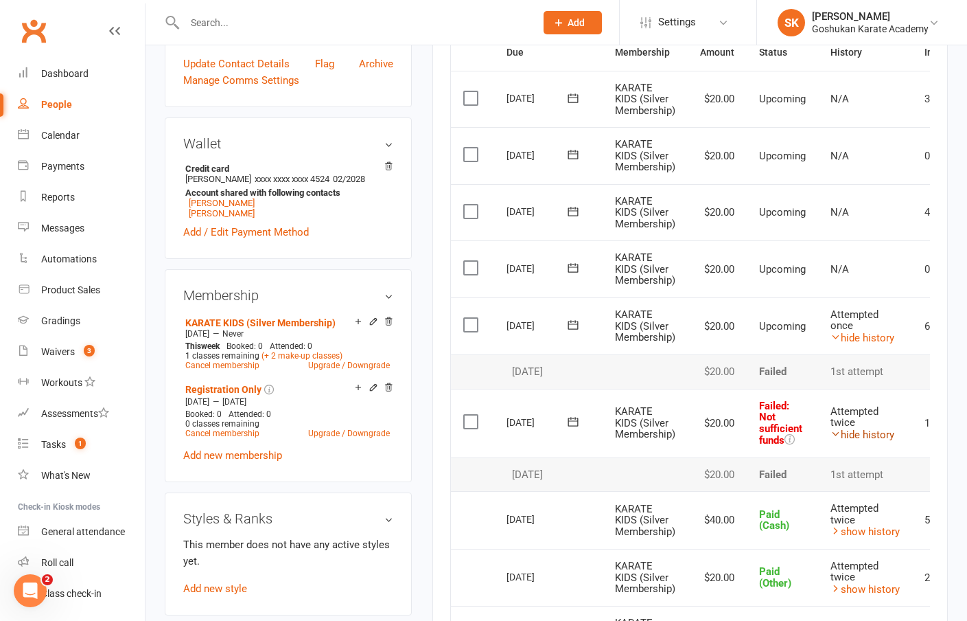
click at [862, 428] on link "hide history" at bounding box center [863, 434] width 64 height 12
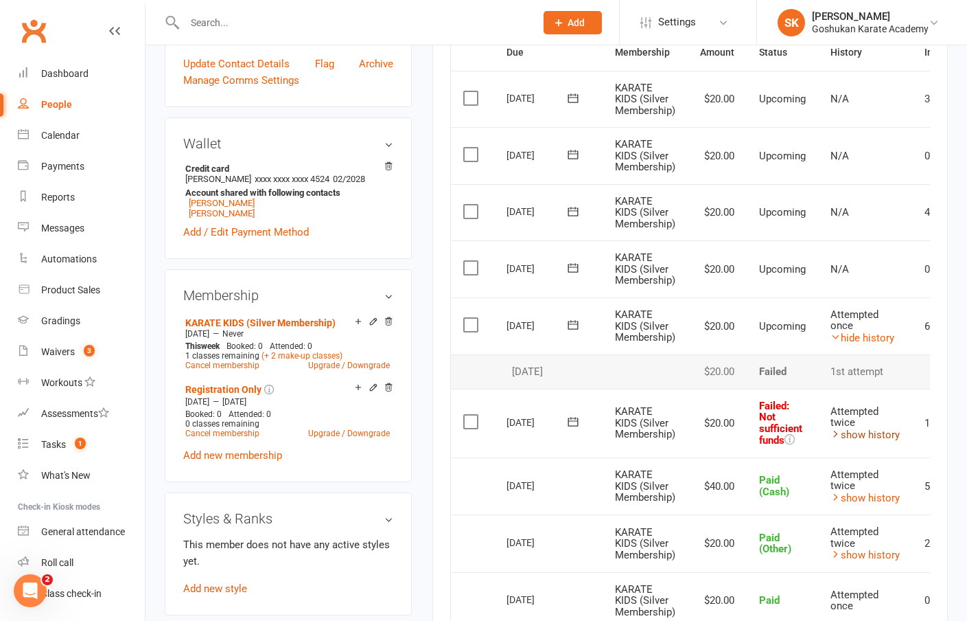
click at [862, 428] on link "show history" at bounding box center [865, 434] width 69 height 12
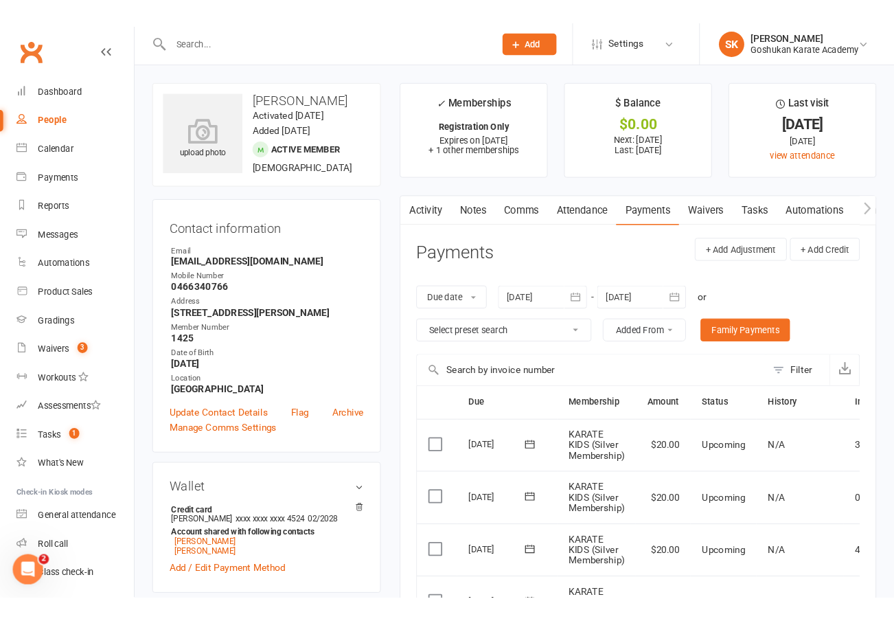
scroll to position [0, 0]
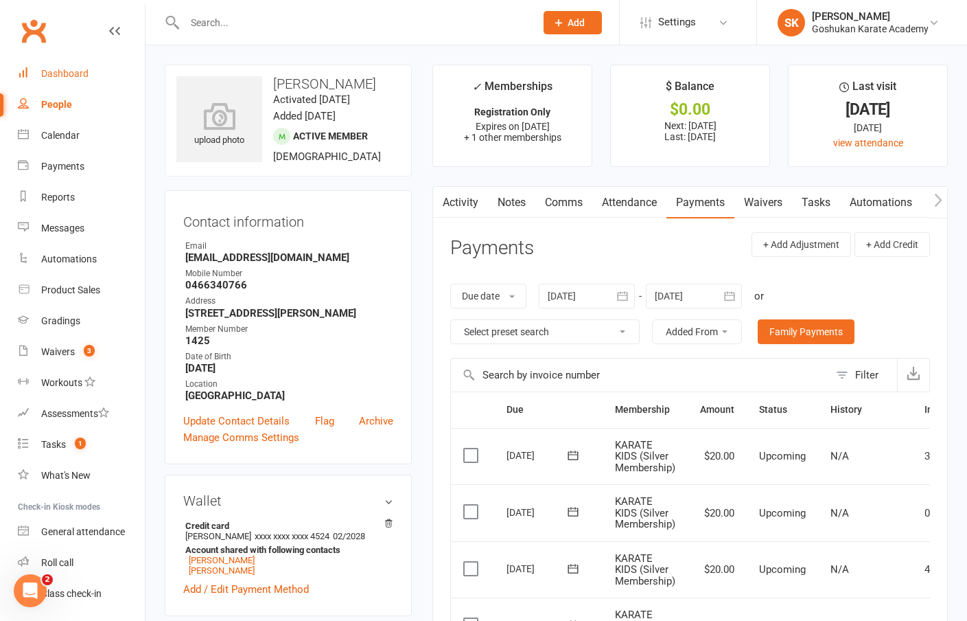
click at [57, 79] on link "Dashboard" at bounding box center [81, 73] width 127 height 31
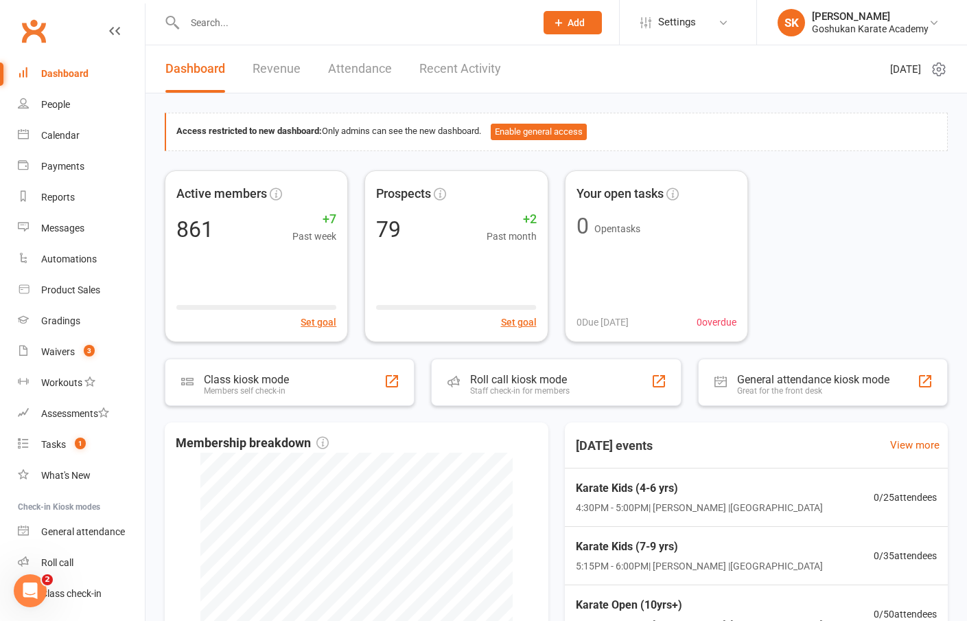
click at [192, 22] on input "text" at bounding box center [353, 22] width 345 height 19
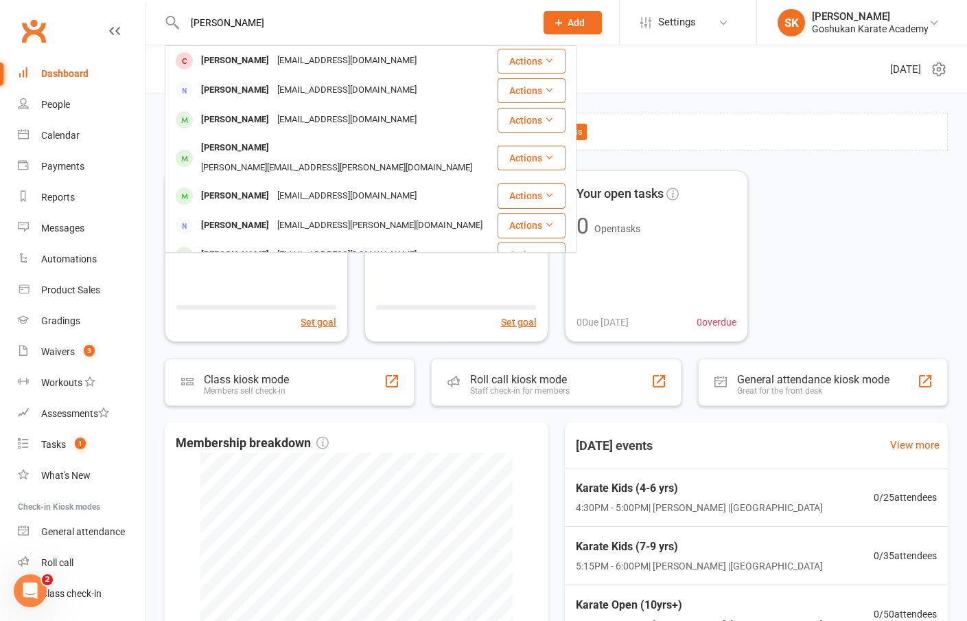
type input "[PERSON_NAME]"
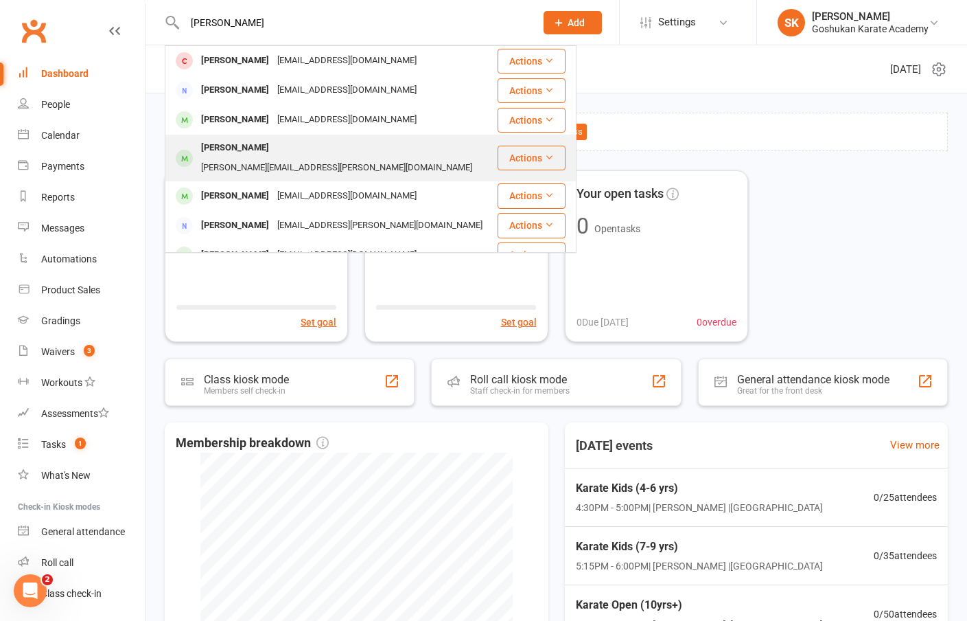
drag, startPoint x: 233, startPoint y: 47, endPoint x: 229, endPoint y: 151, distance: 103.8
click at [229, 151] on div "[PERSON_NAME]" at bounding box center [235, 148] width 76 height 20
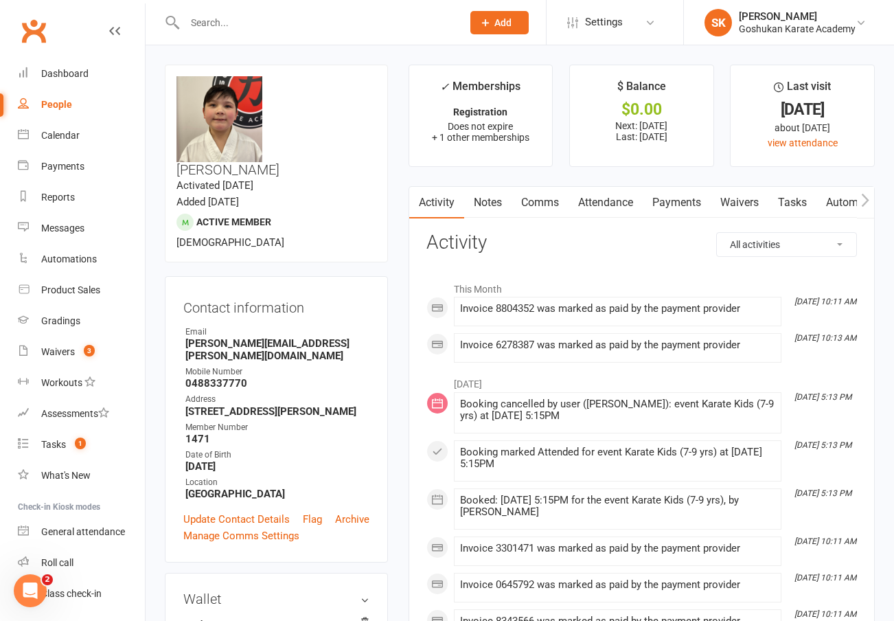
click at [597, 201] on link "Attendance" at bounding box center [606, 203] width 74 height 32
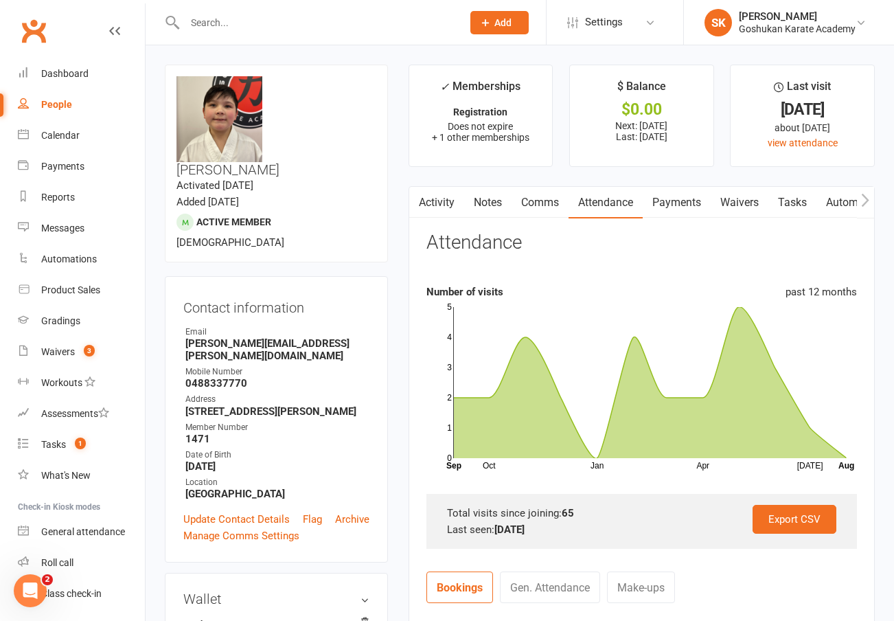
click at [678, 207] on link "Payments" at bounding box center [677, 203] width 68 height 32
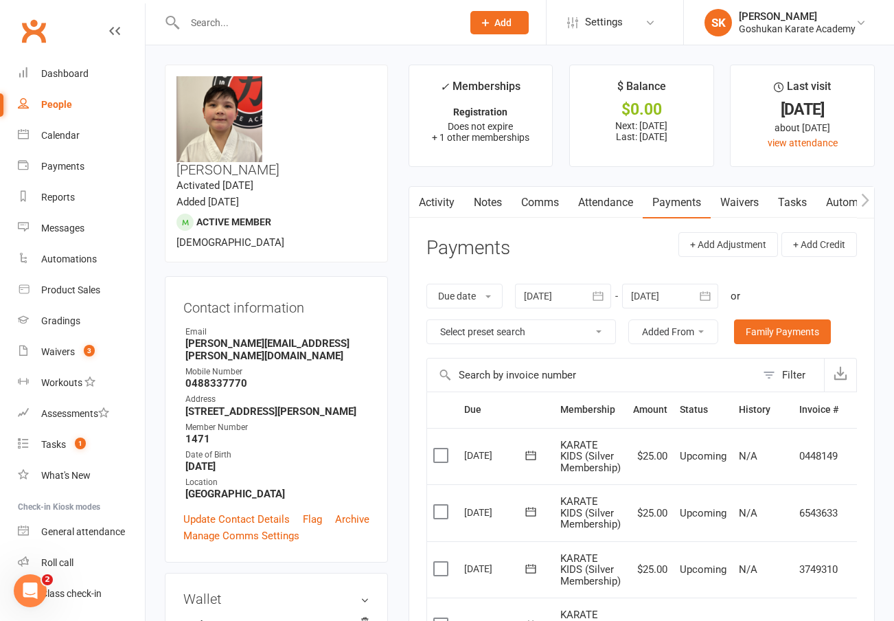
click at [486, 201] on link "Notes" at bounding box center [487, 203] width 47 height 32
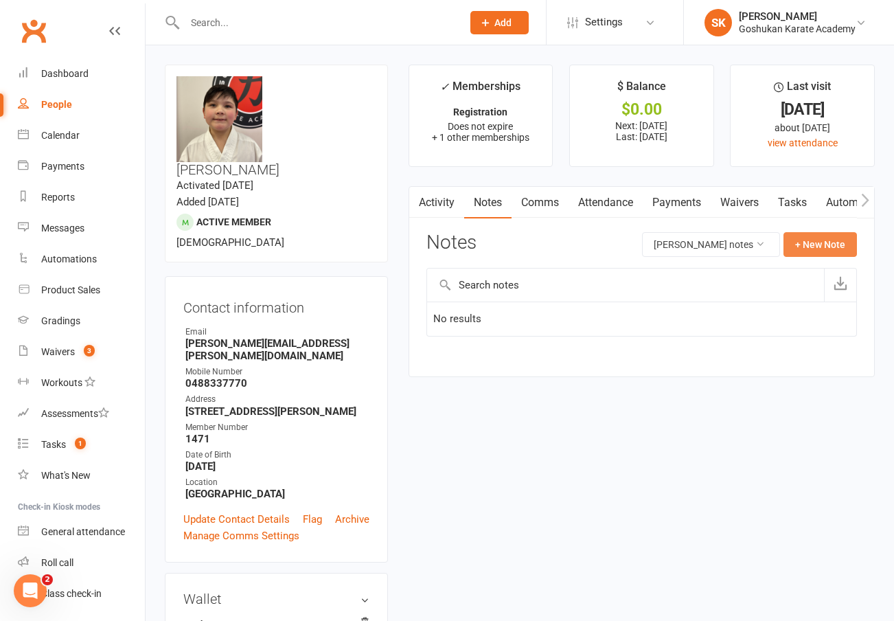
click at [812, 240] on button "+ New Note" at bounding box center [819, 244] width 73 height 25
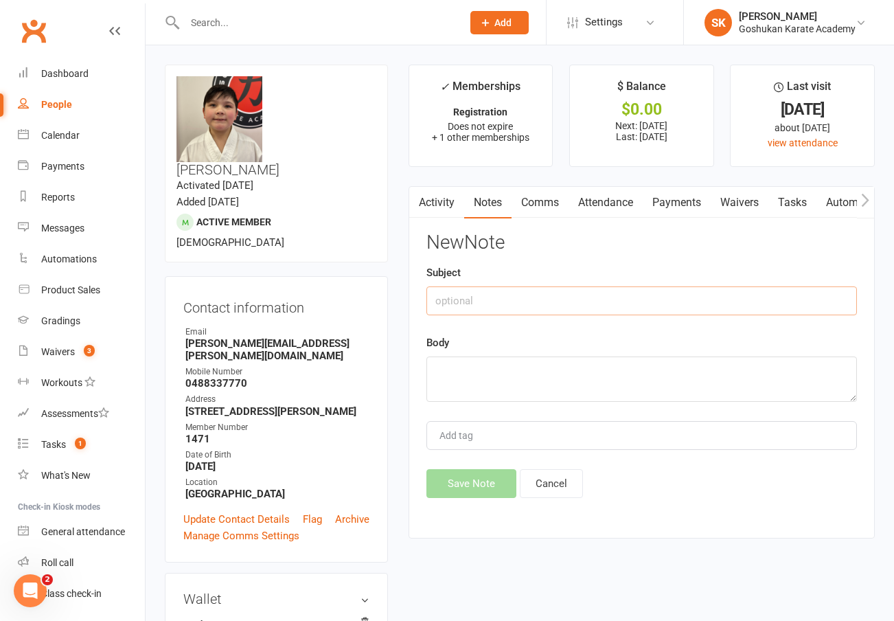
click at [553, 302] on input "text" at bounding box center [641, 300] width 431 height 29
type input "[DATE]"
click at [525, 374] on textarea at bounding box center [641, 378] width 431 height 45
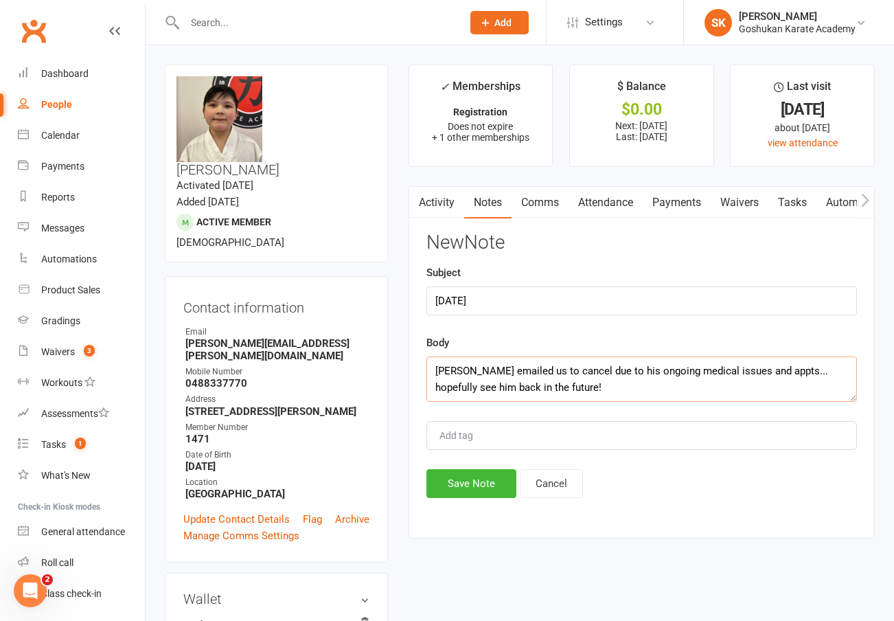
scroll to position [9, 0]
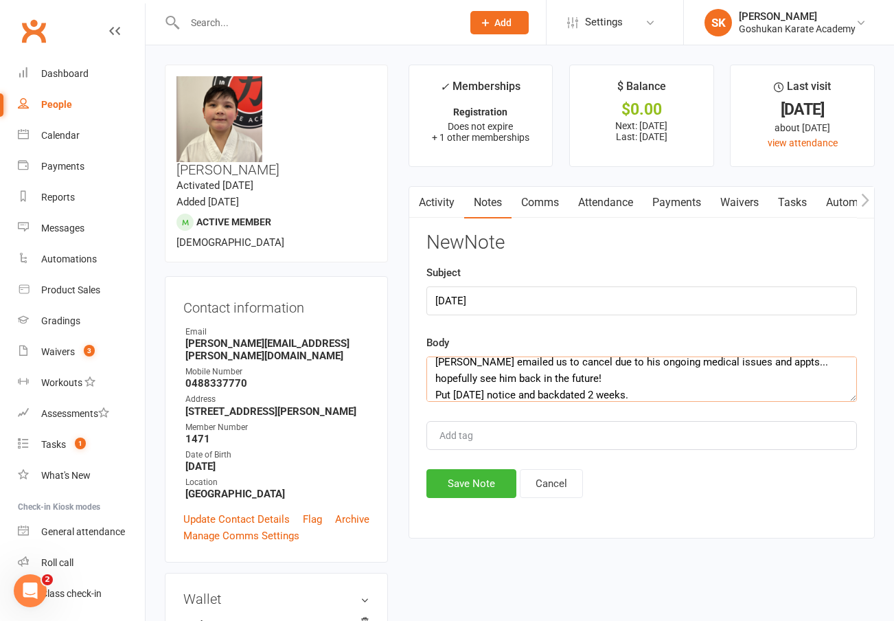
click at [609, 392] on textarea "[PERSON_NAME] emailed us to cancel due to his ongoing medical issues and appts.…" at bounding box center [641, 378] width 431 height 45
type textarea "[PERSON_NAME] emailed us to cancel due to his ongoing medical issues and appts.…"
click at [481, 492] on button "Save Note" at bounding box center [471, 483] width 90 height 29
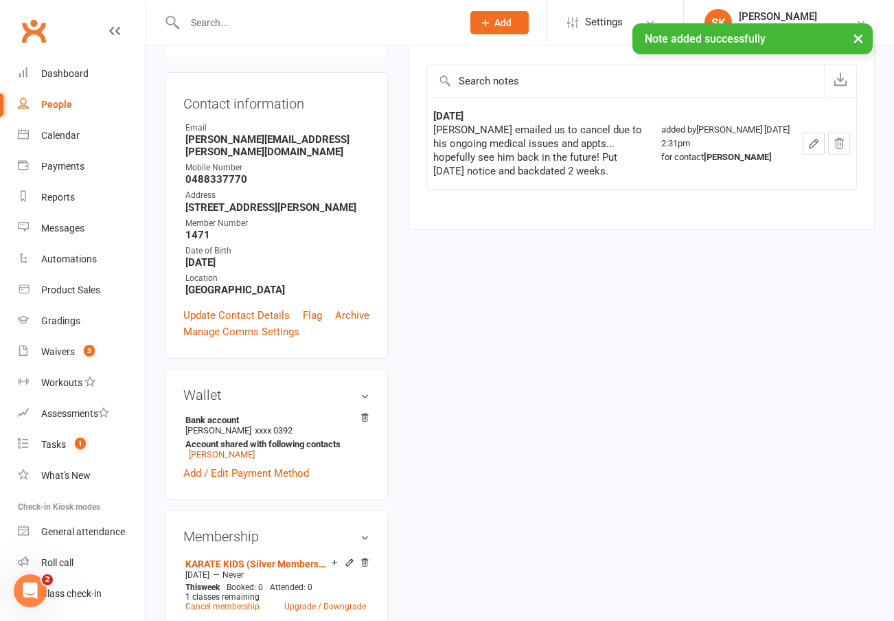
scroll to position [363, 0]
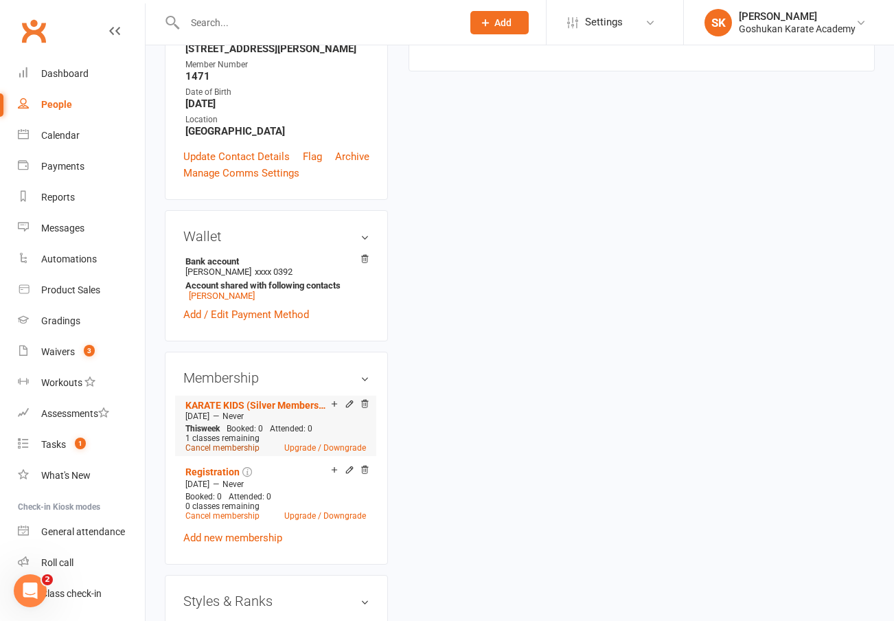
click at [212, 443] on link "Cancel membership" at bounding box center [222, 448] width 74 height 10
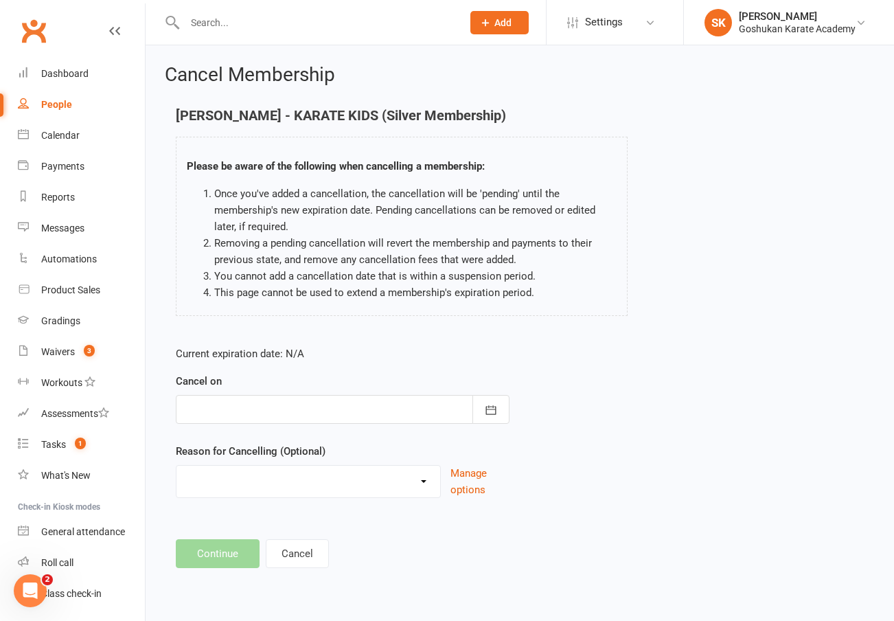
click at [219, 409] on div at bounding box center [343, 409] width 334 height 29
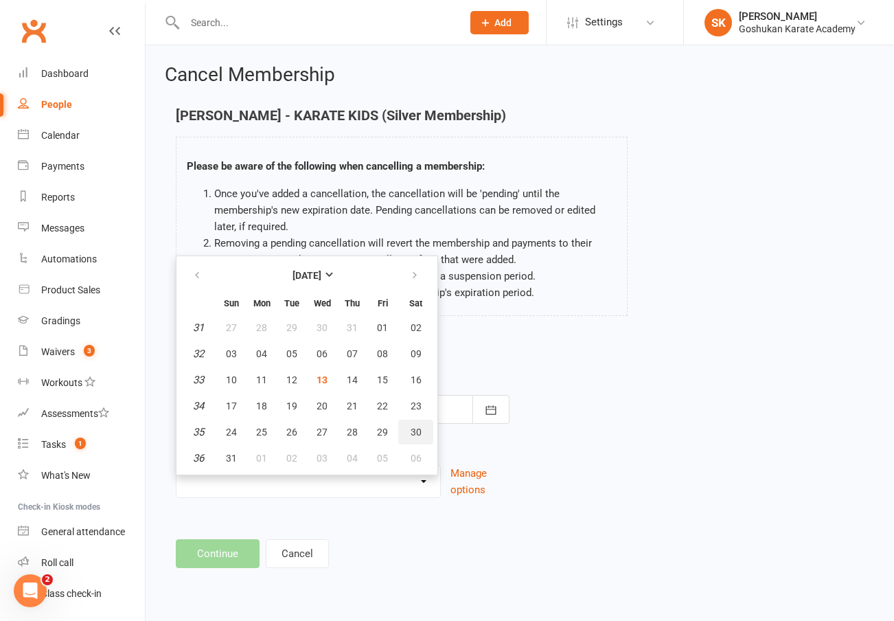
click at [414, 432] on span "30" at bounding box center [416, 431] width 11 height 11
type input "[DATE]"
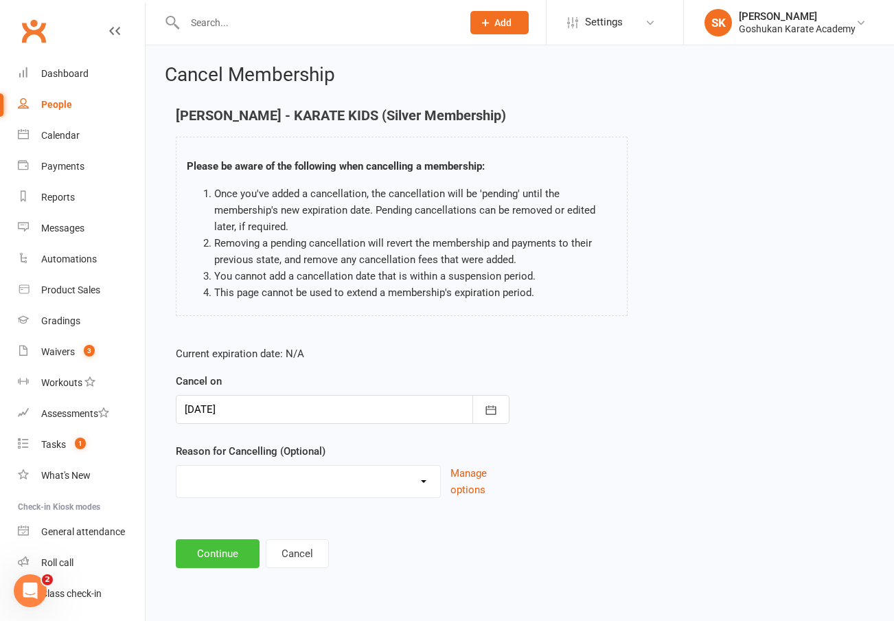
click at [196, 553] on button "Continue" at bounding box center [218, 553] width 84 height 29
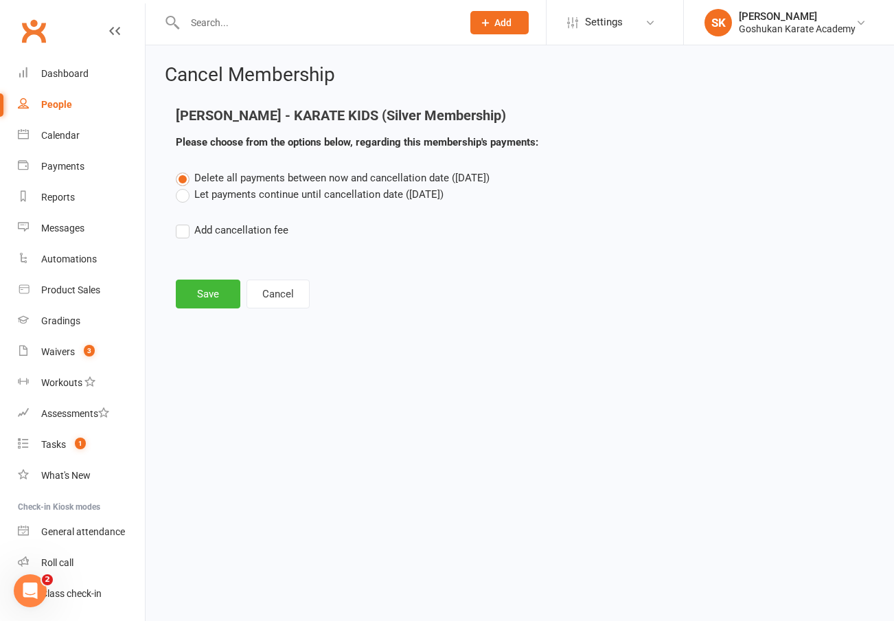
click at [205, 192] on label "Let payments continue until cancellation date ([DATE])" at bounding box center [310, 194] width 268 height 16
click at [185, 186] on input "Let payments continue until cancellation date ([DATE])" at bounding box center [180, 186] width 9 height 0
click at [207, 293] on button "Save" at bounding box center [208, 293] width 65 height 29
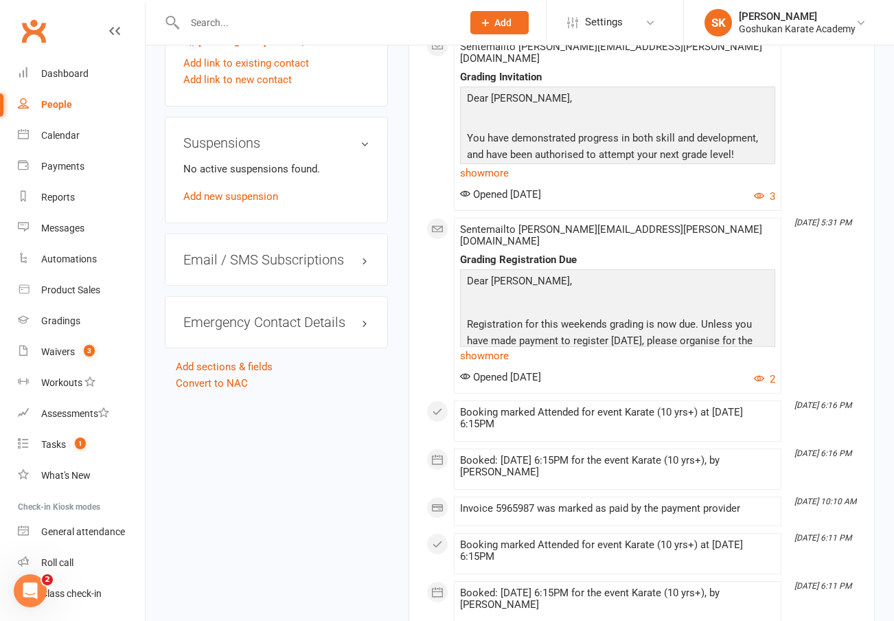
scroll to position [1227, 0]
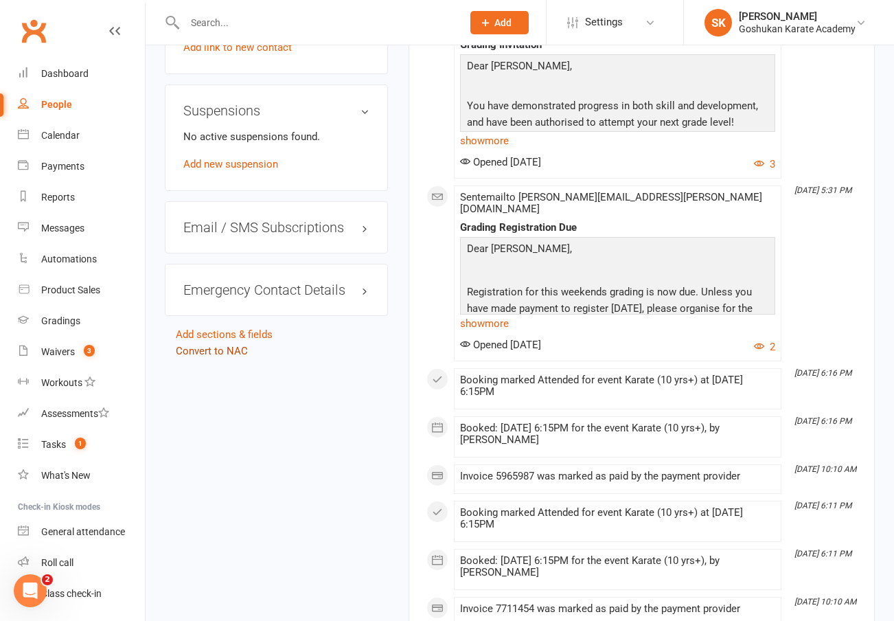
click at [200, 345] on link "Convert to NAC" at bounding box center [212, 351] width 72 height 12
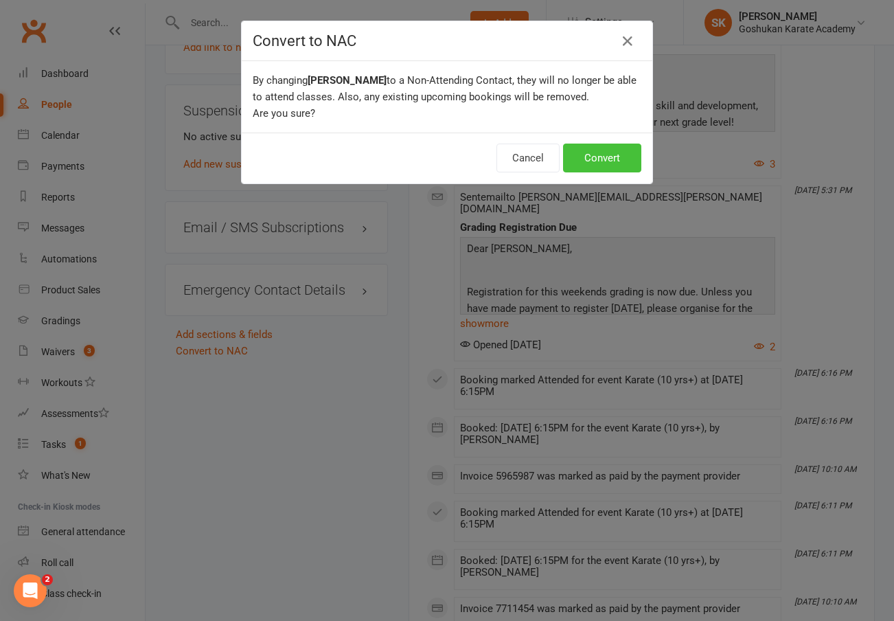
click at [596, 157] on button "Convert" at bounding box center [602, 158] width 78 height 29
